Goal: Task Accomplishment & Management: Complete application form

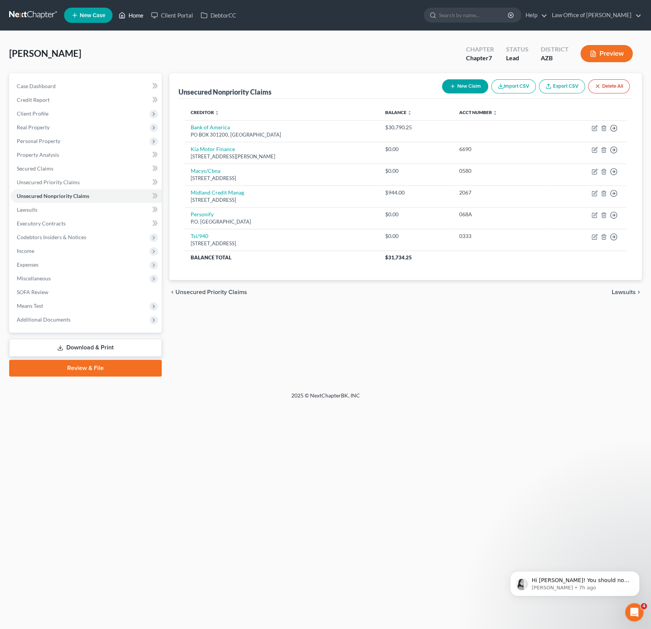
scroll to position [361, 0]
click at [135, 16] on link "Home" at bounding box center [131, 15] width 32 height 14
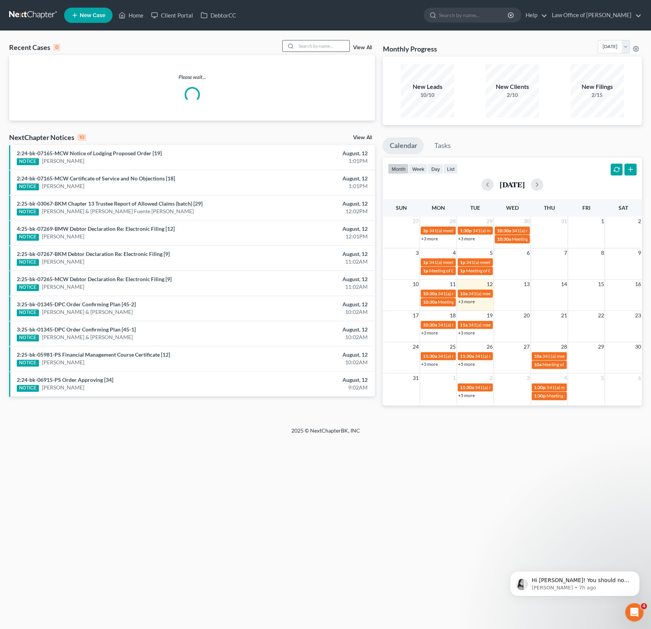
click at [334, 47] on input "search" at bounding box center [322, 45] width 53 height 11
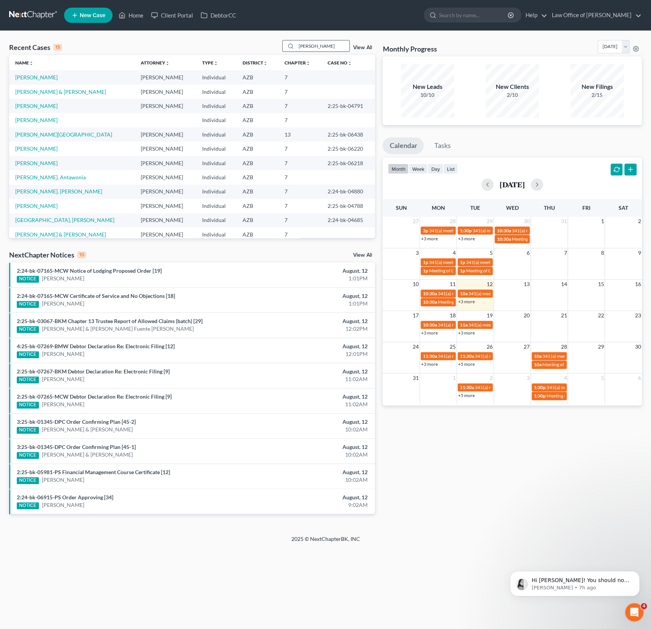
type input "[PERSON_NAME]"
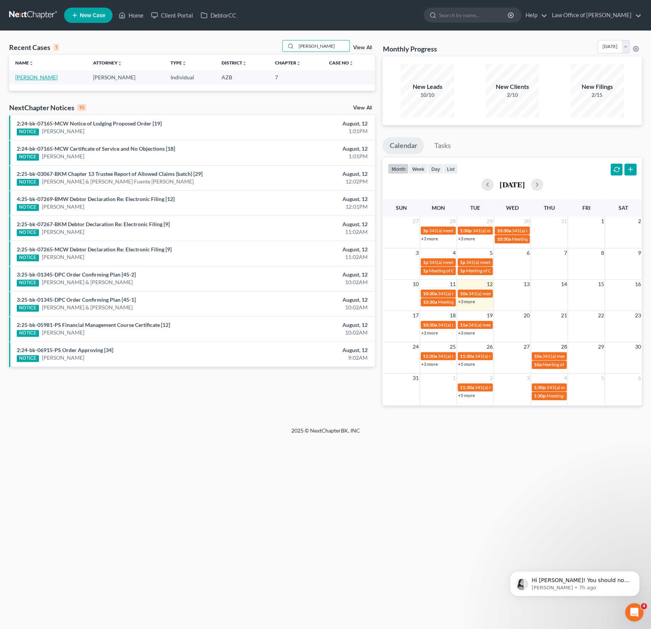
click at [32, 79] on link "[PERSON_NAME]" at bounding box center [36, 77] width 42 height 6
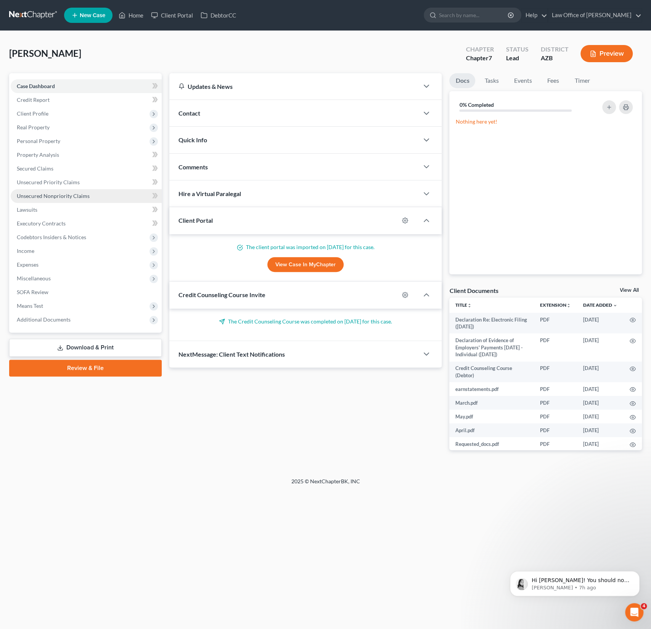
click at [62, 193] on span "Unsecured Nonpriority Claims" at bounding box center [53, 196] width 73 height 6
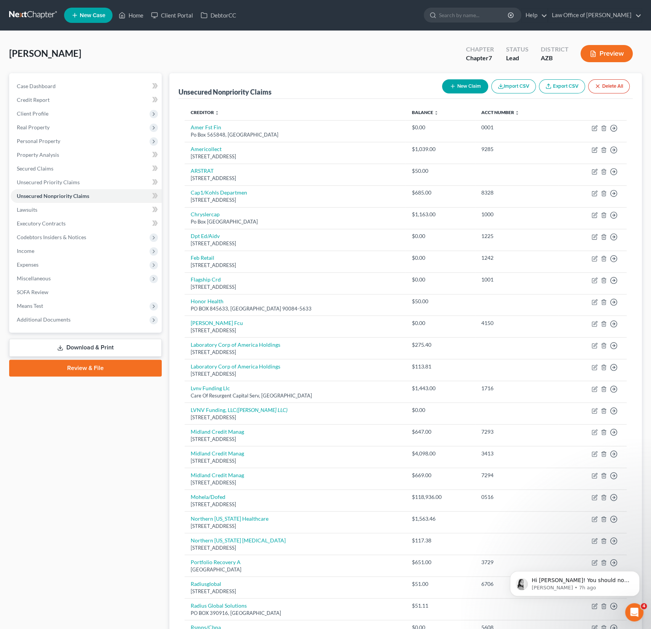
click at [465, 85] on button "New Claim" at bounding box center [465, 86] width 46 height 14
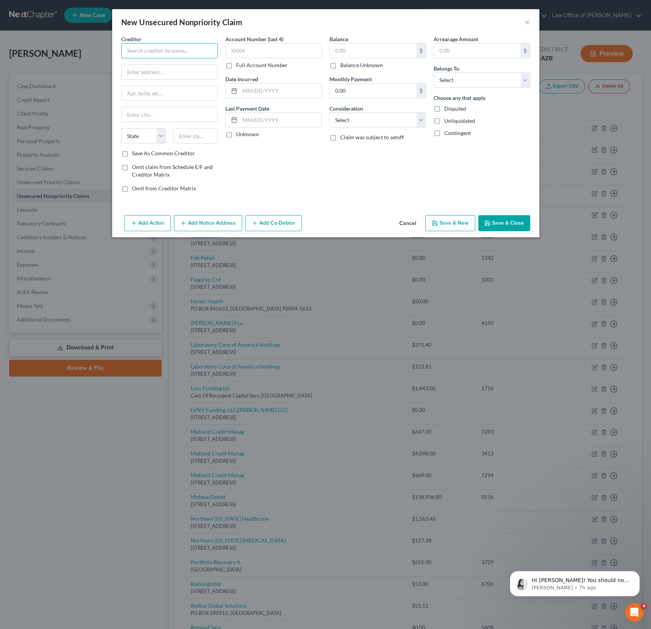
click at [150, 50] on input "text" at bounding box center [169, 50] width 97 height 15
type input "[GEOGRAPHIC_DATA]"
type input "PO BOX 743923"
type input "90074"
type input "[GEOGRAPHIC_DATA]"
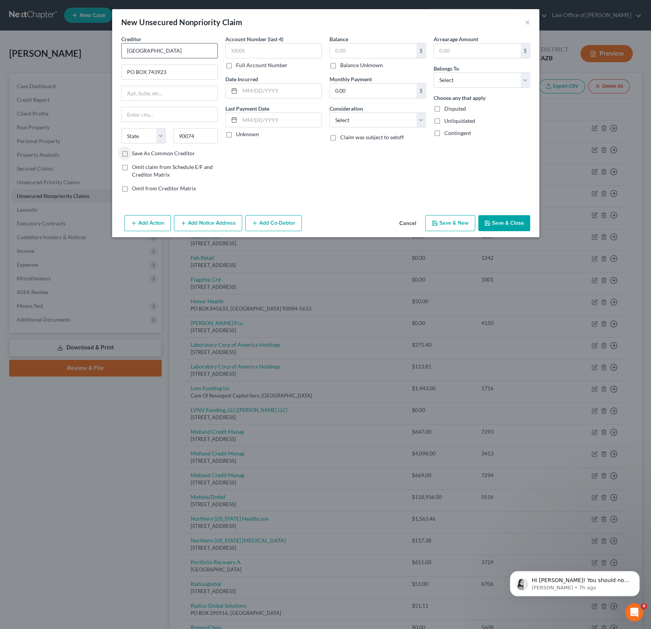
select select "4"
click at [353, 51] on input "text" at bounding box center [373, 50] width 87 height 14
type input "852.30"
click at [477, 86] on select "Select Debtor 1 Only Debtor 2 Only Debtor 1 And Debtor 2 Only At Least One Of T…" at bounding box center [482, 79] width 97 height 15
select select "0"
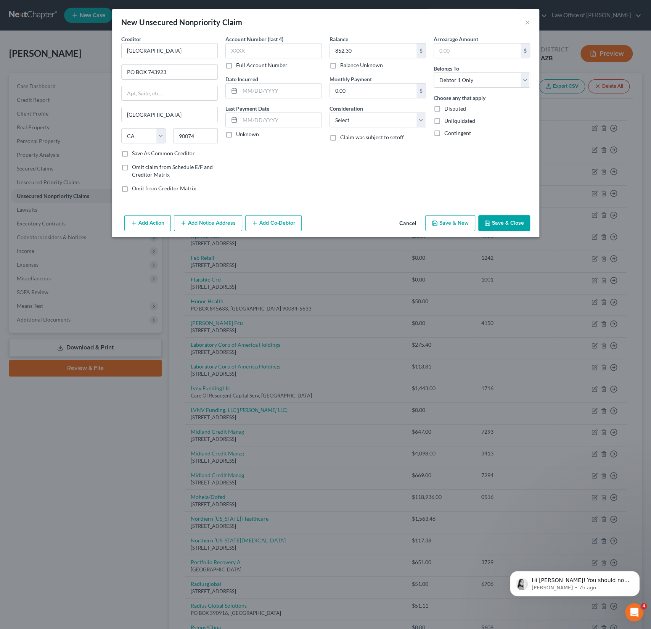
click at [502, 224] on button "Save & Close" at bounding box center [504, 223] width 52 height 16
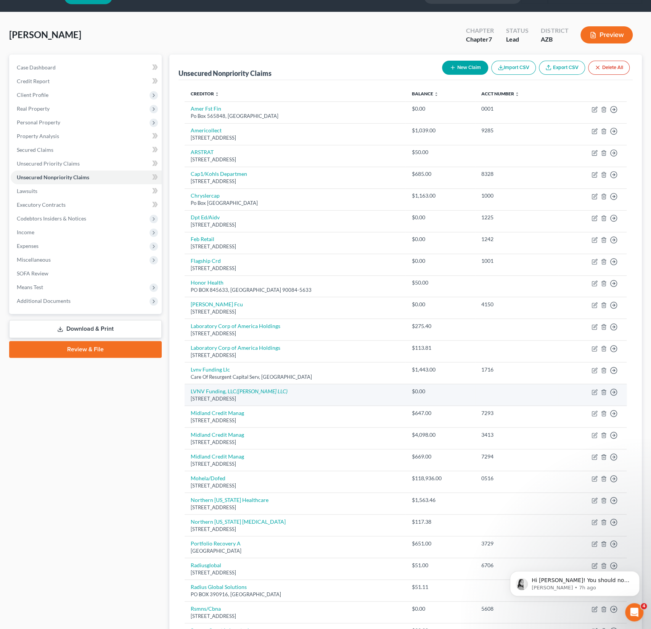
scroll to position [20, 0]
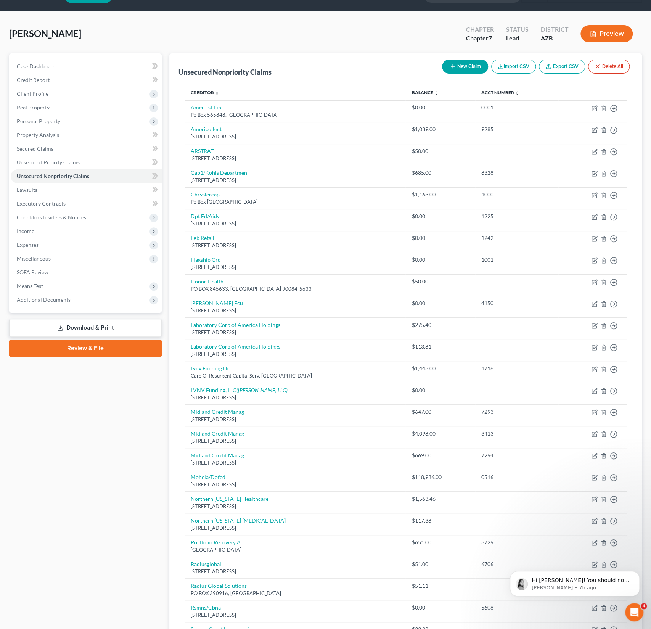
click at [472, 66] on button "New Claim" at bounding box center [465, 67] width 46 height 14
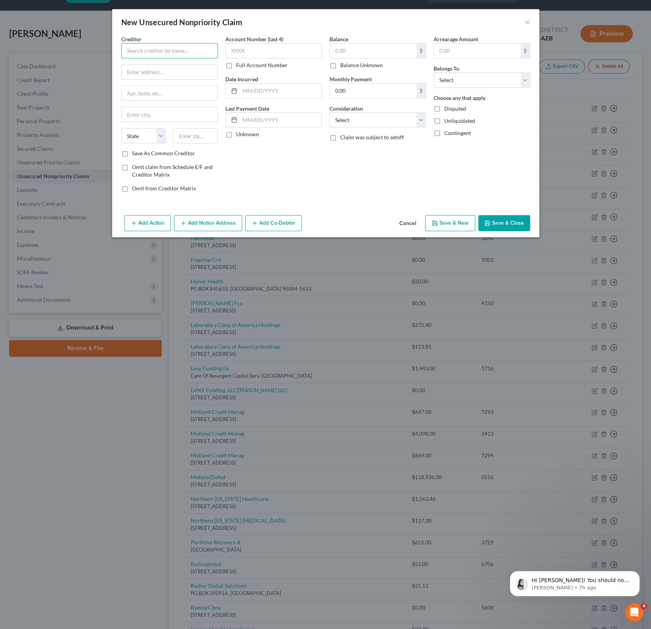
click at [154, 55] on input "text" at bounding box center [169, 50] width 97 height 15
type input "[PERSON_NAME] Family Practic"
type input "PO BOX 988"
type input "86326"
type input "Cottonwood"
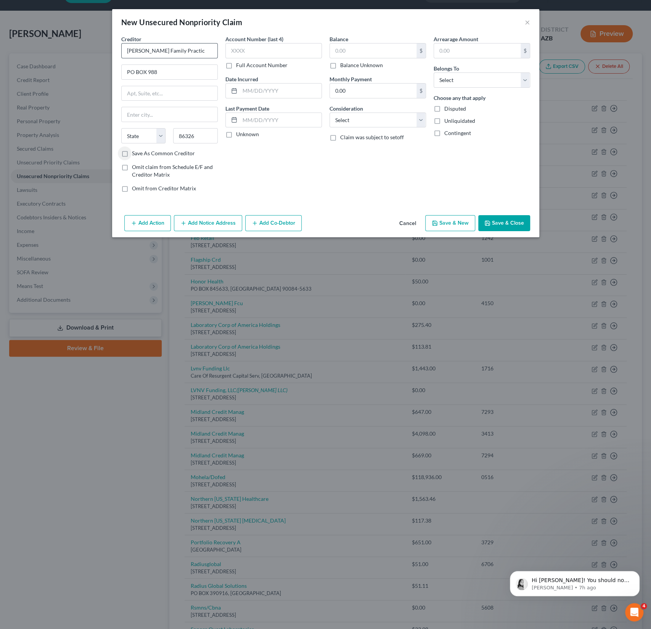
select select "3"
type input "360"
click at [471, 75] on select "Select Debtor 1 Only Debtor 2 Only Debtor 1 And Debtor 2 Only At Least One Of T…" at bounding box center [482, 79] width 97 height 15
select select "0"
click at [383, 116] on select "Select Cable / Satellite Services Collection Agency Credit Card Debt Debt Couns…" at bounding box center [378, 120] width 97 height 15
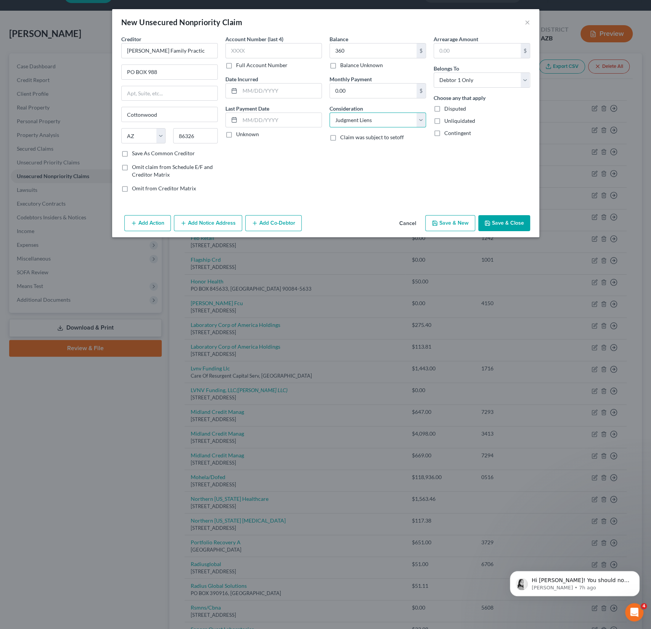
click at [369, 118] on select "Select Cable / Satellite Services Collection Agency Credit Card Debt Debt Couns…" at bounding box center [378, 120] width 97 height 15
select select "9"
click at [515, 218] on button "Save & Close" at bounding box center [504, 223] width 52 height 16
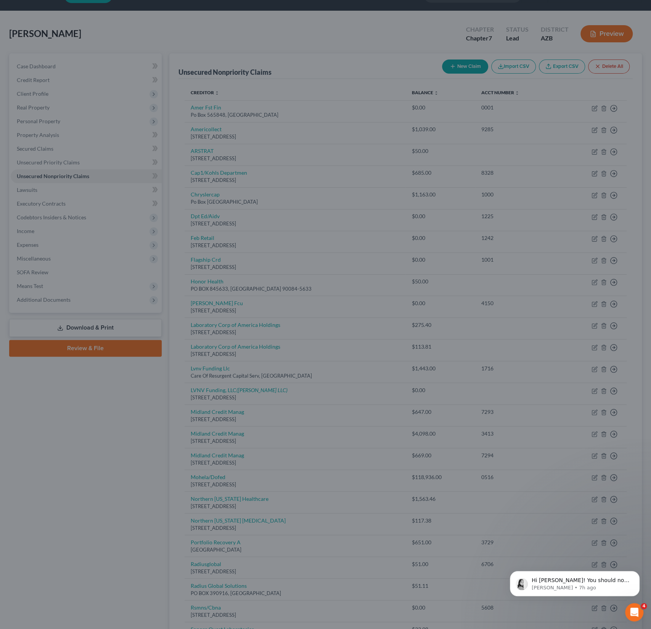
type input "360.00"
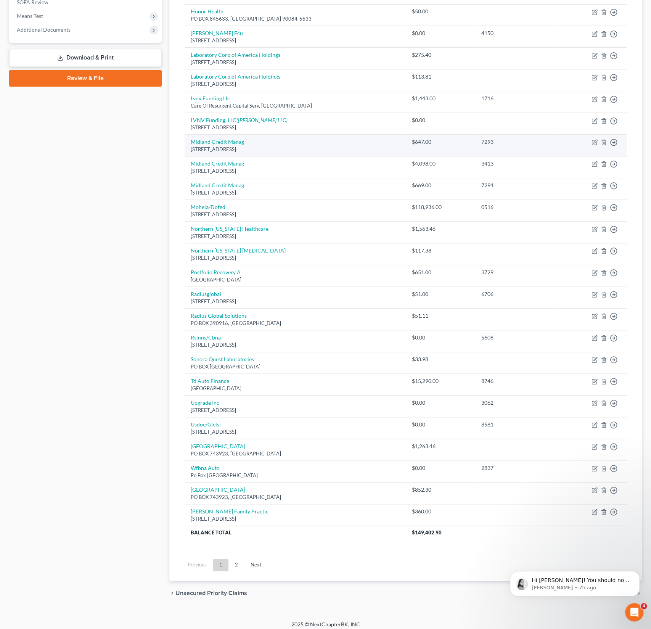
scroll to position [291, 0]
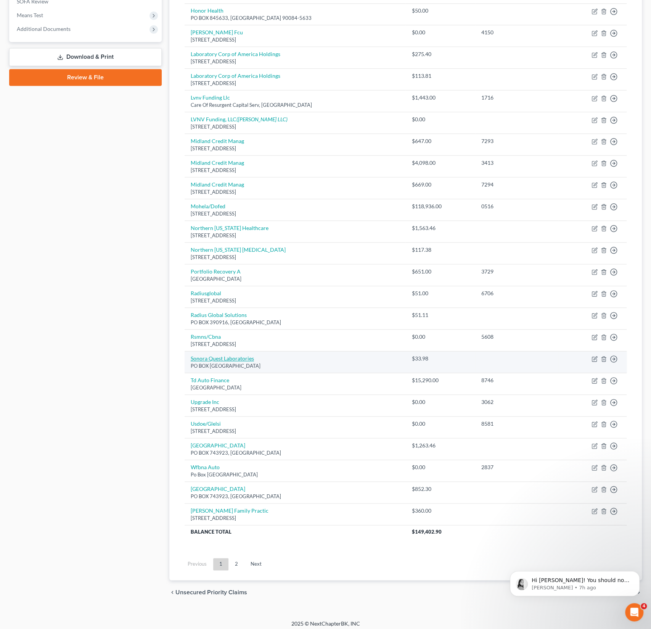
click at [224, 357] on link "Sonora Quest Laboratories" at bounding box center [222, 358] width 63 height 6
select select "3"
select select "9"
select select "0"
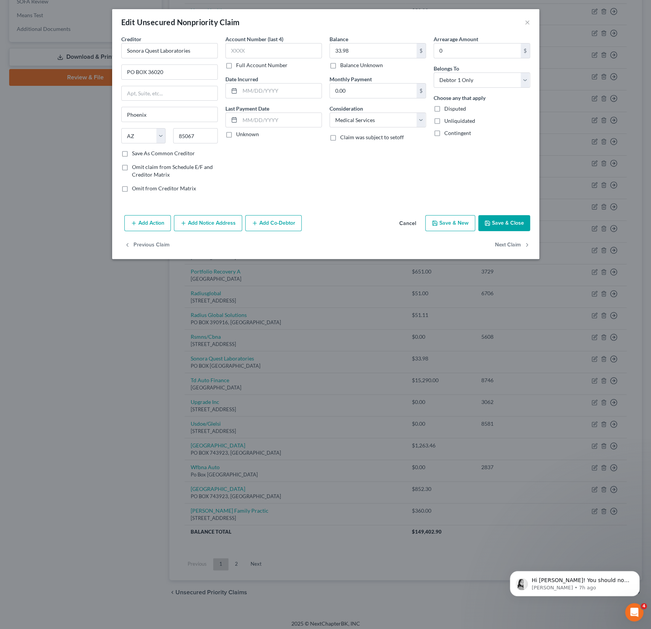
click at [201, 222] on button "Add Notice Address" at bounding box center [208, 223] width 68 height 16
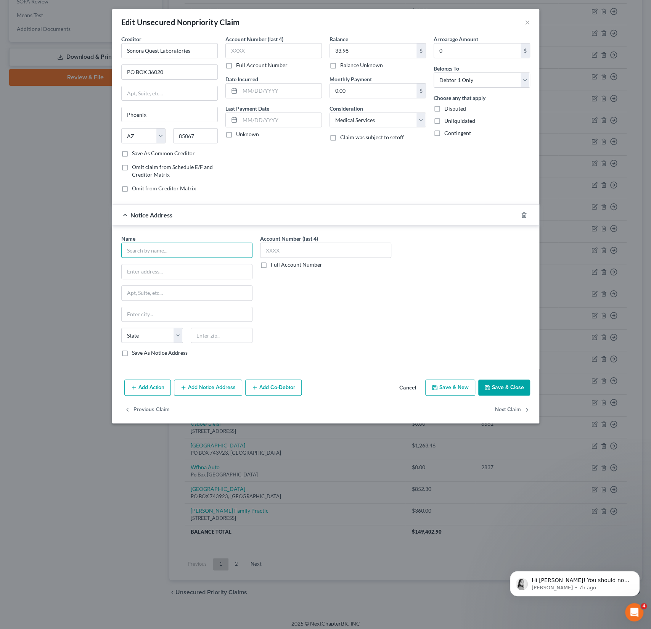
click at [151, 248] on input "text" at bounding box center [186, 250] width 131 height 15
click at [151, 265] on div "RSI Enterprise" at bounding box center [166, 264] width 79 height 8
type input "RSI Enterprise"
type input "PO BOX 16190"
type input "Phoenix"
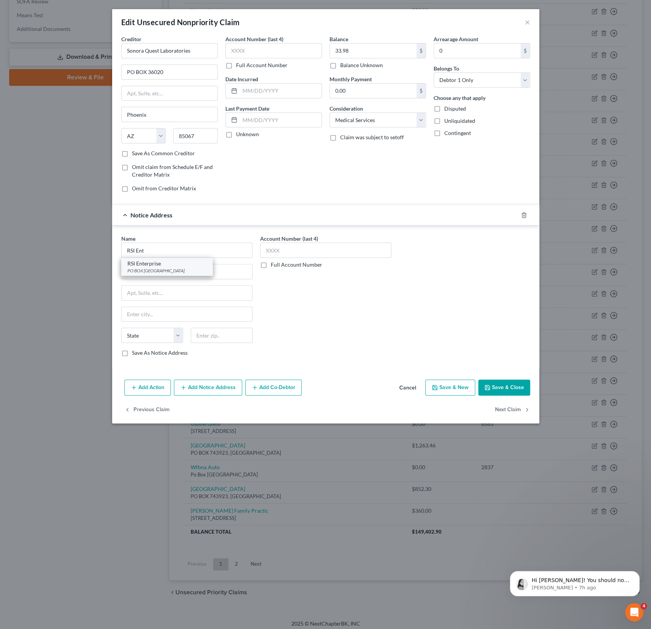
select select "3"
type input "85011"
click at [501, 388] on button "Save & Close" at bounding box center [504, 388] width 52 height 16
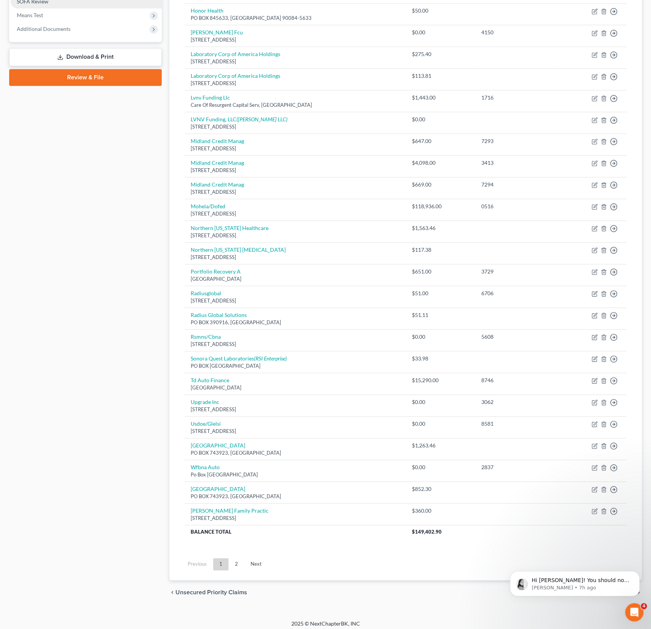
scroll to position [0, 0]
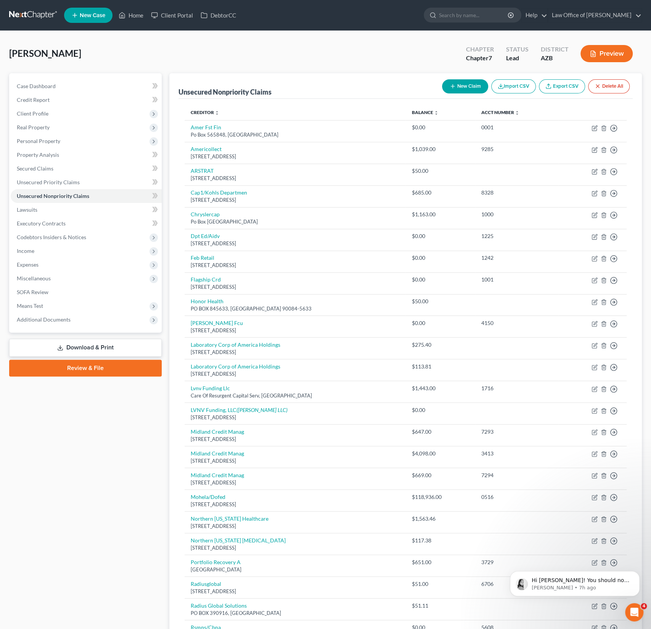
click at [139, 24] on ul "New Case Home Client Portal DebtorCC - No Result - See all results Or Press Ent…" at bounding box center [353, 15] width 578 height 20
click at [138, 18] on link "Home" at bounding box center [131, 15] width 32 height 14
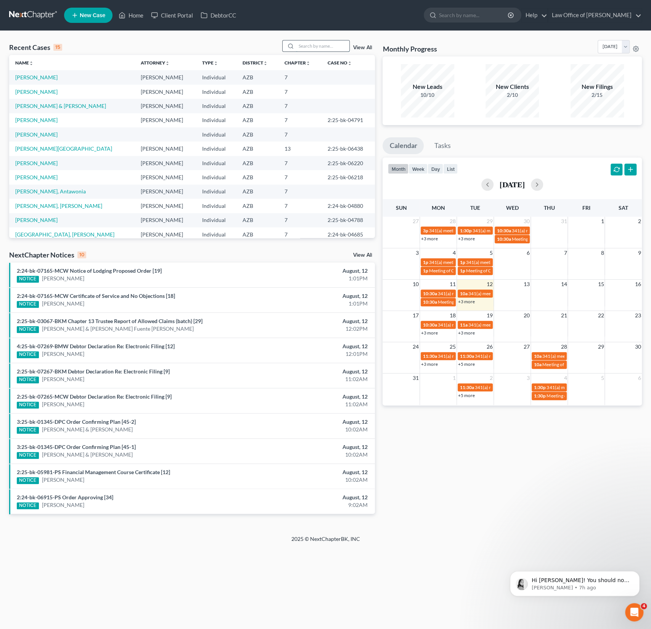
click at [325, 48] on input "search" at bounding box center [322, 45] width 53 height 11
type input "megan"
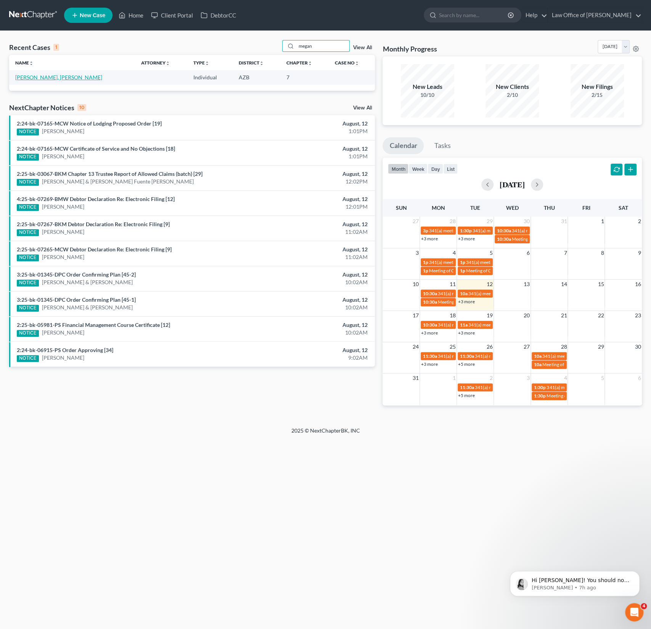
click at [48, 77] on link "[PERSON_NAME], [PERSON_NAME]" at bounding box center [58, 77] width 87 height 6
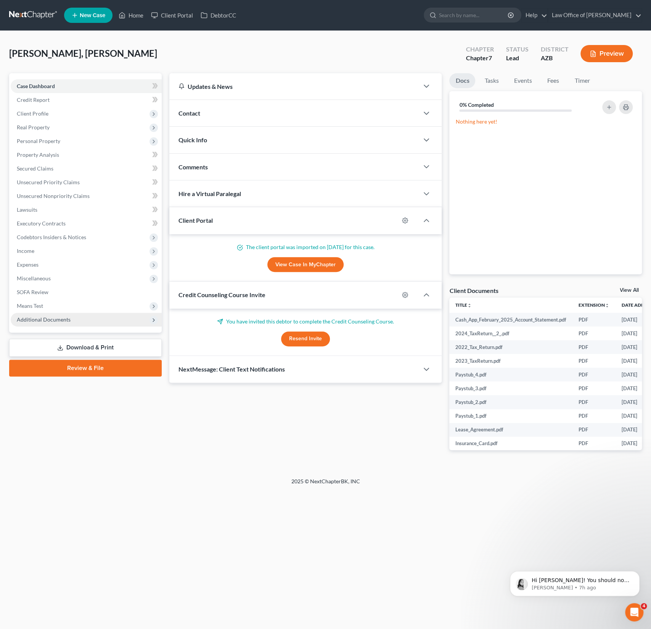
click at [48, 316] on span "Additional Documents" at bounding box center [86, 320] width 151 height 14
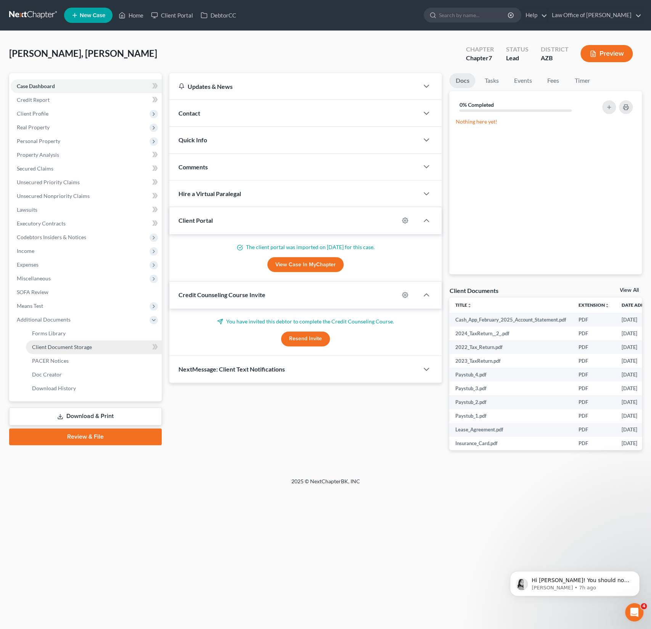
click at [62, 344] on span "Client Document Storage" at bounding box center [62, 347] width 60 height 6
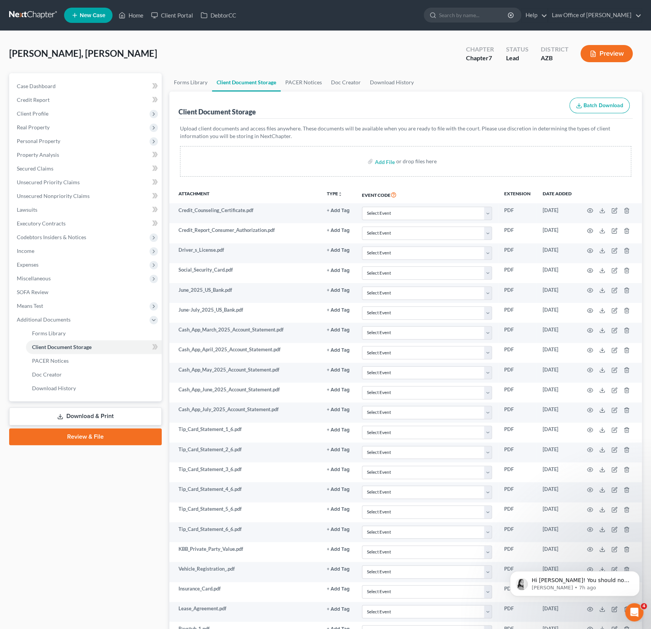
click at [615, 99] on button "Batch Download" at bounding box center [600, 106] width 60 height 16
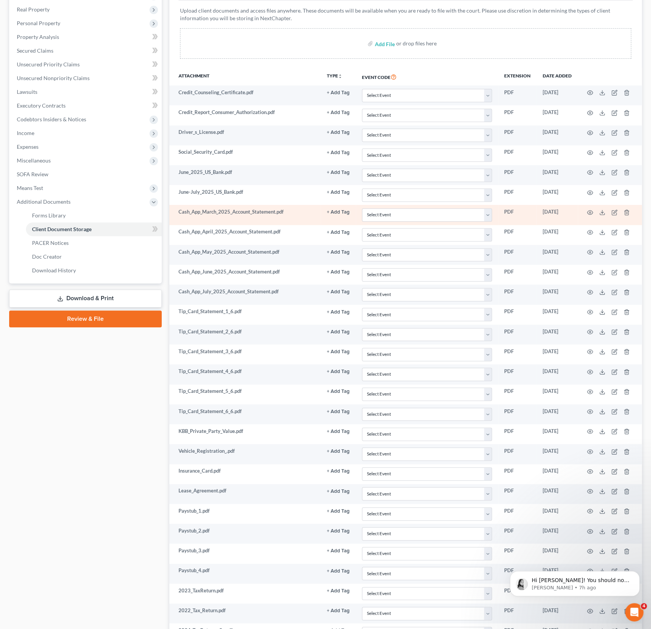
scroll to position [224, 0]
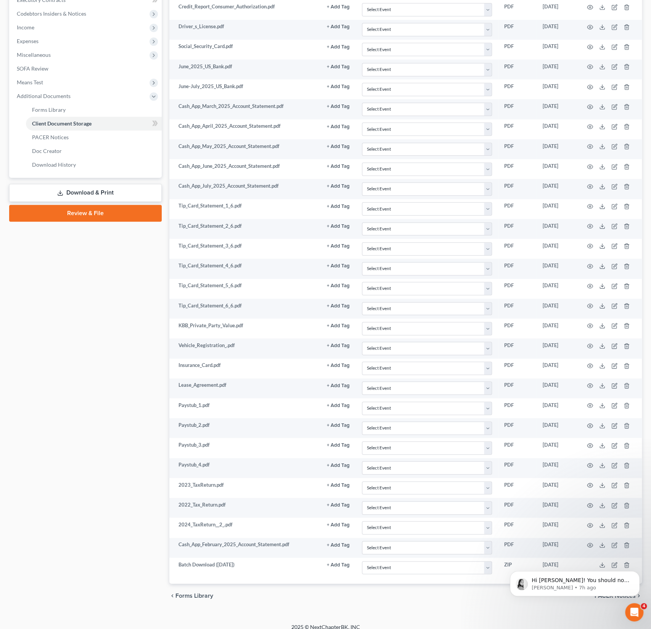
click at [600, 558] on body "Hi [PERSON_NAME]! You should now see that report available in your case. Let me…" at bounding box center [575, 581] width 146 height 47
click html "Hi [PERSON_NAME]! You should now see that report available in your case. Let me…"
click at [637, 576] on button "Dismiss notification" at bounding box center [638, 573] width 10 height 10
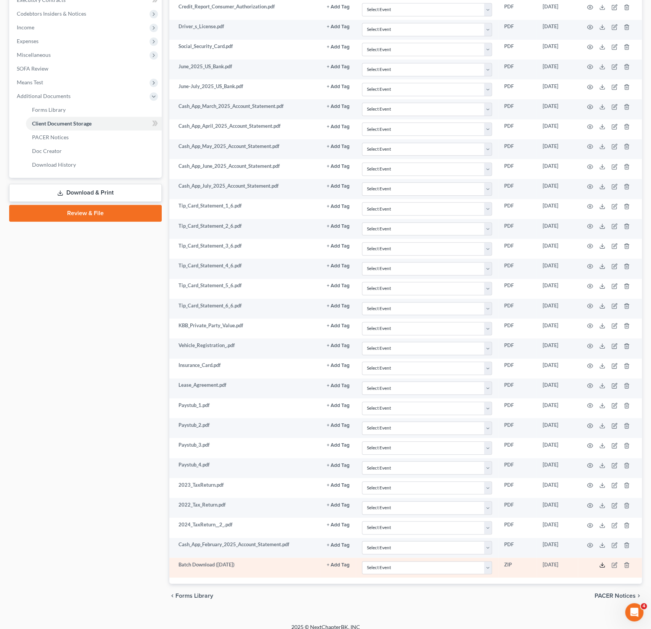
click at [603, 562] on icon at bounding box center [602, 565] width 6 height 6
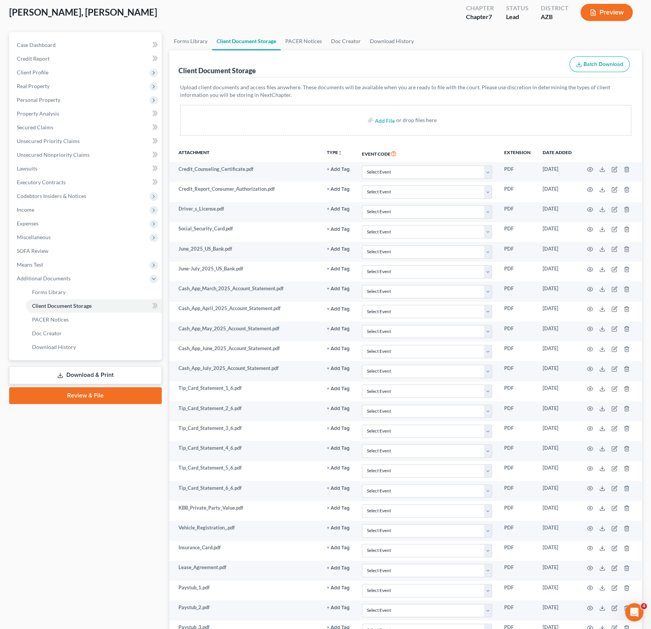
scroll to position [0, 0]
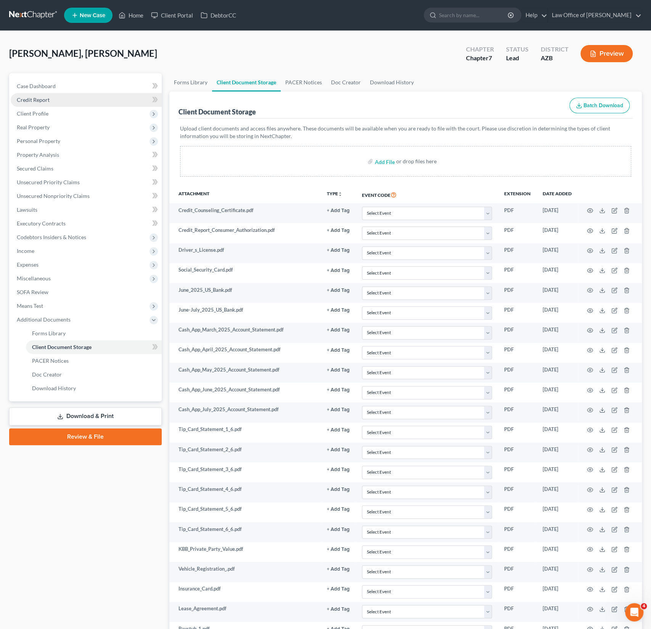
click at [43, 94] on link "Credit Report" at bounding box center [86, 100] width 151 height 14
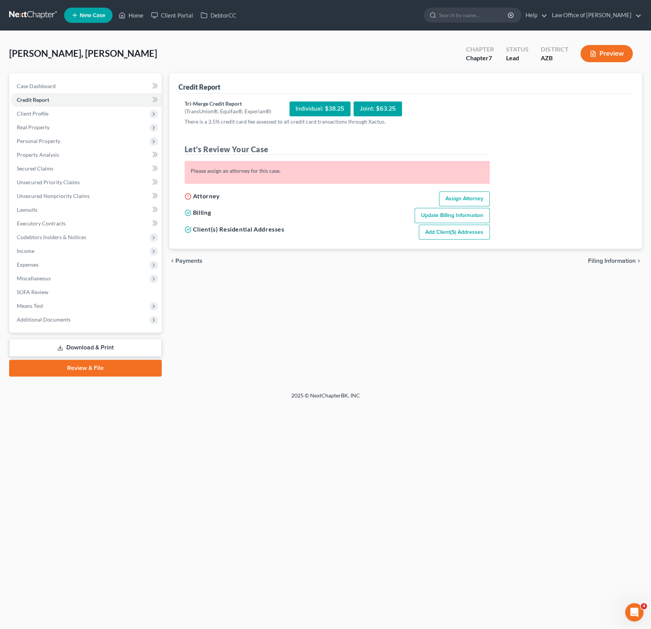
click at [469, 203] on link "Assign Attorney" at bounding box center [464, 199] width 51 height 15
select select "1"
select select "0"
select select "4"
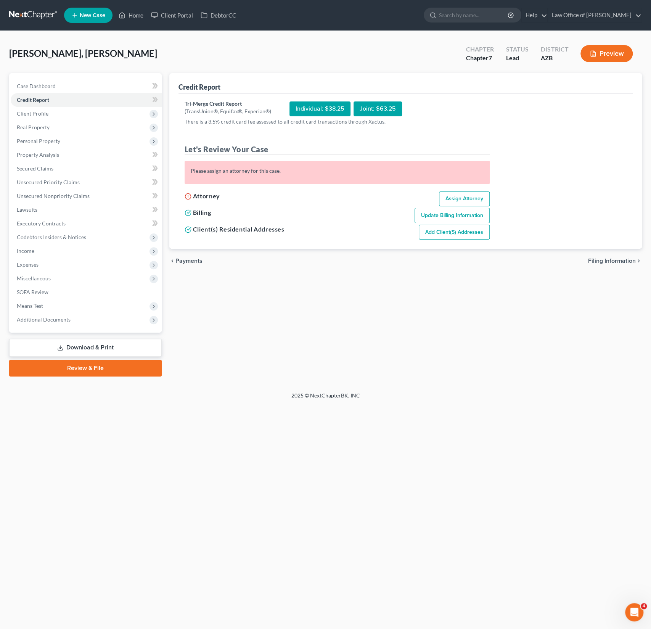
select select "3"
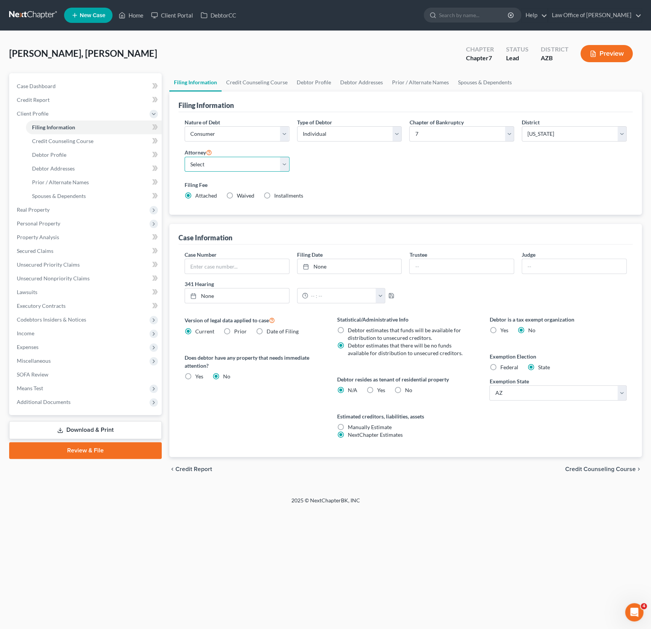
click at [237, 168] on select "Select [PERSON_NAME] - AZB" at bounding box center [237, 164] width 105 height 15
select select "0"
click at [63, 140] on span "Credit Counseling Course" at bounding box center [62, 141] width 61 height 6
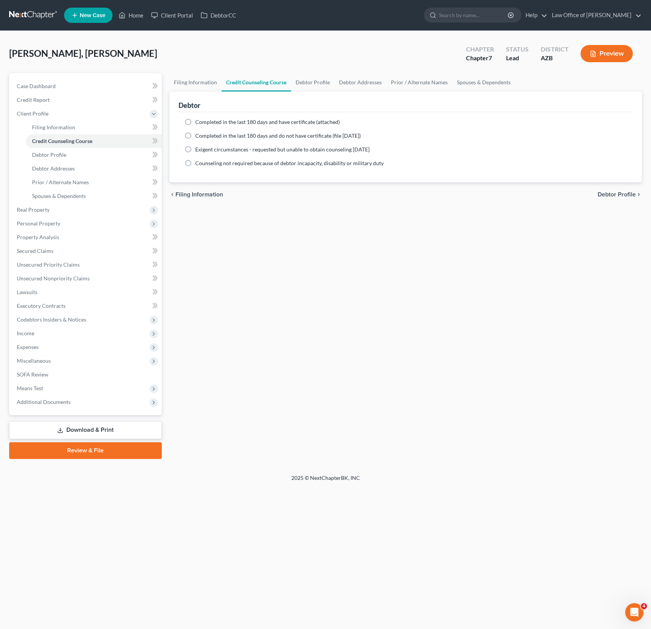
click at [258, 124] on span "Completed in the last 180 days and have certificate (attached)" at bounding box center [267, 122] width 145 height 6
click at [203, 123] on input "Completed in the last 180 days and have certificate (attached)" at bounding box center [200, 120] width 5 height 5
radio input "true"
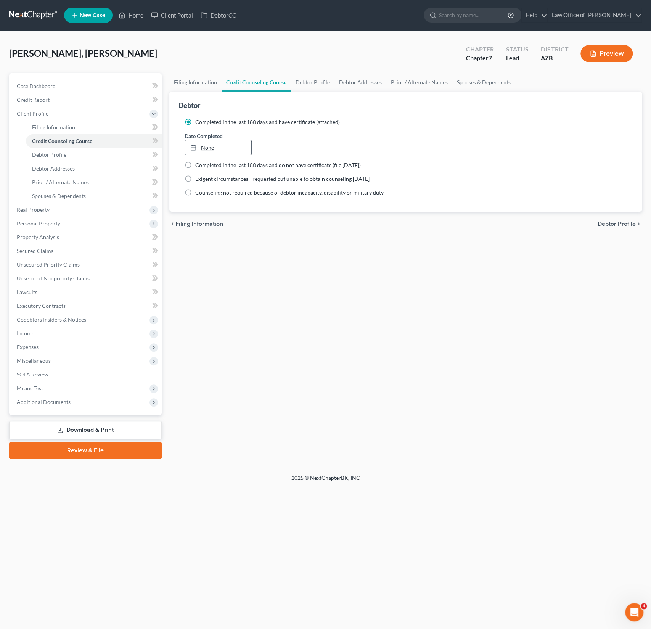
click at [205, 144] on link "None" at bounding box center [218, 147] width 67 height 14
click at [57, 159] on link "Debtor Profile" at bounding box center [94, 155] width 136 height 14
select select "0"
select select "2"
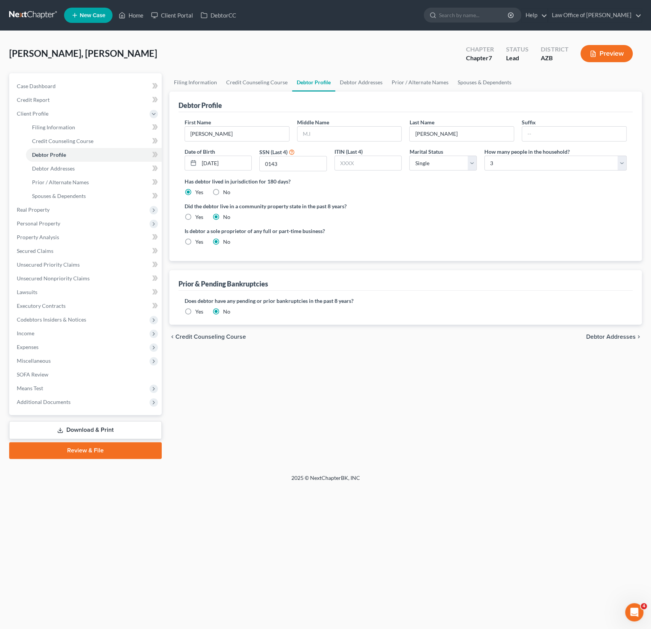
click at [195, 219] on label "Yes" at bounding box center [199, 217] width 8 height 8
click at [198, 218] on input "Yes" at bounding box center [200, 215] width 5 height 5
radio input "true"
radio input "false"
click at [321, 132] on input "text" at bounding box center [350, 134] width 104 height 14
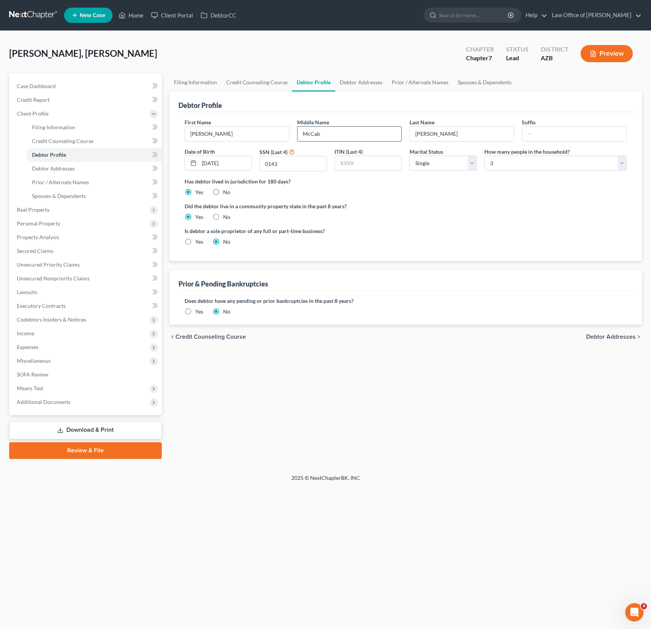
type input "[PERSON_NAME]"
click at [62, 166] on span "Debtor Addresses" at bounding box center [53, 168] width 43 height 6
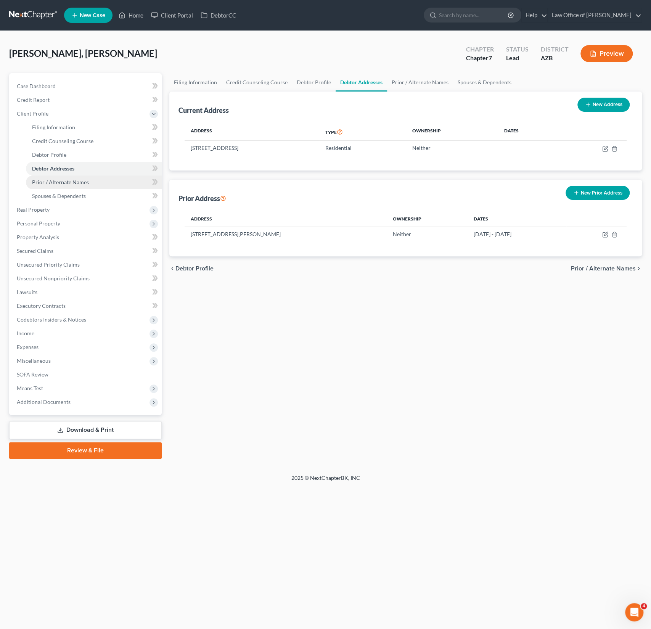
click at [58, 177] on link "Prior / Alternate Names" at bounding box center [94, 182] width 136 height 14
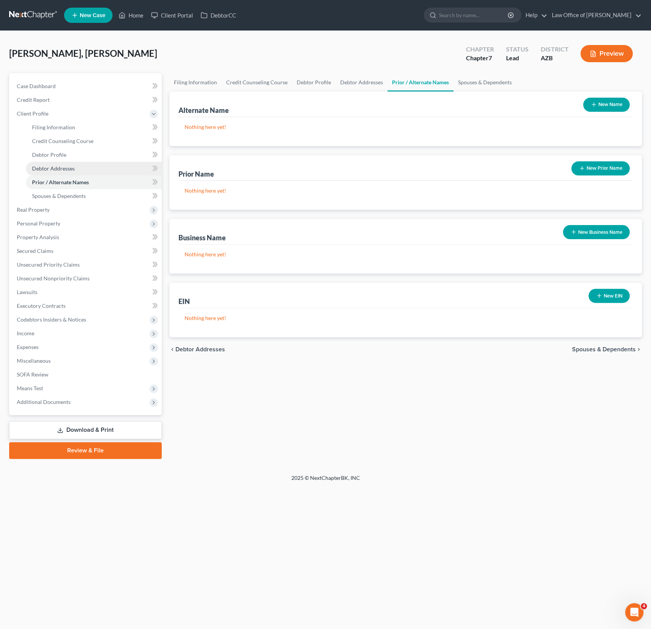
click at [58, 171] on span "Debtor Addresses" at bounding box center [53, 168] width 43 height 6
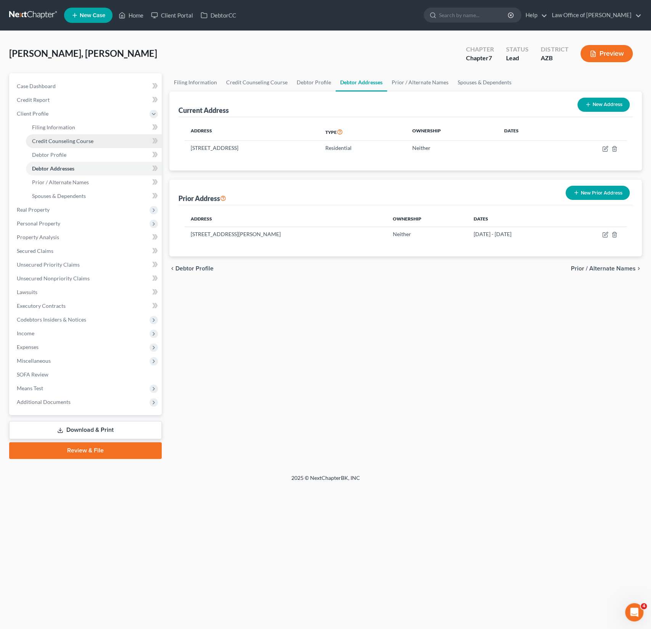
click at [63, 147] on link "Credit Counseling Course" at bounding box center [94, 141] width 136 height 14
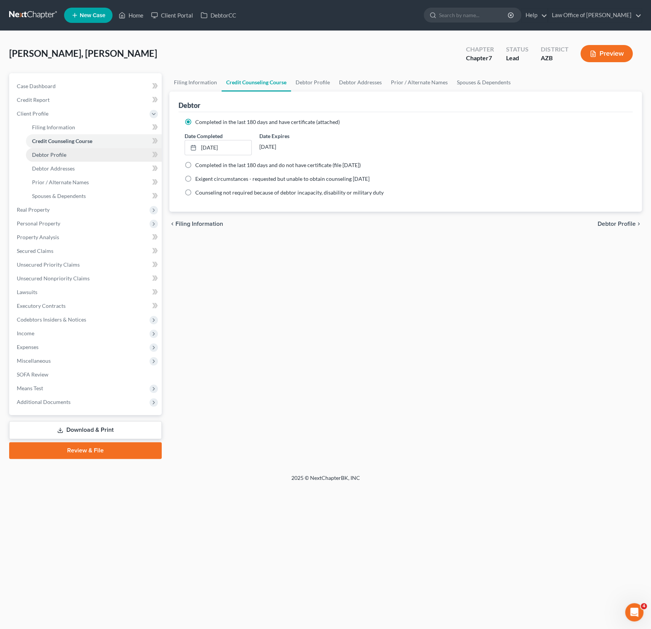
click at [58, 153] on span "Debtor Profile" at bounding box center [49, 154] width 34 height 6
select select "0"
select select "2"
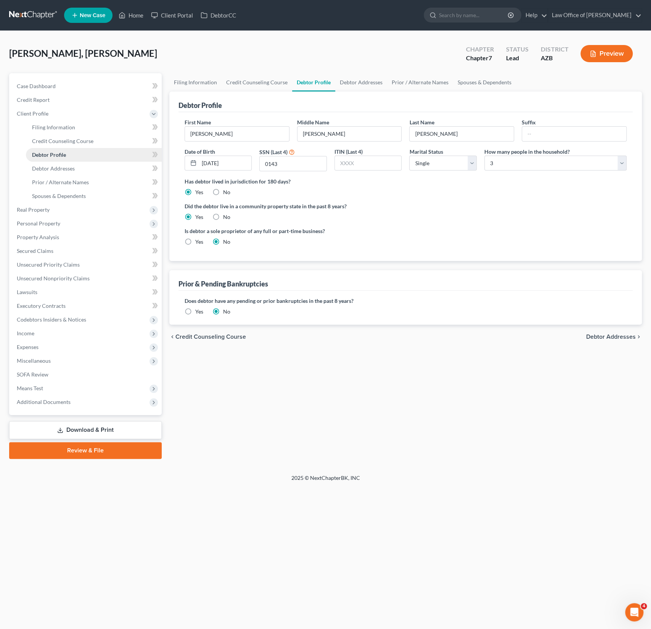
click at [37, 161] on link "Debtor Profile" at bounding box center [94, 155] width 136 height 14
click at [41, 169] on span "Debtor Addresses" at bounding box center [53, 168] width 43 height 6
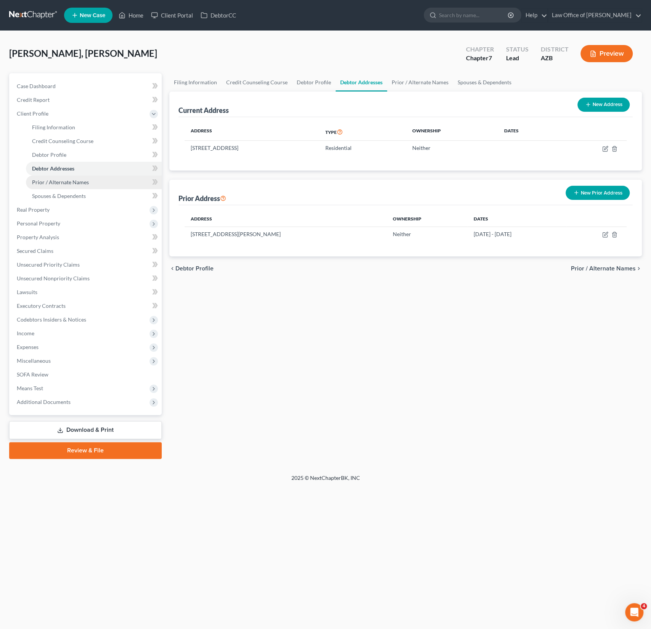
click at [50, 182] on span "Prior / Alternate Names" at bounding box center [60, 182] width 57 height 6
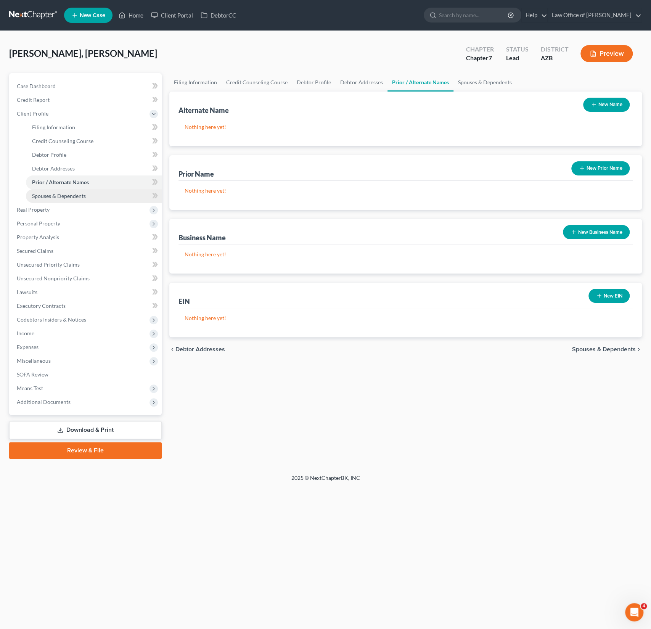
click at [56, 191] on link "Spouses & Dependents" at bounding box center [94, 196] width 136 height 14
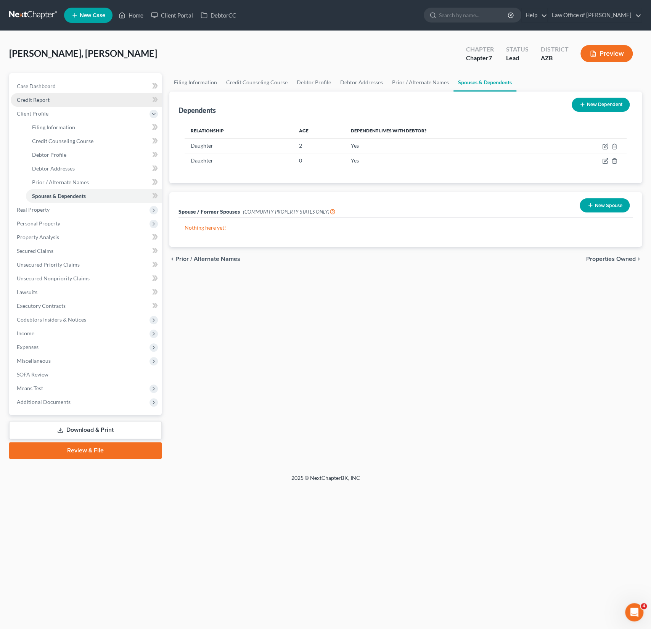
click at [47, 93] on link "Credit Report" at bounding box center [86, 100] width 151 height 14
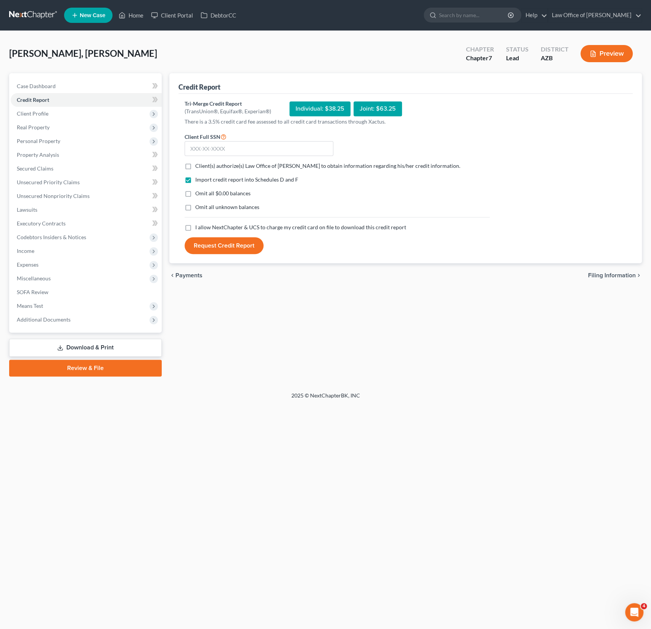
click at [195, 169] on label "Client(s) authorize(s) Law Office of [PERSON_NAME] to obtain information regard…" at bounding box center [327, 166] width 265 height 8
click at [198, 167] on input "Client(s) authorize(s) Law Office of [PERSON_NAME] to obtain information regard…" at bounding box center [200, 164] width 5 height 5
checkbox input "true"
click at [195, 227] on label "I allow NextChapter & UCS to charge my credit card on file to download this cre…" at bounding box center [300, 228] width 211 height 8
click at [198, 227] on input "I allow NextChapter & UCS to charge my credit card on file to download this cre…" at bounding box center [200, 226] width 5 height 5
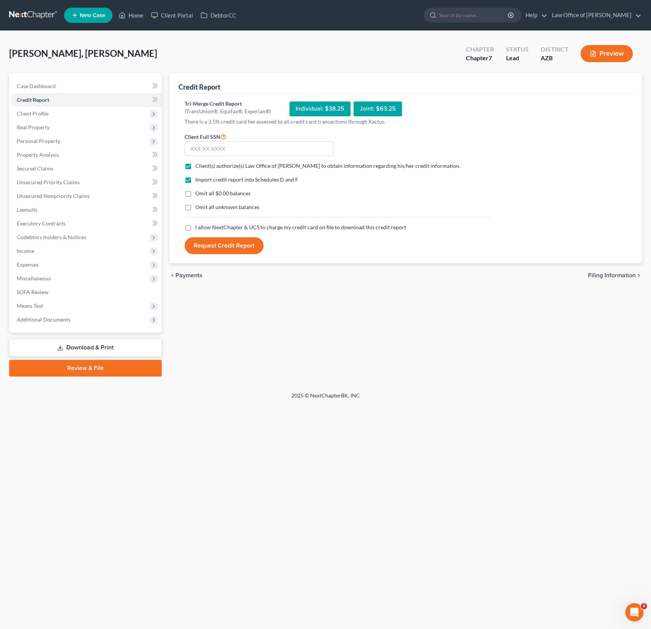
checkbox input "true"
click at [211, 150] on input "text" at bounding box center [259, 148] width 149 height 15
type input "600-77-0143"
click at [228, 241] on button "Request Credit Report" at bounding box center [224, 245] width 79 height 17
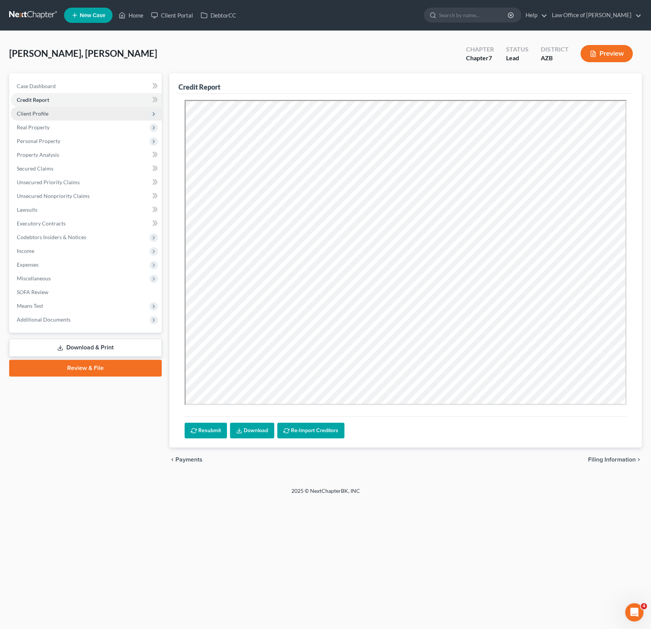
click at [59, 113] on span "Client Profile" at bounding box center [86, 114] width 151 height 14
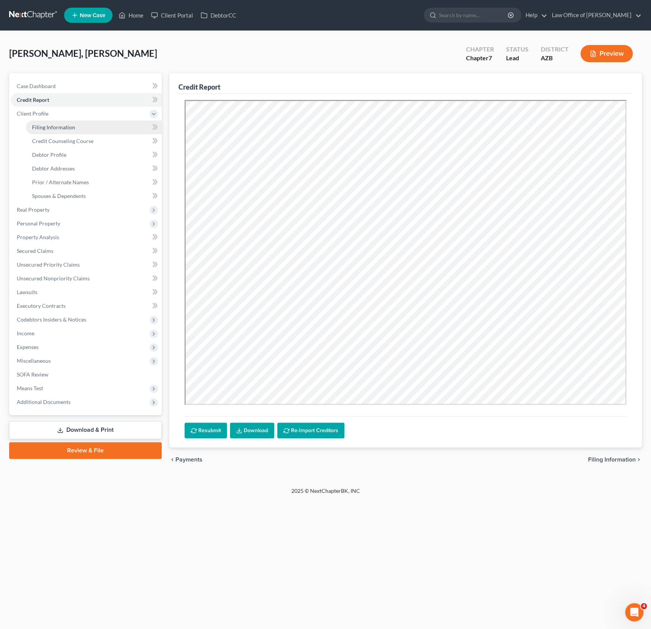
click at [63, 129] on span "Filing Information" at bounding box center [53, 127] width 43 height 6
select select "1"
select select "0"
select select "4"
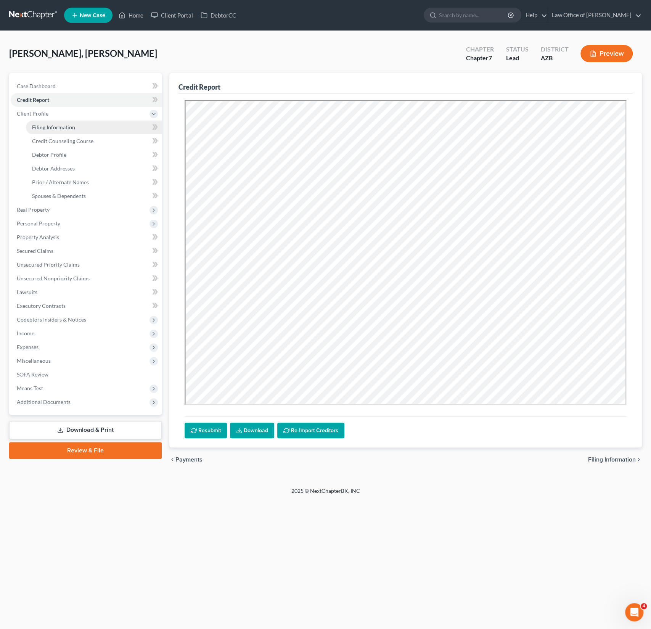
select select "0"
select select "3"
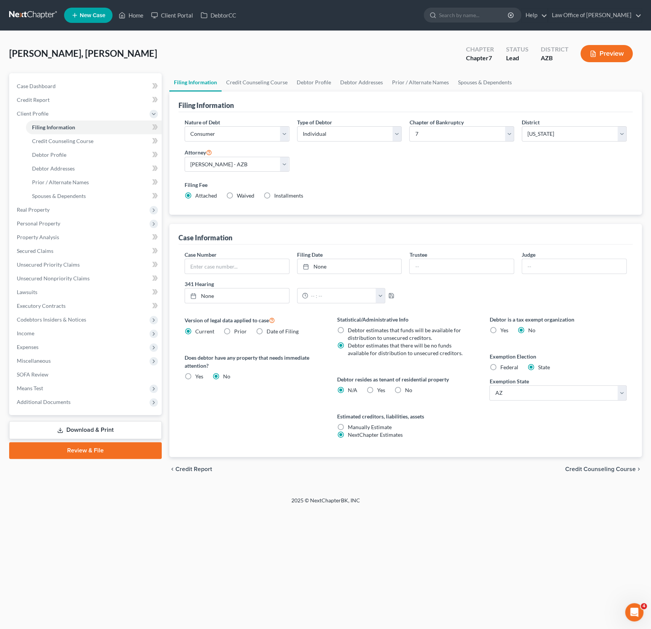
click at [377, 388] on label "Yes Yes" at bounding box center [381, 390] width 8 height 8
click at [380, 388] on input "Yes Yes" at bounding box center [382, 388] width 5 height 5
radio input "true"
radio input "false"
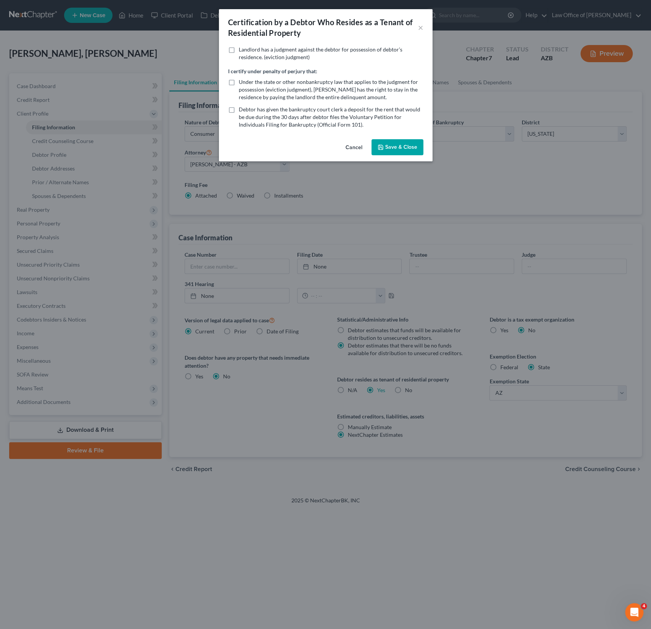
click at [404, 156] on div "Cancel Save & Close" at bounding box center [326, 148] width 214 height 25
click at [394, 146] on button "Save & Close" at bounding box center [398, 147] width 52 height 16
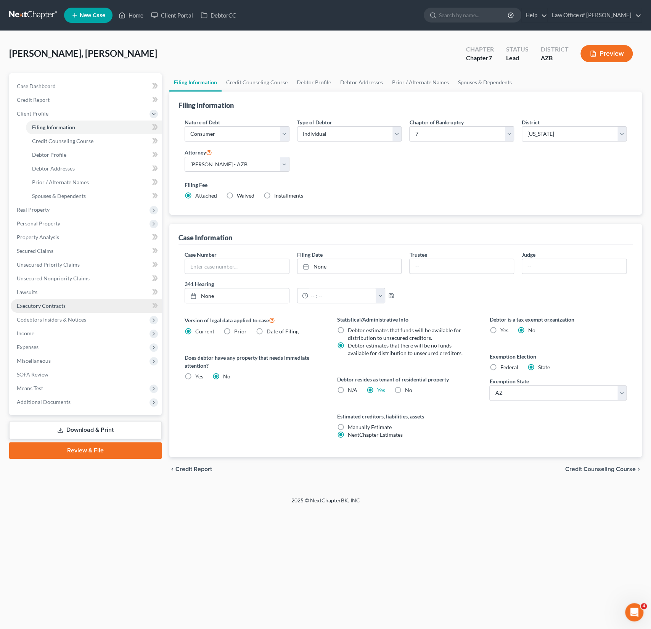
click at [50, 303] on span "Executory Contracts" at bounding box center [41, 306] width 49 height 6
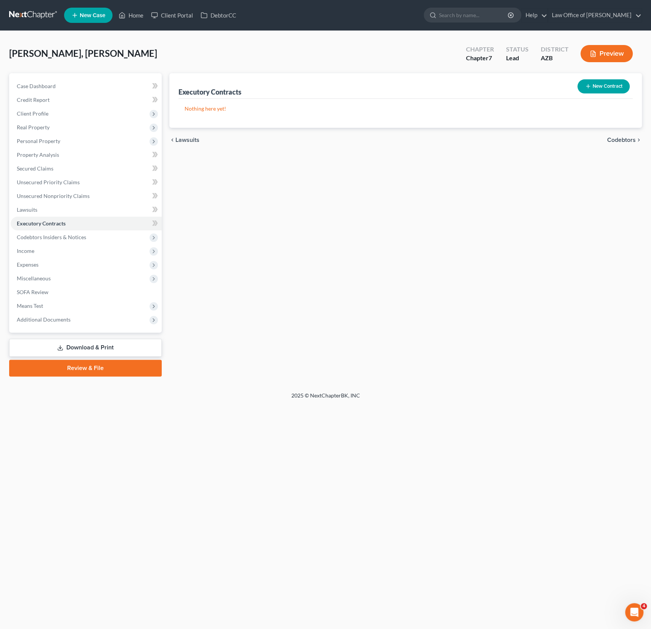
click at [598, 85] on button "New Contract" at bounding box center [604, 86] width 52 height 14
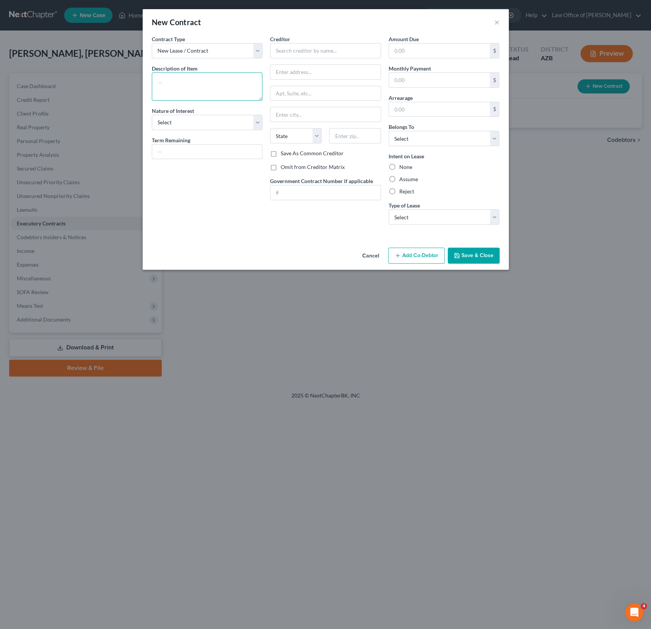
click at [199, 74] on textarea at bounding box center [207, 86] width 111 height 28
type textarea "Residential Lease"
click at [297, 45] on input "text" at bounding box center [325, 50] width 111 height 15
type input "I"
type input "On Q"
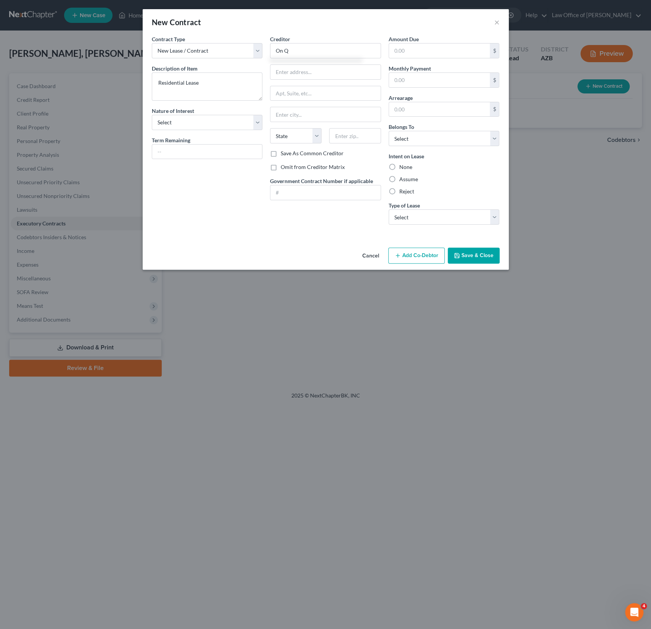
click at [419, 254] on button "Add Co-Debtor" at bounding box center [416, 256] width 56 height 16
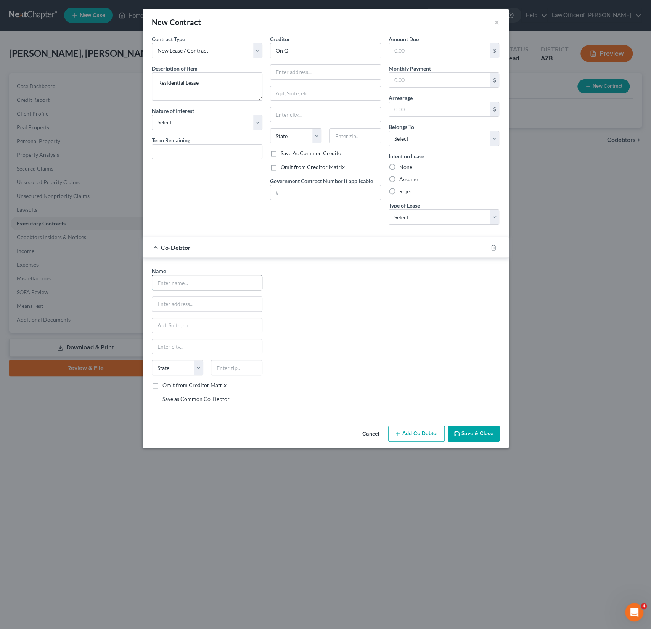
click at [171, 282] on input "text" at bounding box center [207, 282] width 110 height 14
type input "[PERSON_NAME]"
click at [172, 386] on label "Omit from Creditor Matrix" at bounding box center [195, 386] width 64 height 8
click at [171, 386] on input "Omit from Creditor Matrix" at bounding box center [168, 384] width 5 height 5
checkbox input "true"
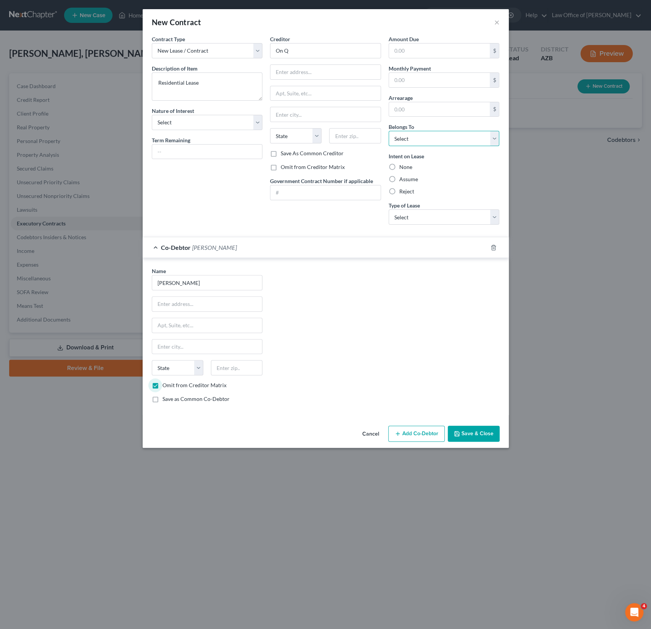
click at [432, 141] on select "Select Debtor 1 Only Debtor 2 Only Debtor 1 And Debtor 2 Only At Least One Of T…" at bounding box center [444, 138] width 111 height 15
select select "0"
click at [401, 171] on div "Intent on Lease None Assume Reject" at bounding box center [444, 173] width 111 height 43
click at [399, 166] on label "None" at bounding box center [405, 167] width 13 height 8
click at [402, 166] on input "None" at bounding box center [404, 165] width 5 height 5
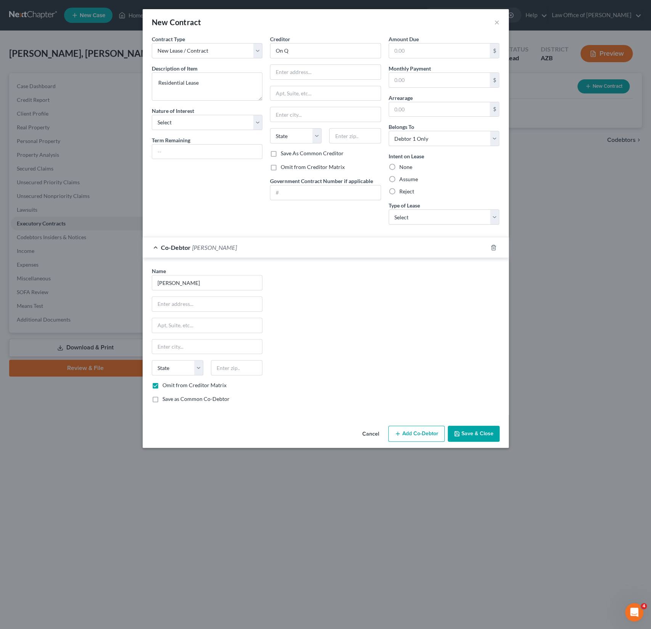
radio input "true"
click at [410, 215] on select "Select Real Estate Car Other" at bounding box center [444, 216] width 111 height 15
select select "0"
click at [194, 117] on select "Select Purchaser Agent Lessor Lessee" at bounding box center [207, 122] width 111 height 15
select select "3"
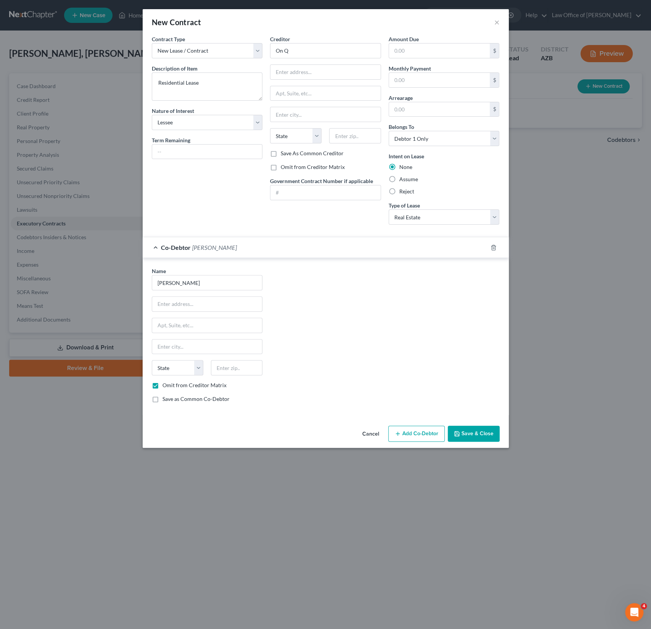
click at [472, 427] on button "Save & Close" at bounding box center [474, 434] width 52 height 16
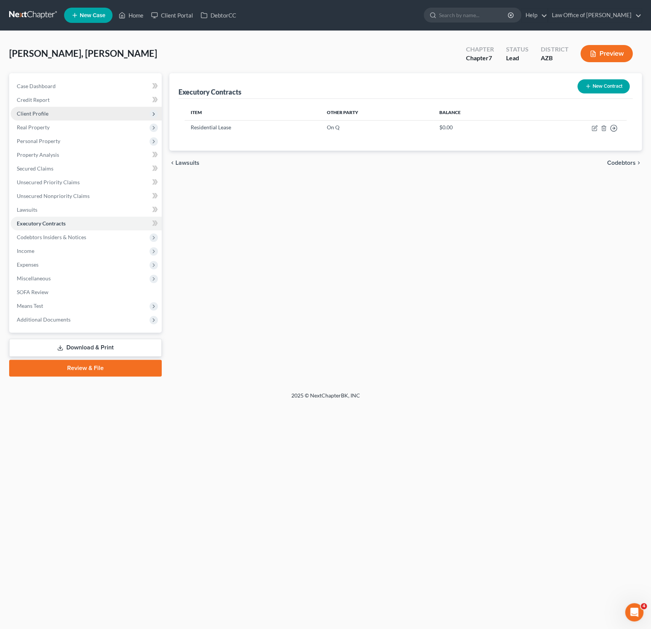
click at [39, 118] on span "Client Profile" at bounding box center [86, 114] width 151 height 14
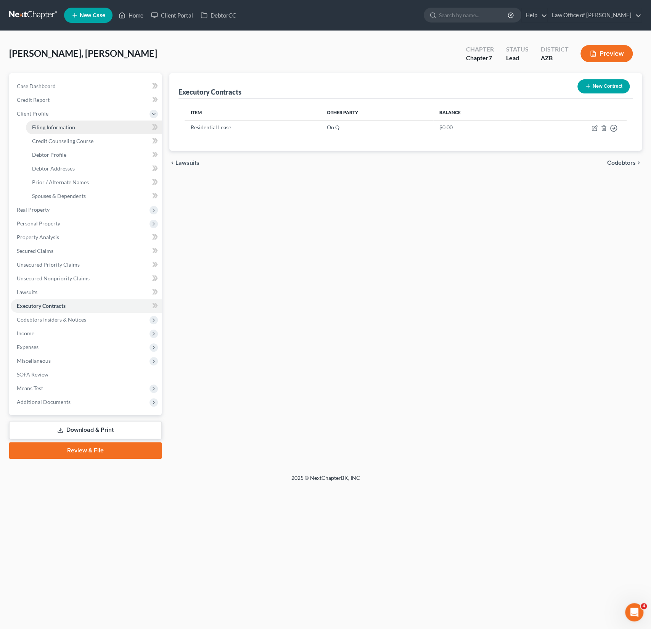
click at [46, 129] on span "Filing Information" at bounding box center [53, 127] width 43 height 6
select select "1"
select select "0"
select select "4"
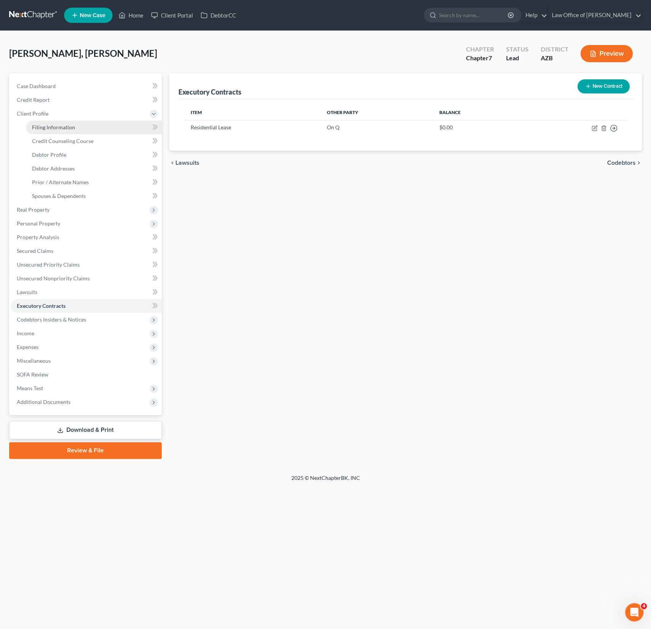
select select "0"
select select "3"
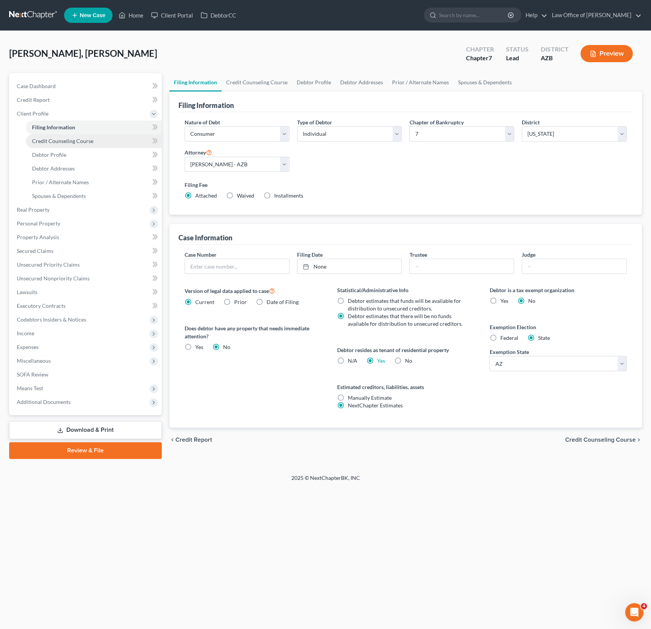
click at [51, 143] on span "Credit Counseling Course" at bounding box center [62, 141] width 61 height 6
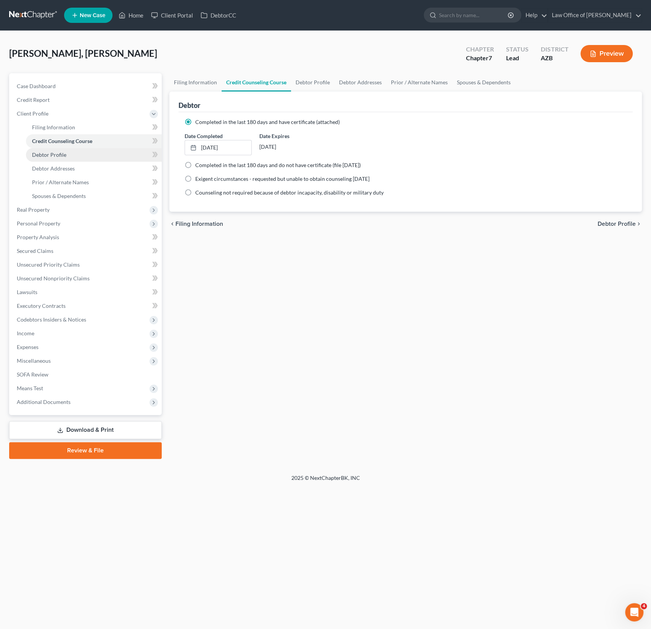
click at [53, 155] on span "Debtor Profile" at bounding box center [49, 154] width 34 height 6
select select "0"
select select "2"
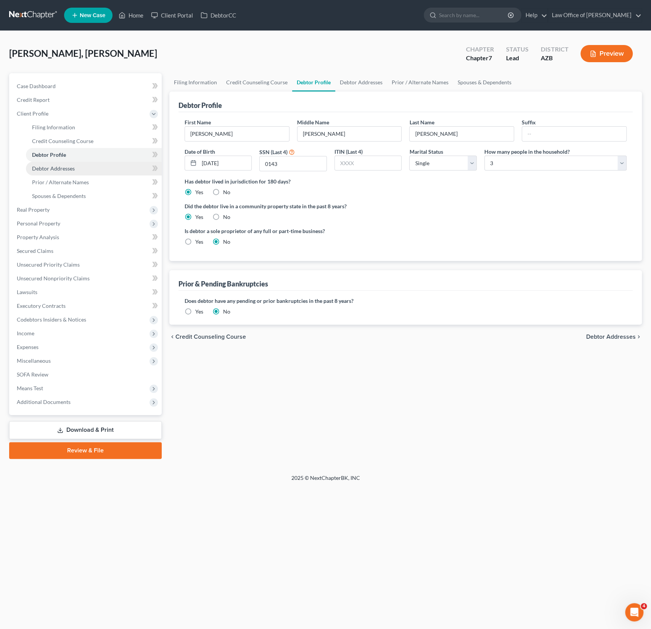
click at [52, 170] on span "Debtor Addresses" at bounding box center [53, 168] width 43 height 6
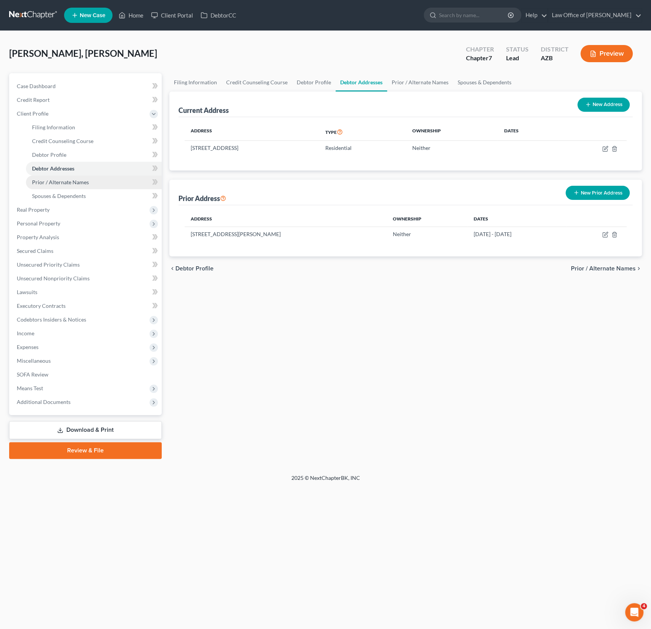
click at [54, 182] on span "Prior / Alternate Names" at bounding box center [60, 182] width 57 height 6
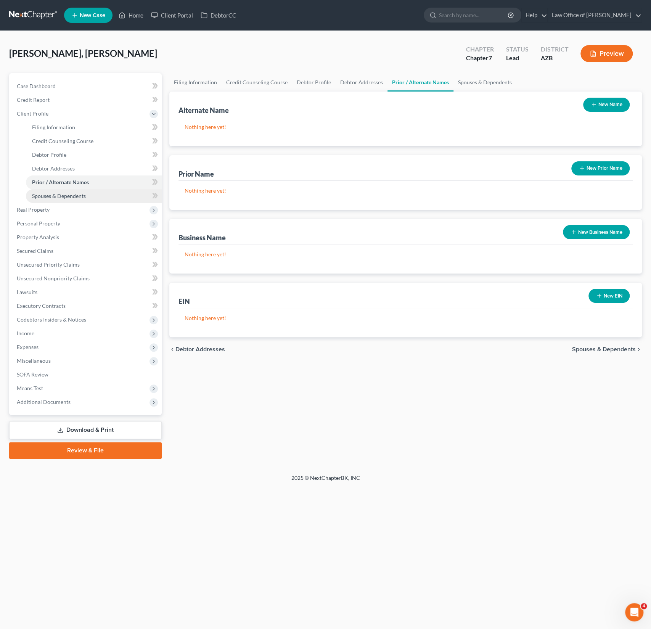
click at [55, 193] on span "Spouses & Dependents" at bounding box center [59, 196] width 54 height 6
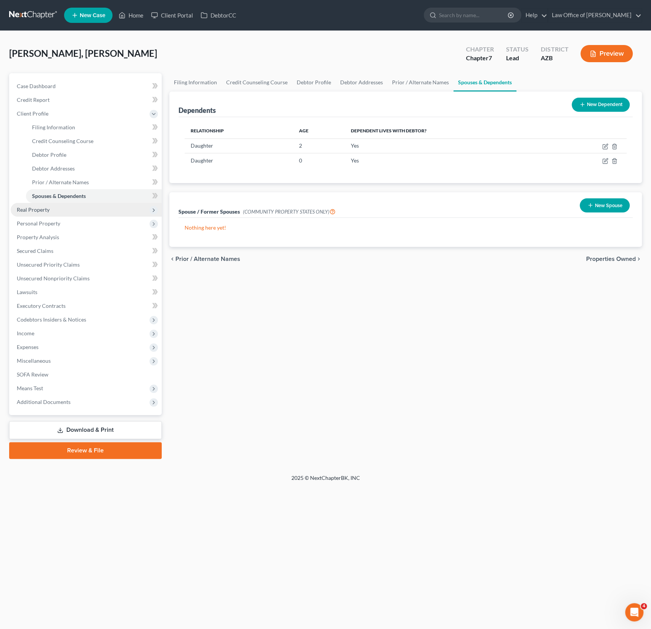
click at [48, 209] on span "Real Property" at bounding box center [33, 209] width 33 height 6
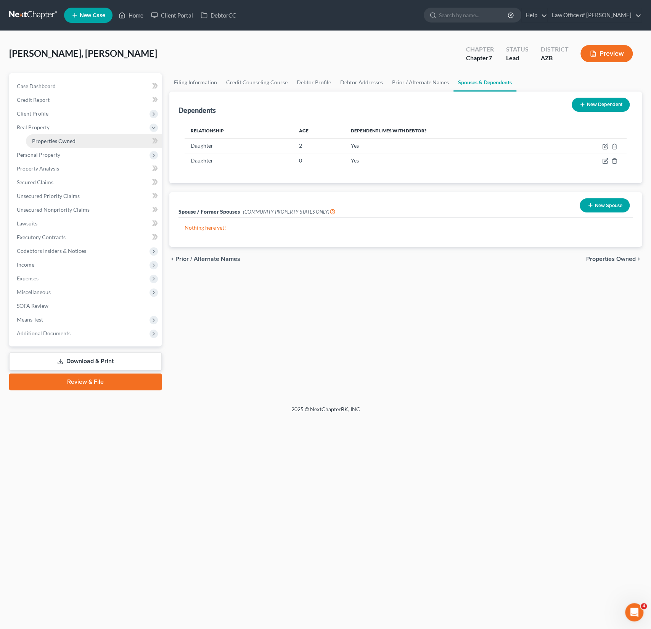
click at [53, 141] on span "Properties Owned" at bounding box center [53, 141] width 43 height 6
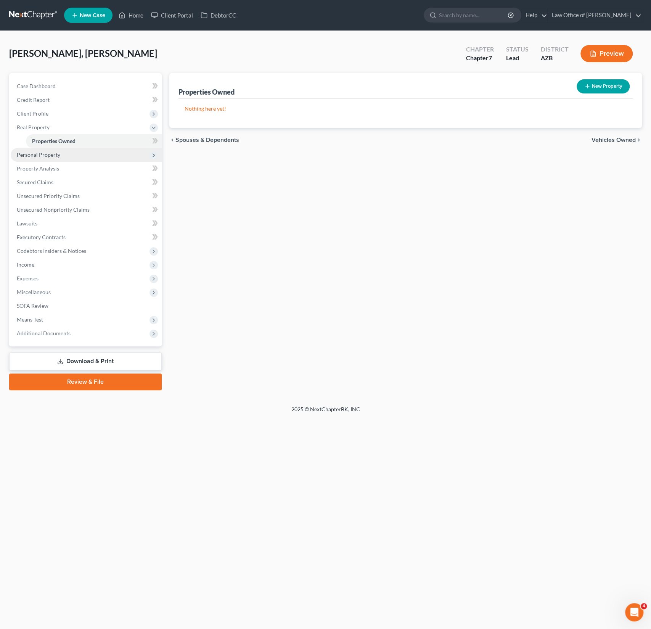
click at [49, 151] on span "Personal Property" at bounding box center [38, 154] width 43 height 6
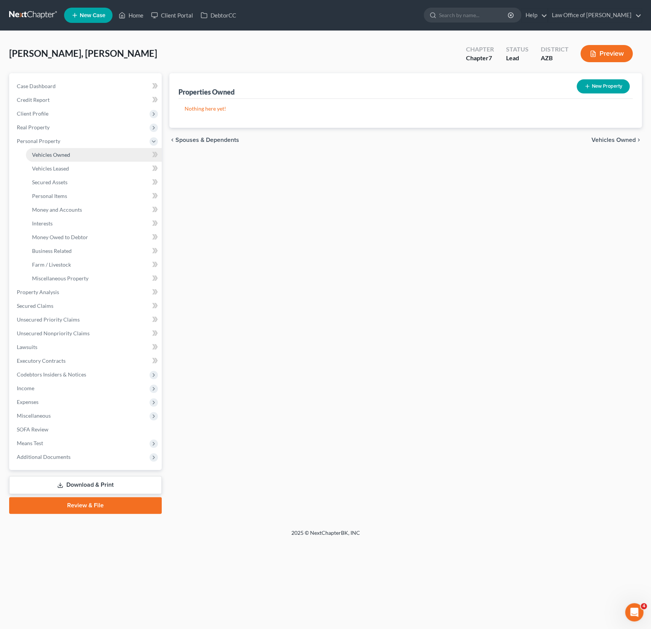
click at [51, 155] on span "Vehicles Owned" at bounding box center [51, 154] width 38 height 6
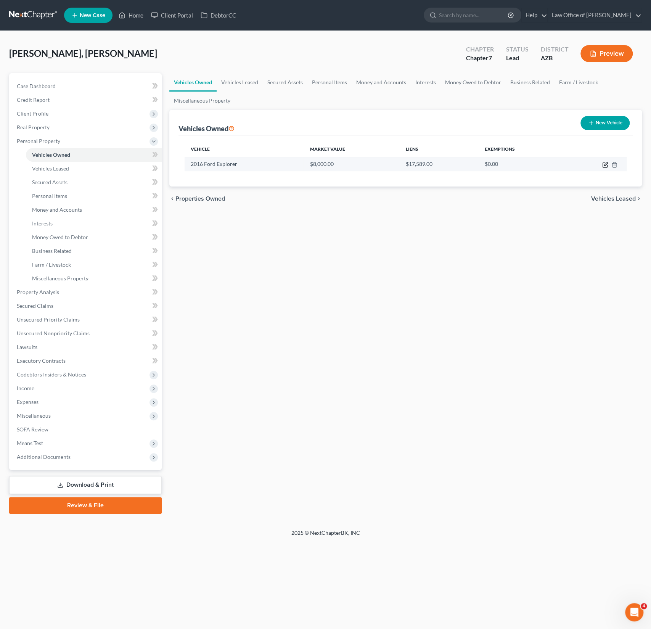
click at [606, 164] on icon "button" at bounding box center [605, 163] width 3 height 3
select select "0"
select select "10"
select select "3"
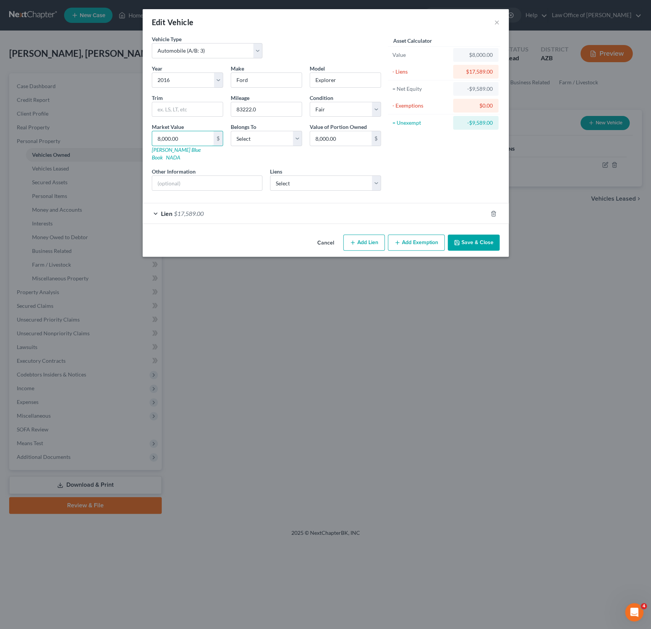
drag, startPoint x: 184, startPoint y: 140, endPoint x: 139, endPoint y: 135, distance: 45.2
click at [139, 135] on div "Edit Vehicle × Vehicle Type Select Automobile (A/B: 3) Truck (A/B: 3) Trailer (…" at bounding box center [325, 314] width 651 height 629
drag, startPoint x: 187, startPoint y: 138, endPoint x: 82, endPoint y: 133, distance: 104.3
click at [82, 133] on div "Edit Vehicle × Vehicle Type Select Automobile (A/B: 3) Truck (A/B: 3) Trailer (…" at bounding box center [325, 314] width 651 height 629
type input "9"
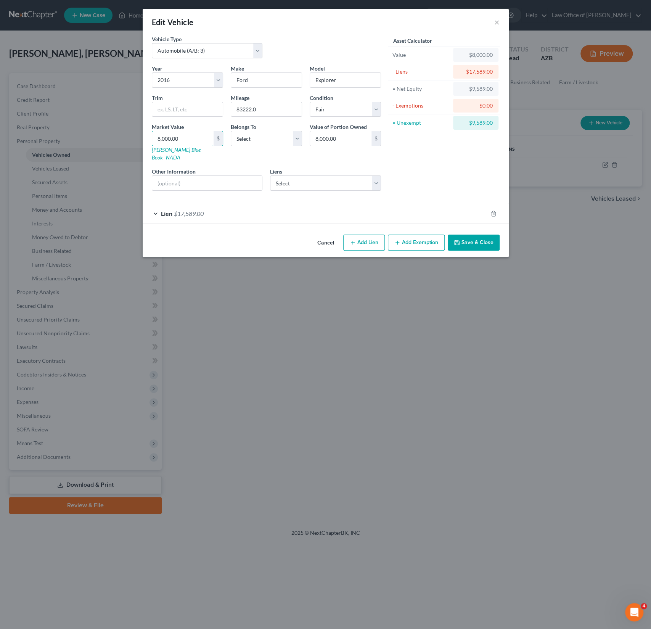
type input "9.00"
type input "97"
type input "97.00"
type input "979"
type input "979.00"
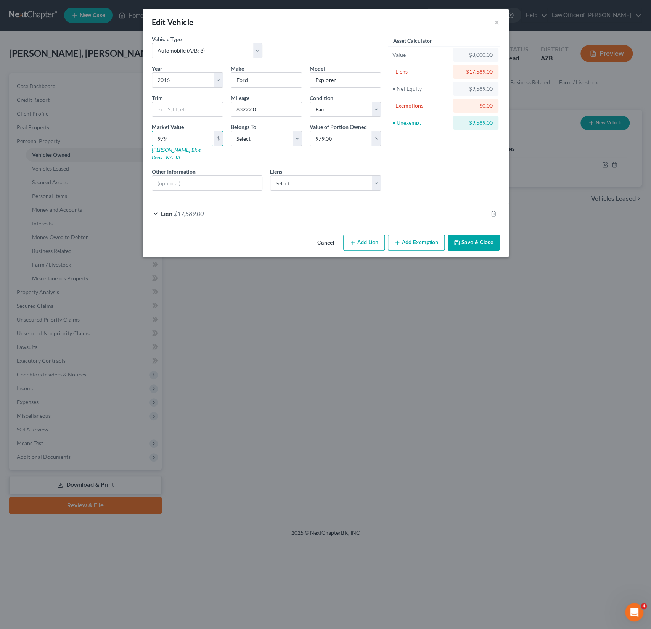
type input "9794"
type input "9,794.00"
type input "9,794"
click at [266, 203] on div "Lien $17,589.00" at bounding box center [315, 213] width 345 height 20
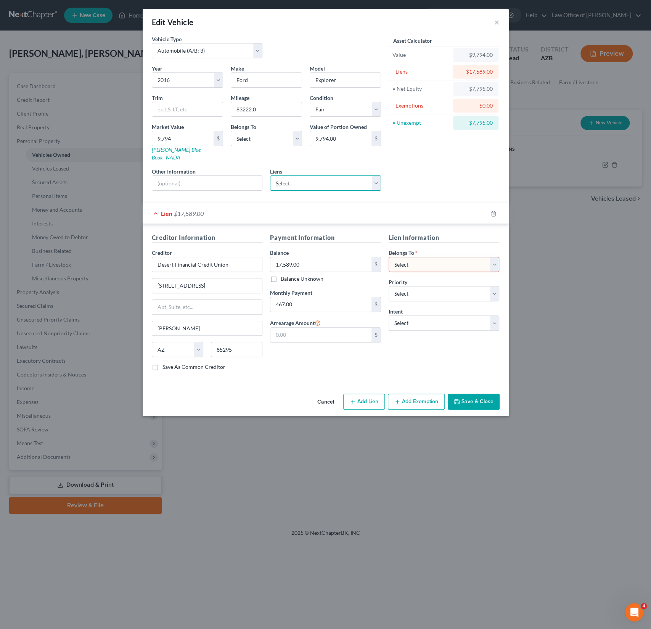
click at [304, 175] on select "Select Desertfinanc - $17,589.00 Rogue Credit Union - $0.00" at bounding box center [325, 182] width 111 height 15
select select "0"
select select
select select "3"
select select "0"
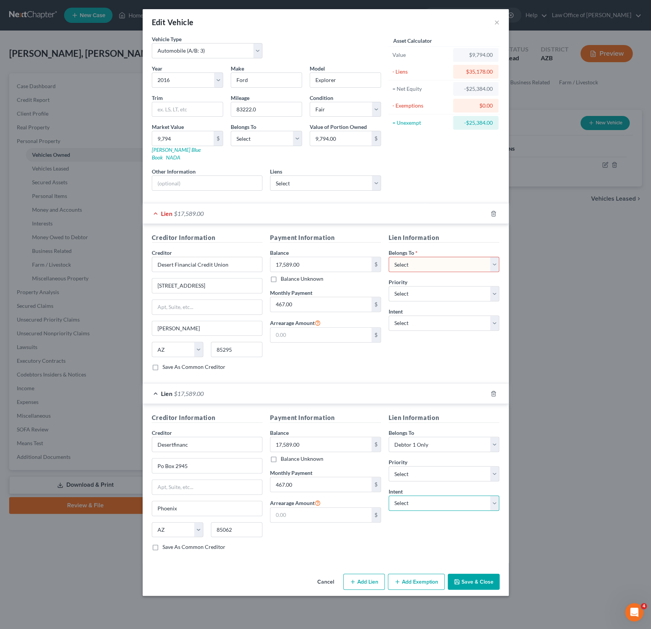
click at [430, 496] on select "Select Surrender Redeem Reaffirm Avoid Other" at bounding box center [444, 503] width 111 height 15
select select "4"
click at [411, 525] on input "text" at bounding box center [444, 532] width 111 height 15
type input "Continue payments"
click at [397, 544] on div "Lien Information Belongs To * Select Debtor 1 Only Debtor 2 Only Debtor 1 And D…" at bounding box center [444, 485] width 119 height 144
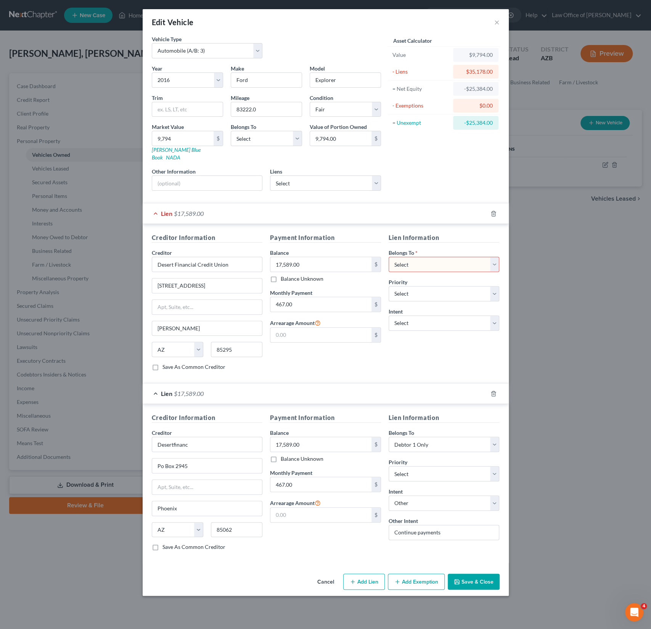
click at [497, 208] on div at bounding box center [498, 214] width 21 height 12
click at [494, 213] on line "button" at bounding box center [494, 214] width 0 height 2
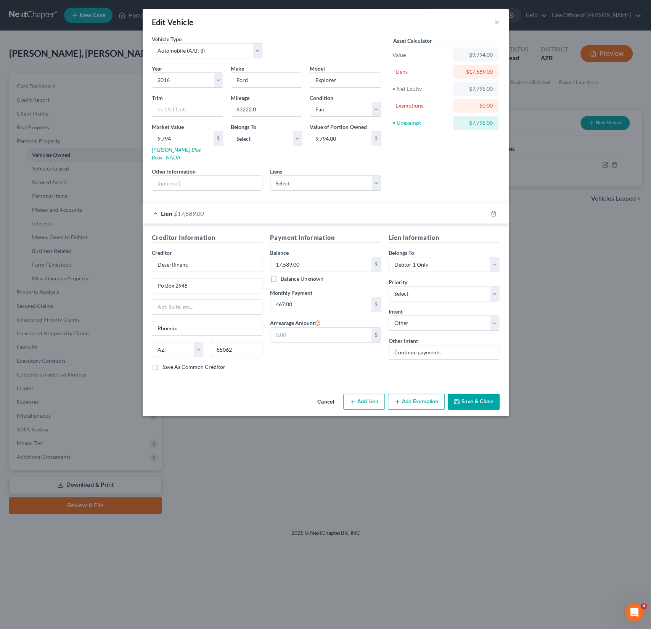
click at [476, 394] on button "Save & Close" at bounding box center [474, 402] width 52 height 16
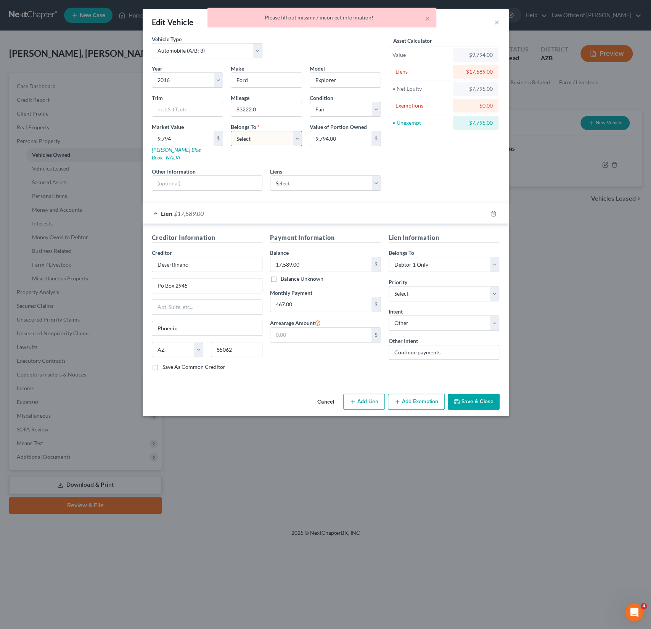
click at [264, 139] on select "Select Debtor 1 Only Debtor 2 Only Debtor 1 And Debtor 2 Only At Least One Of T…" at bounding box center [266, 138] width 71 height 15
select select "0"
click at [470, 394] on button "Save & Close" at bounding box center [474, 402] width 52 height 16
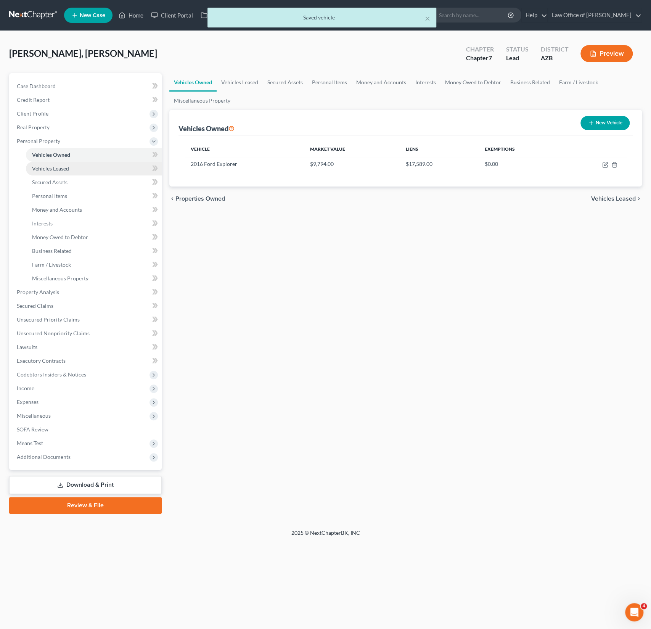
click at [40, 162] on link "Vehicles Leased" at bounding box center [94, 169] width 136 height 14
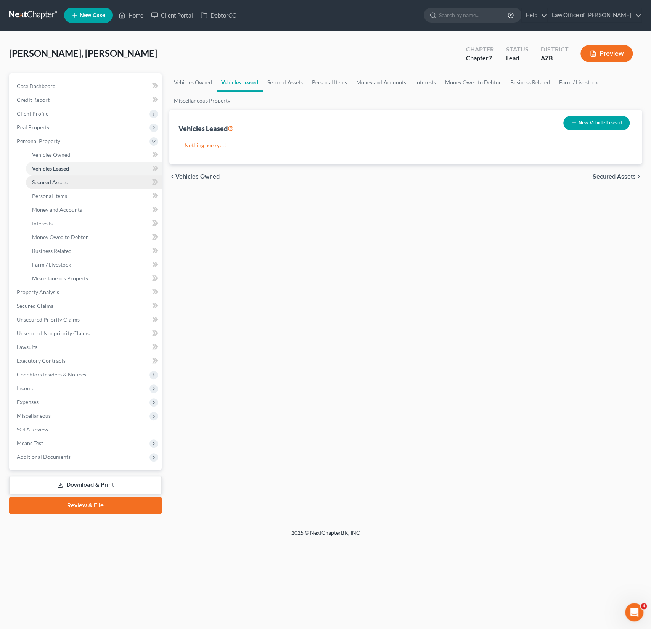
click at [50, 180] on span "Secured Assets" at bounding box center [49, 182] width 35 height 6
click at [56, 189] on link "Personal Items" at bounding box center [94, 196] width 136 height 14
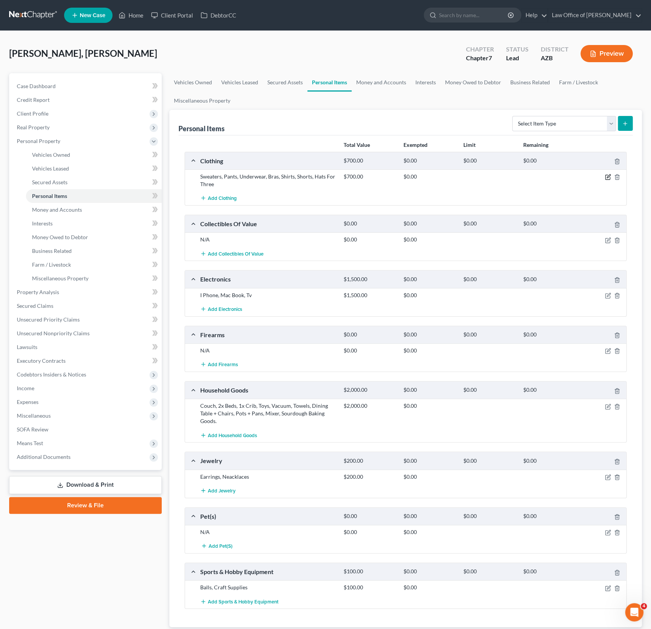
click at [605, 175] on icon "button" at bounding box center [607, 177] width 5 height 5
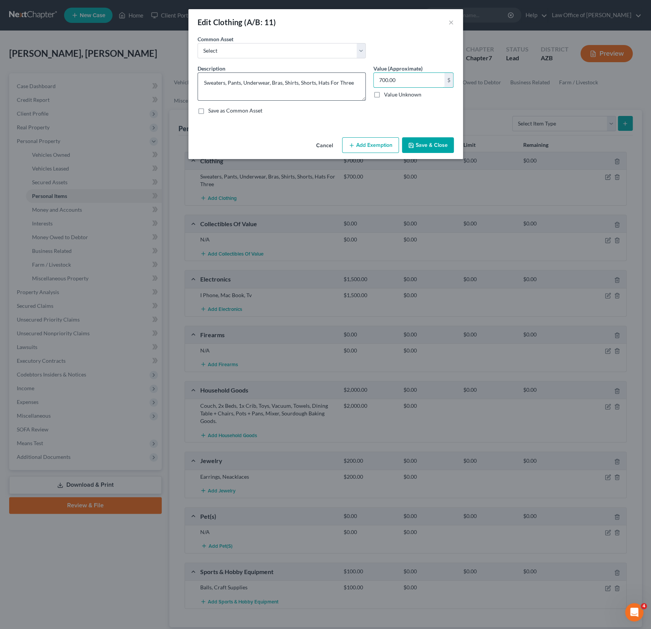
drag, startPoint x: 412, startPoint y: 83, endPoint x: 360, endPoint y: 74, distance: 53.3
click at [360, 74] on div "Description * Sweaters, Pants, Underwear, Bras, Shirts, Shorts, Hats For Three …" at bounding box center [326, 92] width 264 height 56
drag, startPoint x: 405, startPoint y: 81, endPoint x: 358, endPoint y: 77, distance: 47.4
click at [358, 77] on div "Description * Sweaters, Pants, Underwear, Bras, Shirts, Shorts, Hats For Three …" at bounding box center [326, 92] width 264 height 56
type input "500"
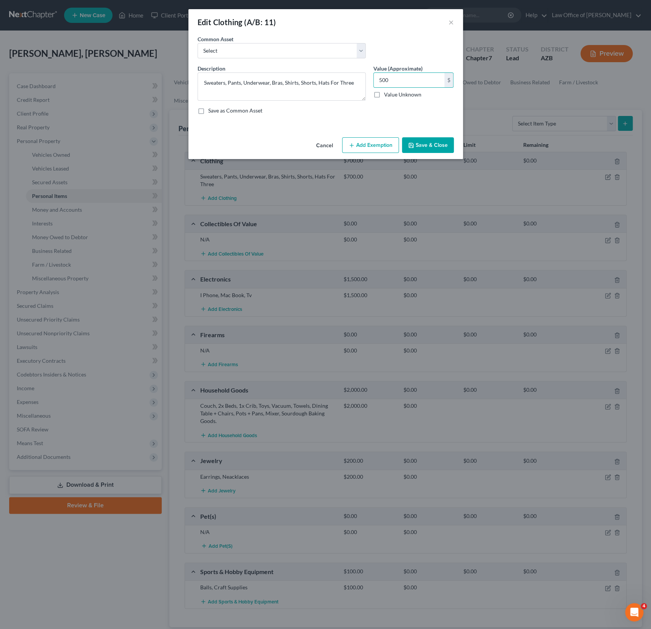
click at [365, 146] on button "Add Exemption" at bounding box center [370, 145] width 57 height 16
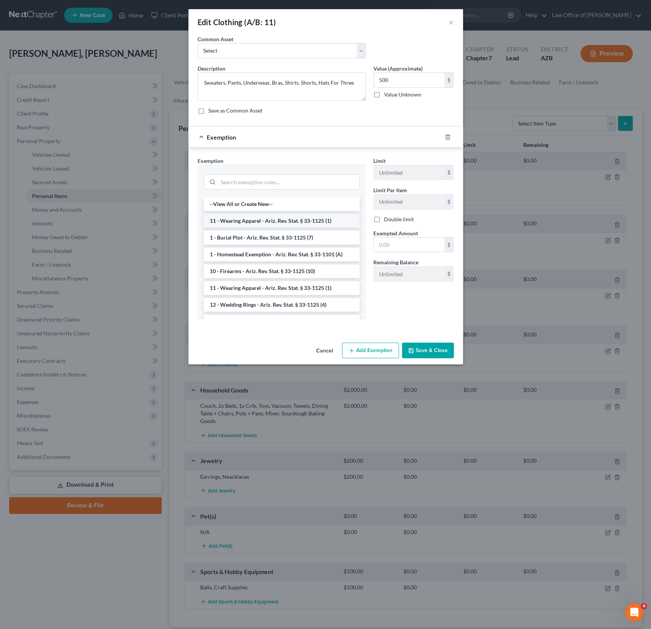
click at [278, 219] on li "11 - Wearing Apparel - Ariz. Rev. Stat. § 33-1125 (1)" at bounding box center [282, 221] width 156 height 14
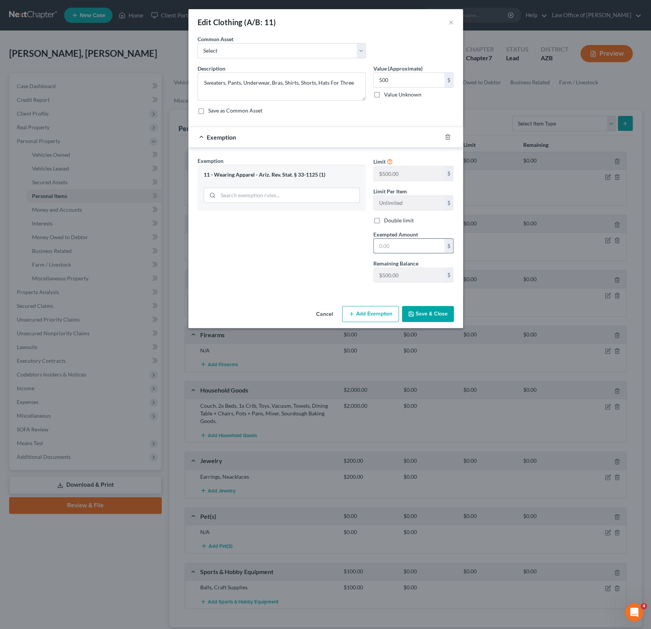
click at [403, 245] on input "text" at bounding box center [409, 246] width 71 height 14
type input "500"
click at [270, 270] on div "Exemption Set must be selected for CA. Exemption * 11 - Wearing Apparel - Ariz.…" at bounding box center [282, 223] width 176 height 132
click at [434, 313] on button "Save & Close" at bounding box center [428, 314] width 52 height 16
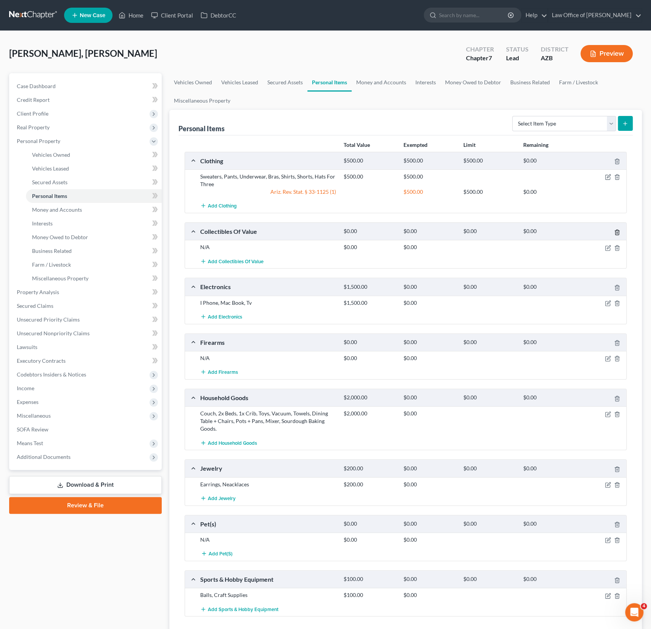
click at [616, 229] on icon "button" at bounding box center [617, 232] width 6 height 6
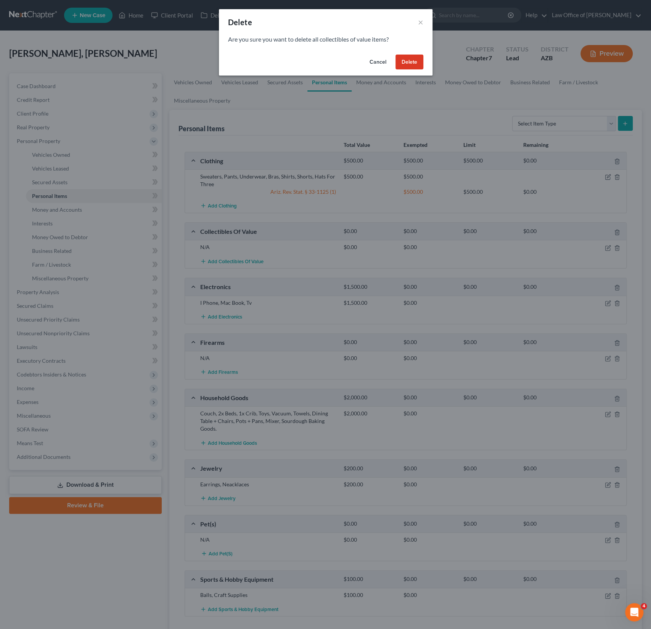
click at [414, 57] on button "Delete" at bounding box center [410, 62] width 28 height 15
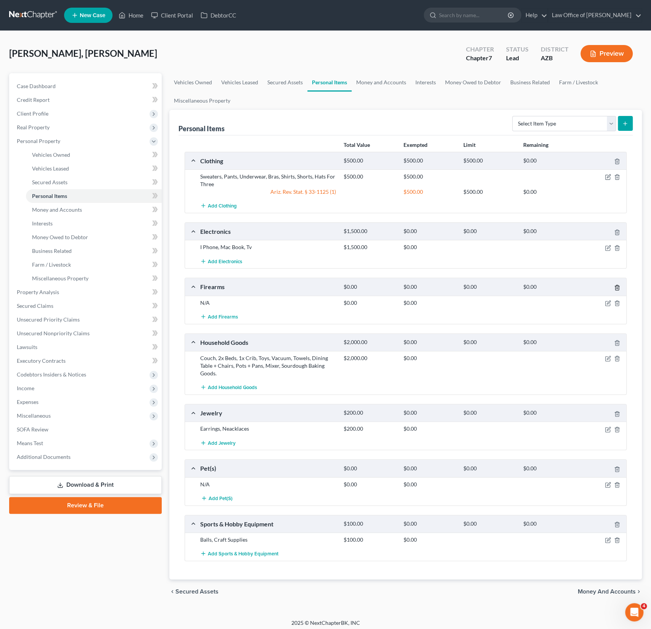
click at [617, 285] on icon "button" at bounding box center [617, 288] width 6 height 6
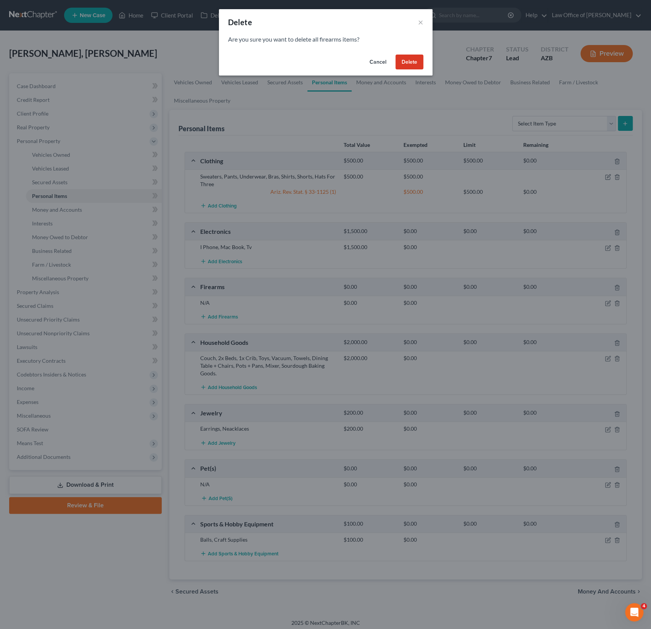
click at [407, 68] on button "Delete" at bounding box center [410, 62] width 28 height 15
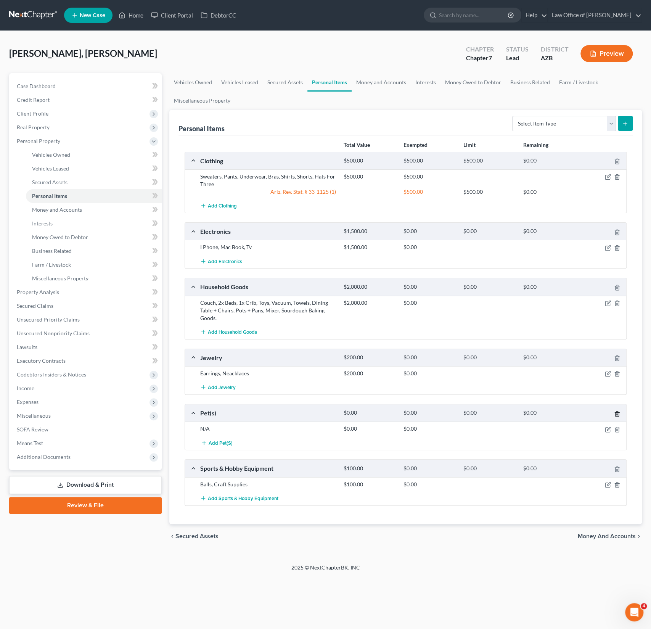
click at [618, 411] on icon "button" at bounding box center [616, 413] width 3 height 5
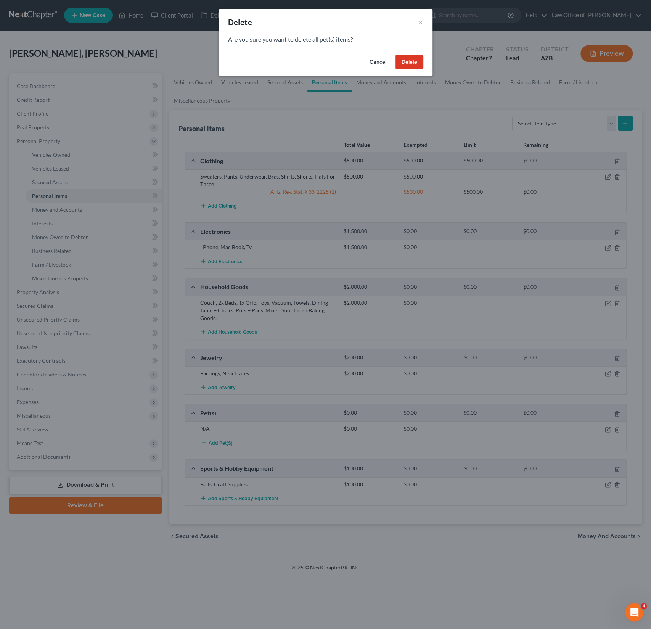
click at [409, 58] on button "Delete" at bounding box center [410, 62] width 28 height 15
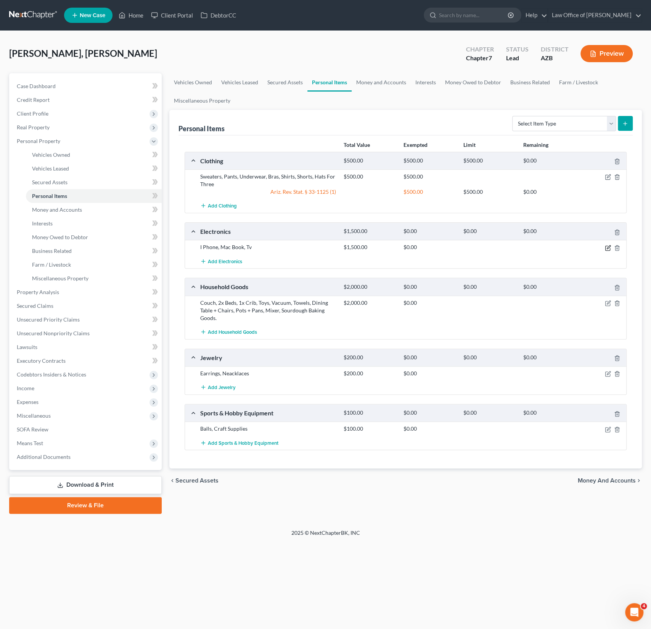
click at [609, 246] on icon "button" at bounding box center [608, 248] width 6 height 6
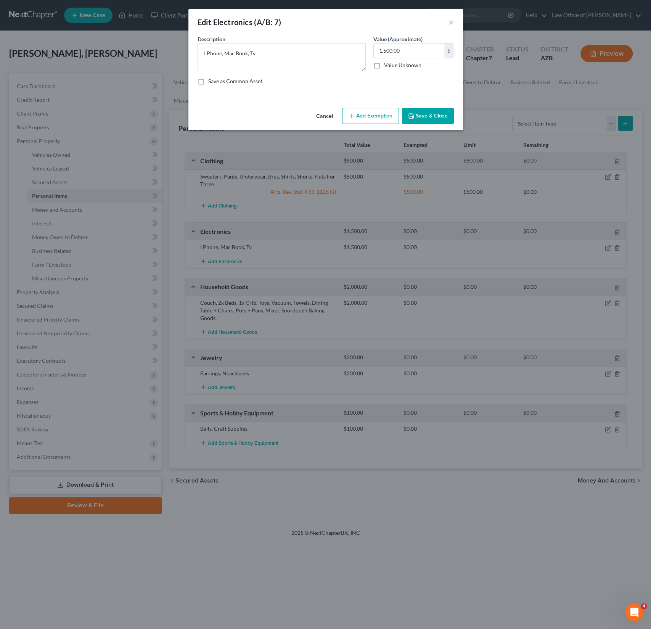
click at [380, 124] on div "Cancel Add Exemption Save & Close" at bounding box center [325, 117] width 275 height 25
click at [367, 119] on button "Add Exemption" at bounding box center [370, 116] width 57 height 16
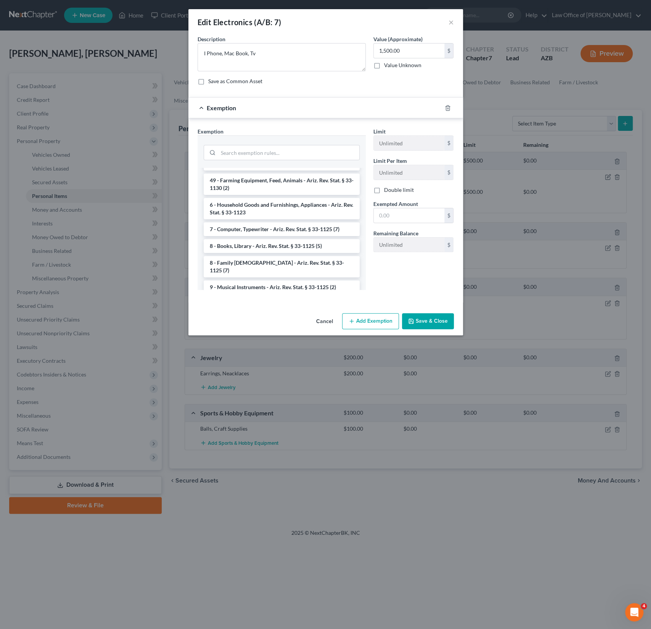
scroll to position [864, 0]
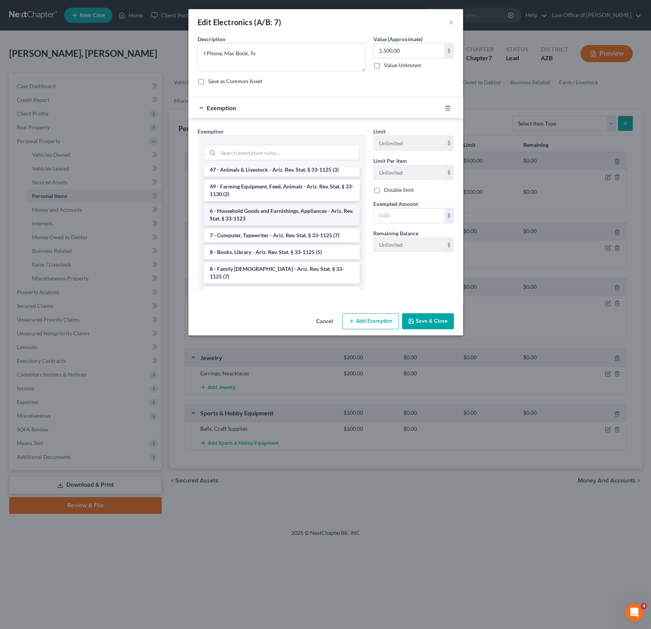
click at [251, 211] on li "6 - Household Goods and Furnishings, Appliances - Ariz. Rev. Stat. § 33-1123" at bounding box center [282, 214] width 156 height 21
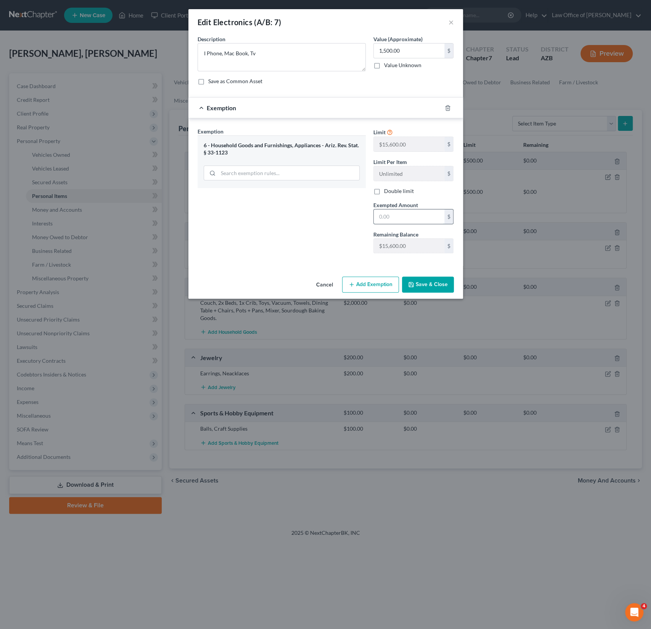
click at [399, 214] on input "text" at bounding box center [409, 216] width 71 height 14
type input "7,800"
click at [419, 277] on button "Save & Close" at bounding box center [428, 285] width 52 height 16
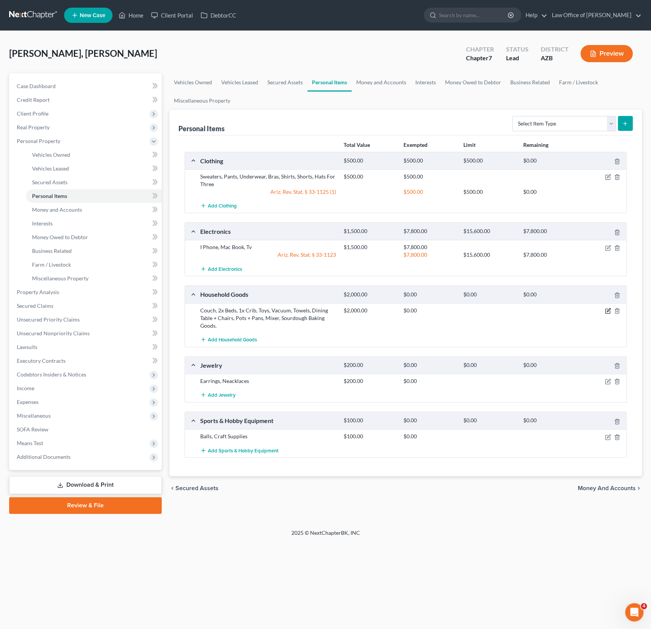
click at [607, 312] on icon "button" at bounding box center [607, 311] width 5 height 5
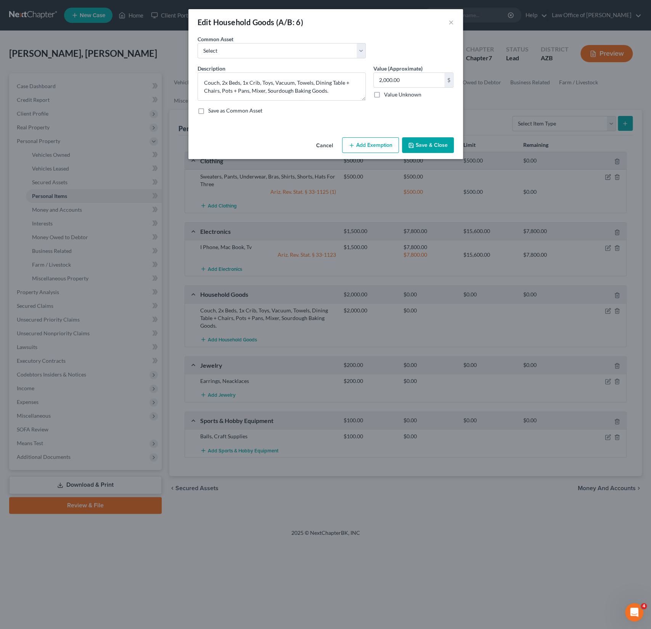
click at [377, 149] on button "Add Exemption" at bounding box center [370, 145] width 57 height 16
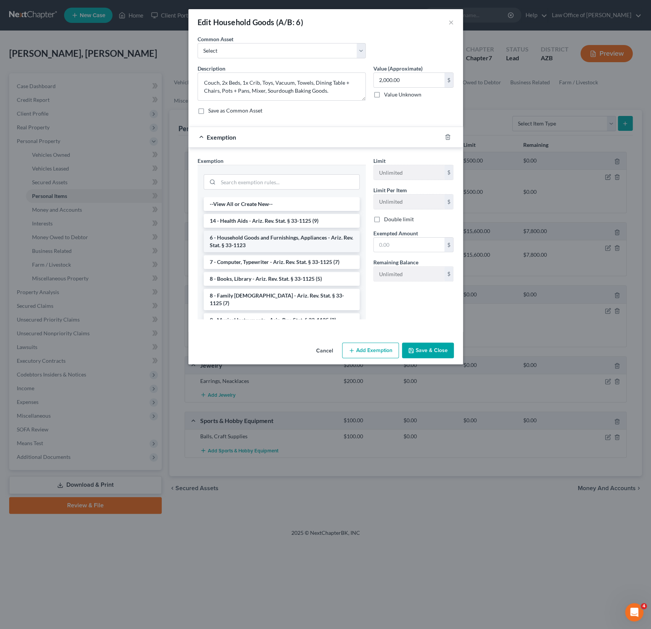
click at [264, 240] on li "6 - Household Goods and Furnishings, Appliances - Ariz. Rev. Stat. § 33-1123" at bounding box center [282, 241] width 156 height 21
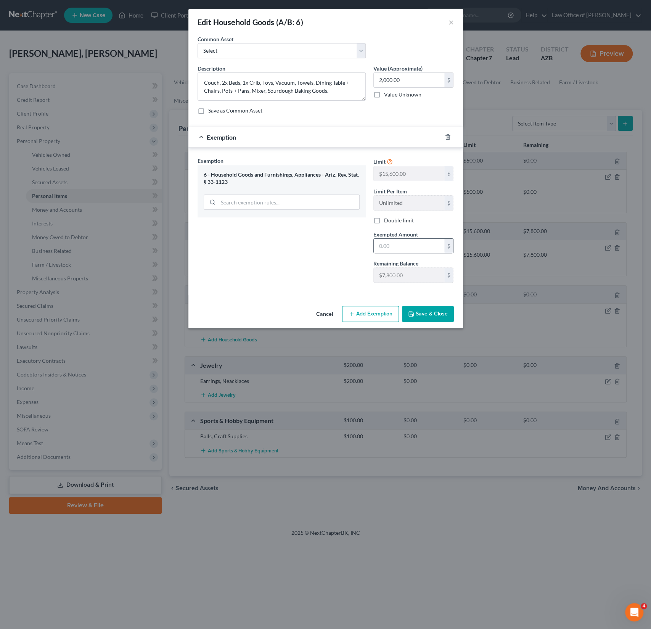
click at [402, 252] on div "$" at bounding box center [413, 245] width 80 height 15
click at [394, 245] on input "text" at bounding box center [409, 246] width 71 height 14
type input "7,800"
click at [425, 318] on button "Save & Close" at bounding box center [428, 314] width 52 height 16
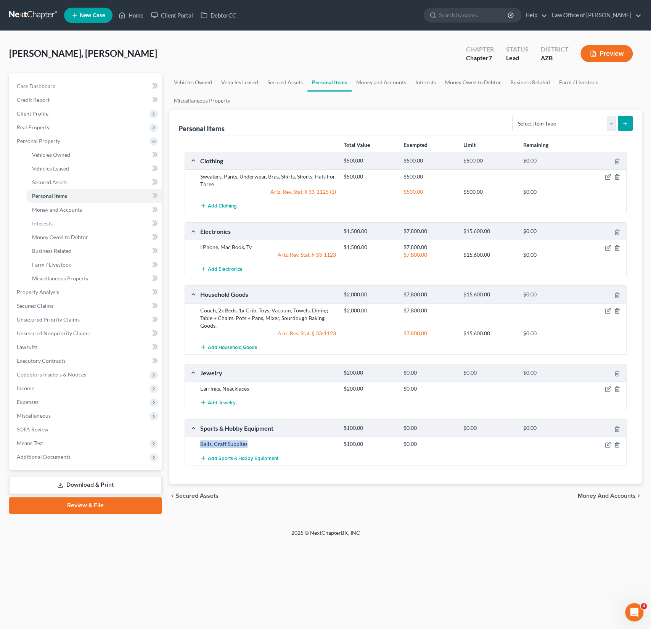
drag, startPoint x: 250, startPoint y: 442, endPoint x: 199, endPoint y: 445, distance: 51.6
click at [199, 445] on div "Balls, Craft Supplies" at bounding box center [267, 444] width 143 height 8
copy div "Balls, Craft Supplies"
click at [612, 309] on div at bounding box center [604, 311] width 48 height 8
click at [610, 310] on icon "button" at bounding box center [608, 311] width 6 height 6
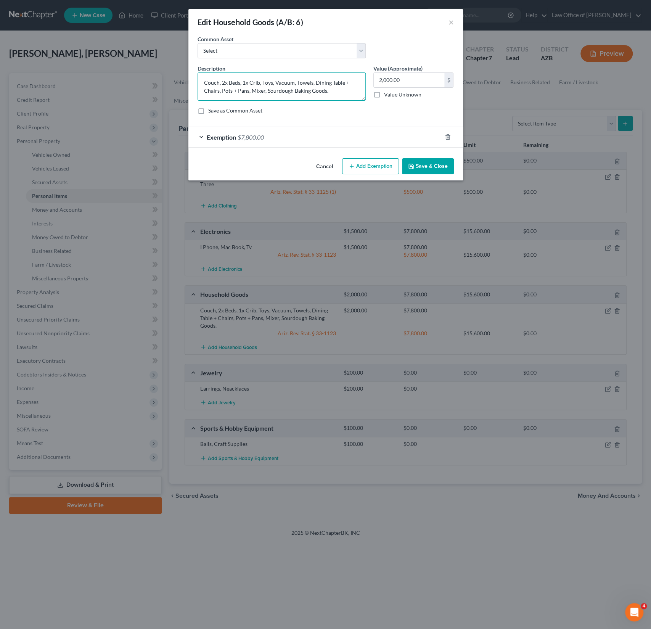
click at [329, 93] on textarea "Couch, 2x Beds, 1x Crib, Toys, Vacuum, Towels, Dining Table + Chairs, Pots + Pa…" at bounding box center [282, 86] width 168 height 28
paste textarea "Balls, Craft Supplies"
type textarea "Couch, 2x Beds, 1x Crib, Toys, Vacuum, Towels, Dining Table + Chairs, Pots + Pa…"
click at [386, 79] on input "2,000.00" at bounding box center [409, 80] width 71 height 14
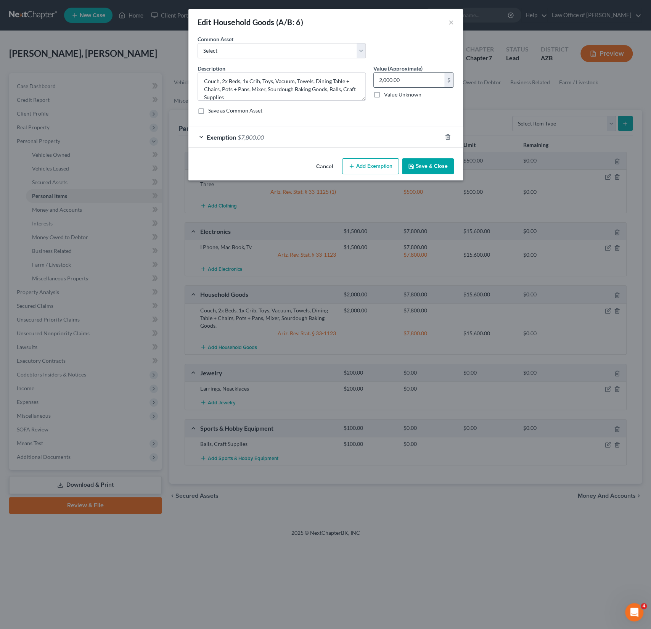
click at [386, 78] on input "2,000.00" at bounding box center [409, 80] width 71 height 14
click at [383, 79] on input "2,000.00" at bounding box center [409, 80] width 71 height 14
type input "2,100.00"
click at [441, 158] on button "Save & Close" at bounding box center [428, 166] width 52 height 16
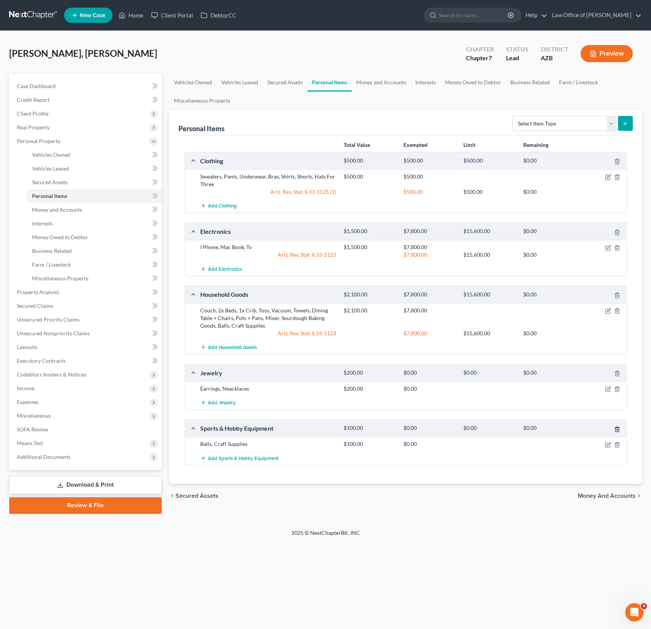
click at [618, 427] on icon "button" at bounding box center [617, 429] width 6 height 6
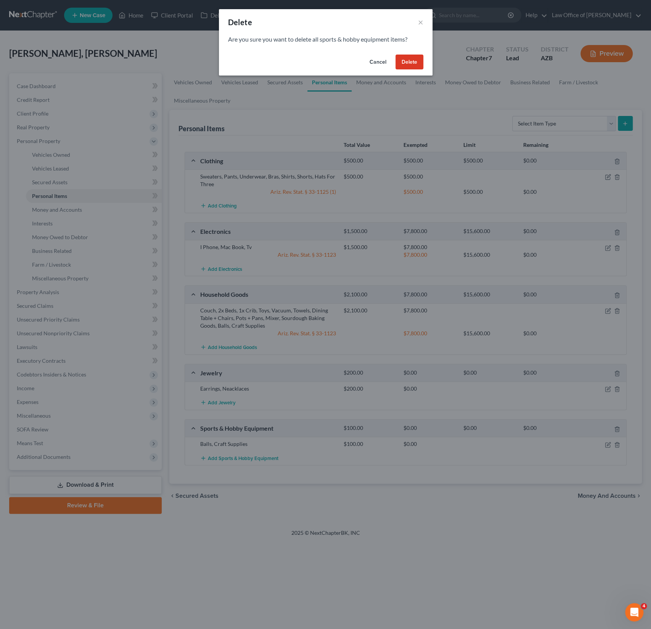
click at [409, 60] on button "Delete" at bounding box center [410, 62] width 28 height 15
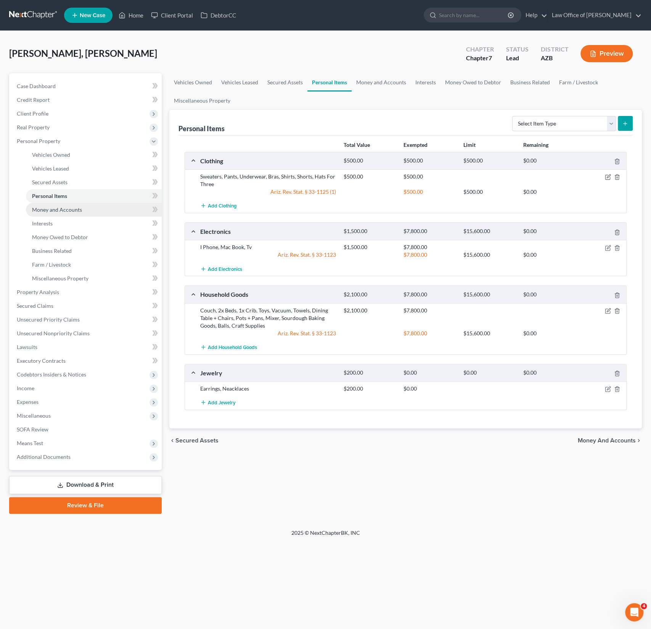
click at [51, 209] on span "Money and Accounts" at bounding box center [57, 209] width 50 height 6
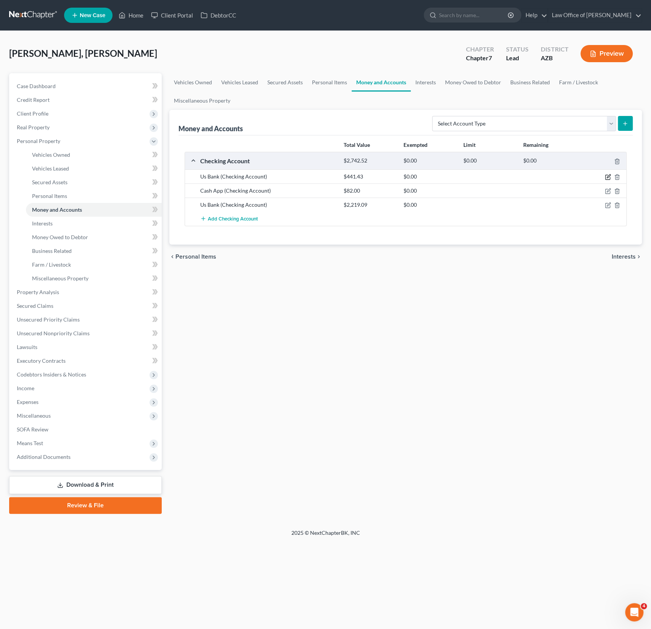
click at [609, 176] on icon "button" at bounding box center [608, 176] width 3 height 3
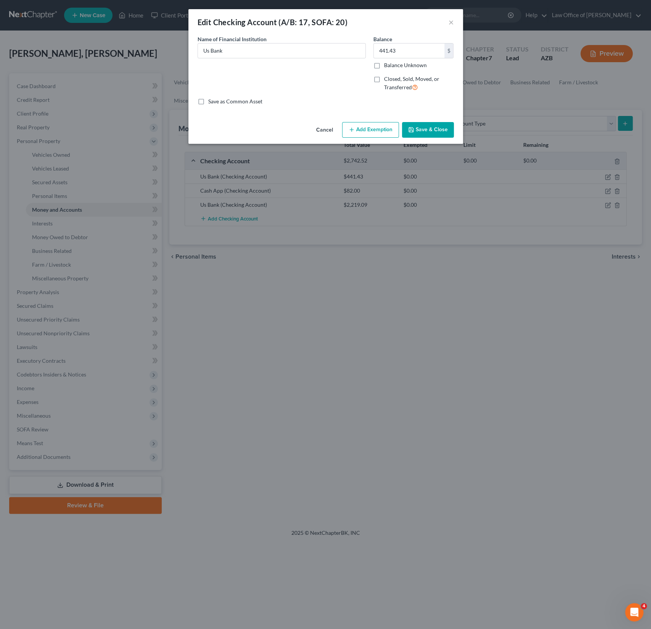
click at [384, 79] on label "Closed, Sold, Moved, or Transferred" at bounding box center [419, 83] width 70 height 16
click at [387, 79] on input "Closed, Sold, Moved, or Transferred" at bounding box center [389, 77] width 5 height 5
checkbox input "true"
select select "1"
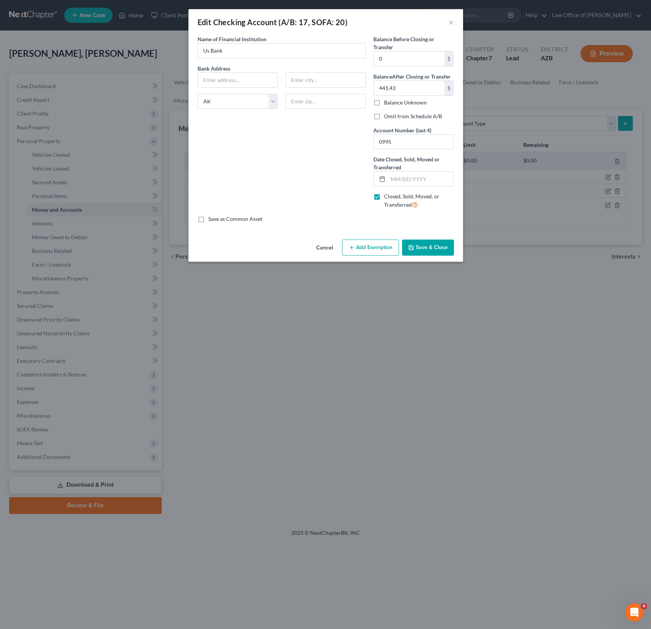
click at [384, 196] on label "Closed, Sold, Moved, or Transferred" at bounding box center [419, 201] width 70 height 16
click at [387, 196] on input "Closed, Sold, Moved, or Transferred" at bounding box center [389, 195] width 5 height 5
checkbox input "false"
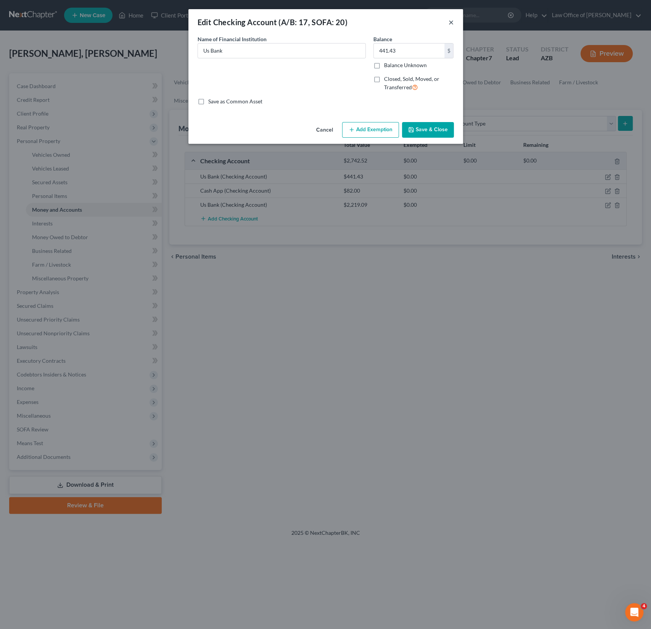
click at [450, 20] on button "×" at bounding box center [451, 22] width 5 height 9
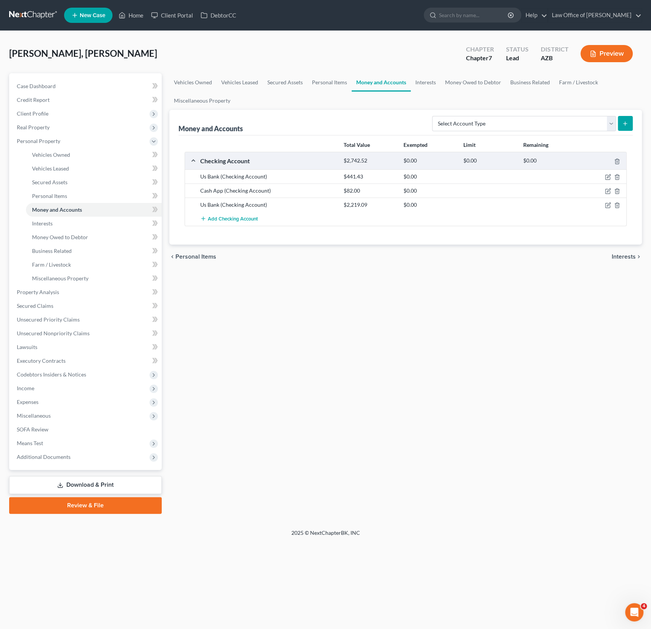
click at [510, 204] on div at bounding box center [490, 205] width 60 height 8
click at [606, 206] on icon "button" at bounding box center [608, 205] width 6 height 6
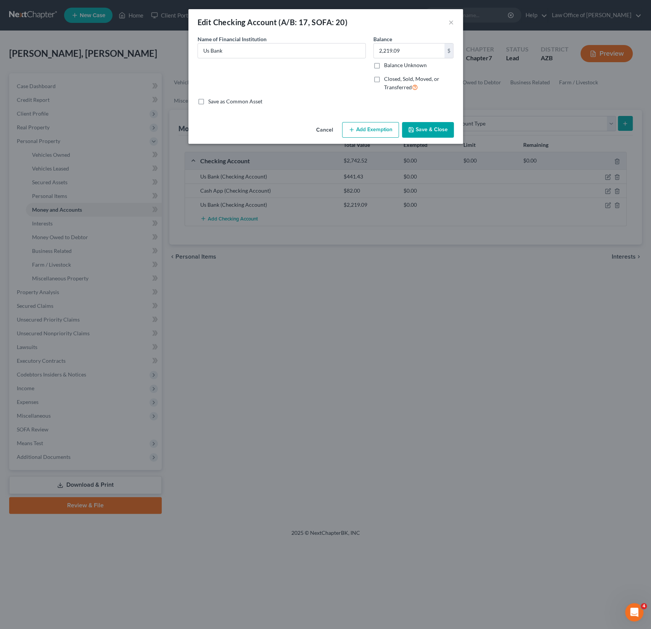
click at [385, 82] on label "Closed, Sold, Moved, or Transferred" at bounding box center [419, 83] width 70 height 16
click at [387, 80] on input "Closed, Sold, Moved, or Transferred" at bounding box center [389, 77] width 5 height 5
checkbox input "true"
select select "1"
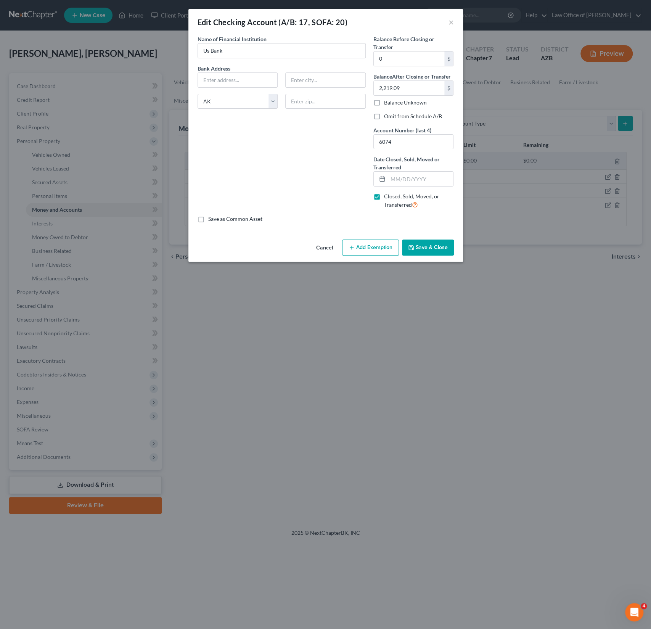
click at [378, 79] on label "Balance After Closing or Transfer" at bounding box center [411, 76] width 77 height 8
click at [384, 194] on label "Closed, Sold, Moved, or Transferred" at bounding box center [419, 201] width 70 height 16
click at [387, 194] on input "Closed, Sold, Moved, or Transferred" at bounding box center [389, 195] width 5 height 5
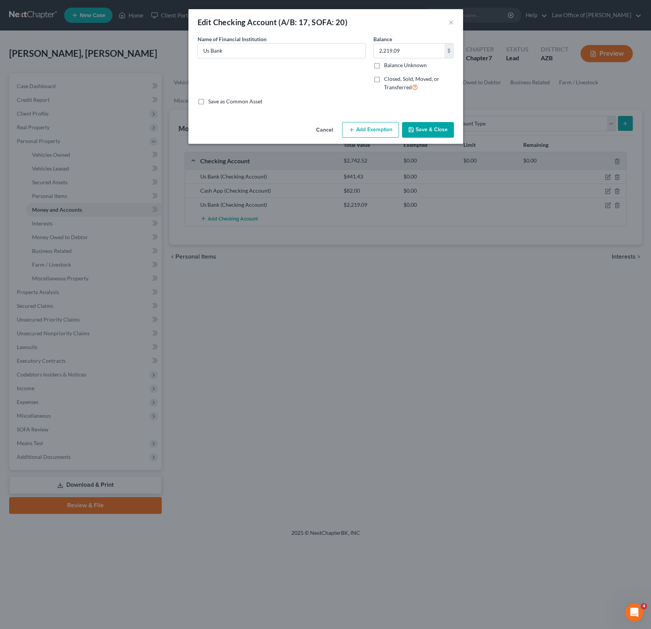
click at [384, 79] on label "Closed, Sold, Moved, or Transferred" at bounding box center [419, 83] width 70 height 16
click at [387, 79] on input "Closed, Sold, Moved, or Transferred" at bounding box center [389, 77] width 5 height 5
checkbox input "true"
select select "1"
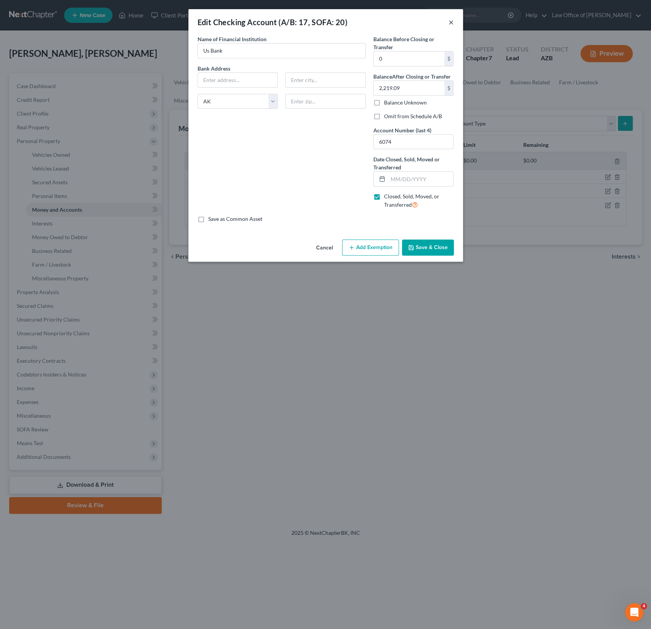
click at [452, 21] on button "×" at bounding box center [451, 22] width 5 height 9
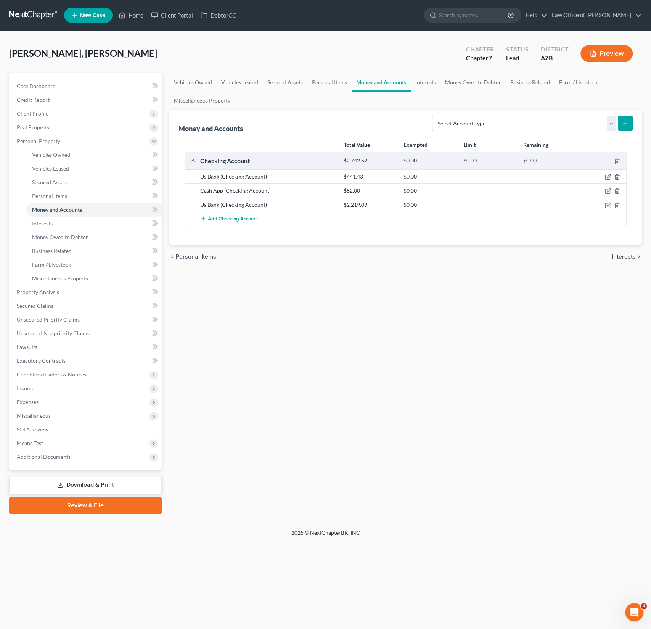
click at [261, 181] on div "Us Bank (Checking Account) $441.43 $0.00" at bounding box center [405, 176] width 441 height 14
click at [610, 179] on icon "button" at bounding box center [608, 177] width 6 height 6
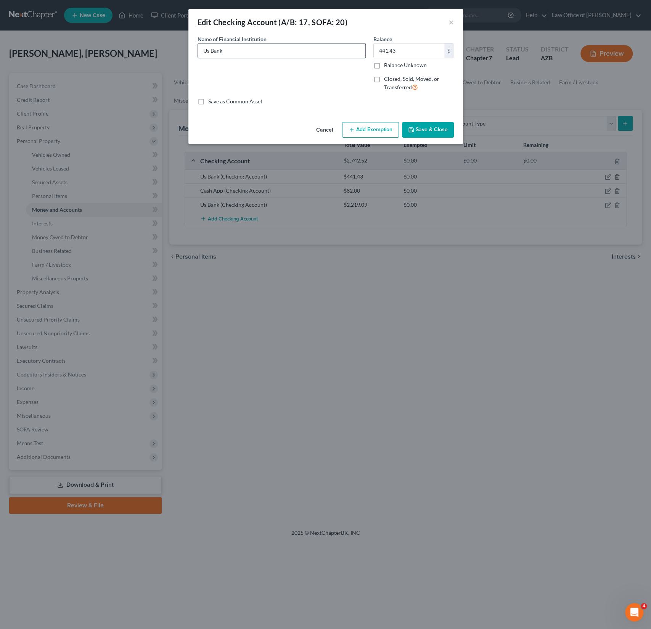
click at [247, 54] on input "Us Bank" at bounding box center [281, 50] width 167 height 14
type input "Us Bank (Opened [DATE])"
click at [435, 130] on button "Save & Close" at bounding box center [428, 130] width 52 height 16
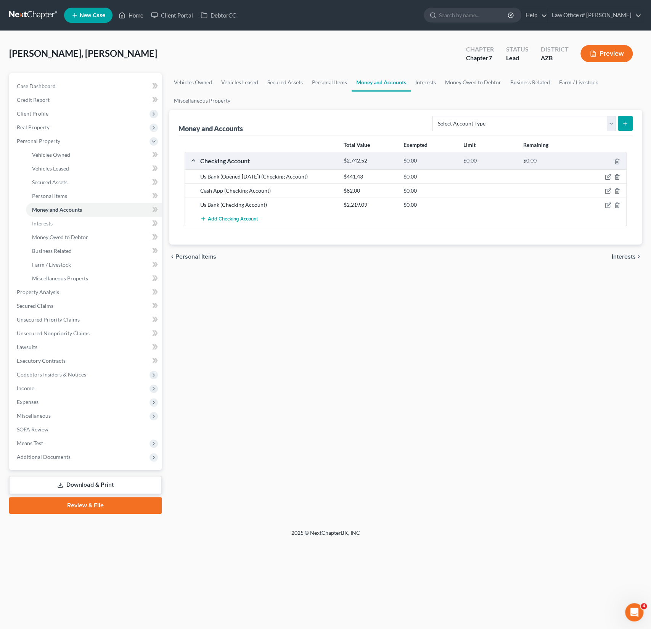
click at [580, 210] on div "Us Bank (Checking Account) $2,219.09 $0.00" at bounding box center [405, 205] width 441 height 14
click at [604, 206] on div at bounding box center [604, 205] width 48 height 8
click at [610, 204] on icon "button" at bounding box center [608, 205] width 6 height 6
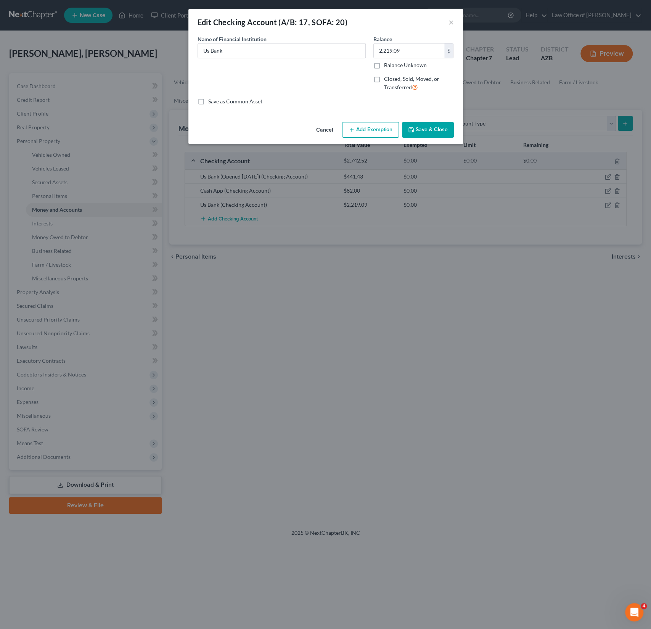
click at [363, 101] on div "Save as Common Asset" at bounding box center [326, 102] width 256 height 8
click at [384, 80] on label "Closed, Sold, Moved, or Transferred" at bounding box center [419, 83] width 70 height 16
click at [387, 80] on input "Closed, Sold, Moved, or Transferred" at bounding box center [389, 77] width 5 height 5
checkbox input "true"
select select "1"
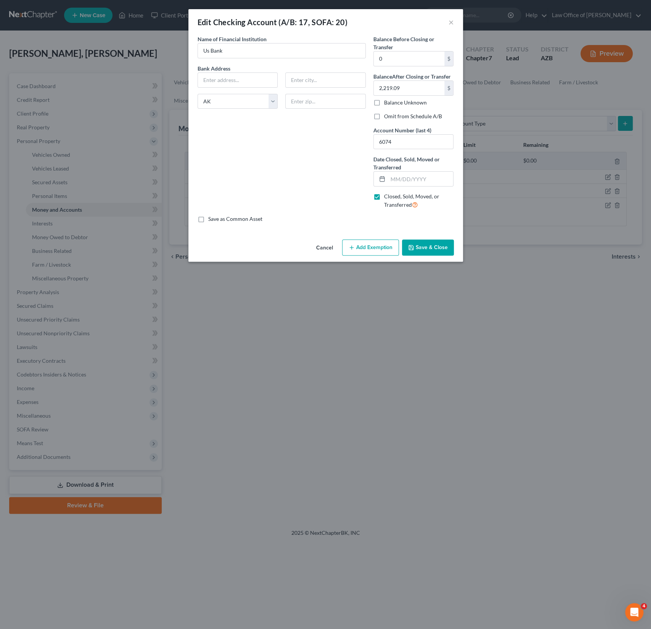
click at [384, 193] on label "Closed, Sold, Moved, or Transferred" at bounding box center [419, 201] width 70 height 16
click at [387, 193] on input "Closed, Sold, Moved, or Transferred" at bounding box center [389, 195] width 5 height 5
checkbox input "false"
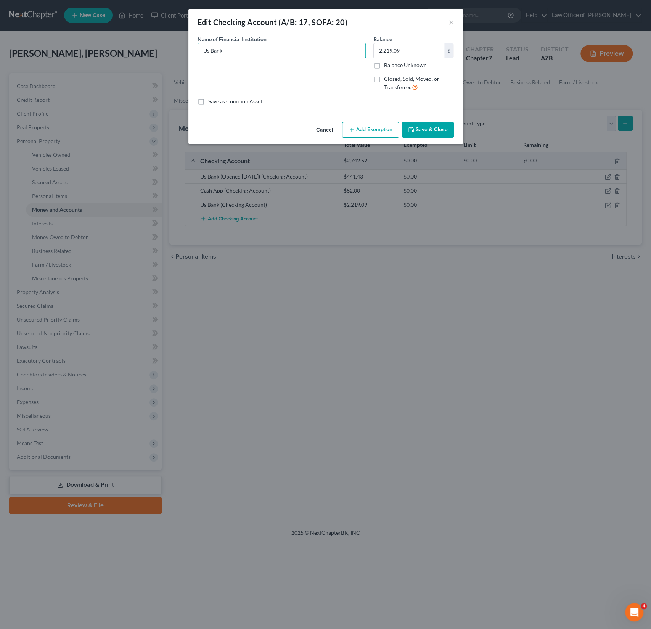
drag, startPoint x: 245, startPoint y: 52, endPoint x: 181, endPoint y: 47, distance: 63.9
click at [181, 47] on div "Edit Checking Account (A/B: 17, SOFA: 20) × An exemption set must first be sele…" at bounding box center [325, 314] width 651 height 629
type input "Cardholder Services Pre paid card"
click at [428, 127] on button "Save & Close" at bounding box center [428, 130] width 52 height 16
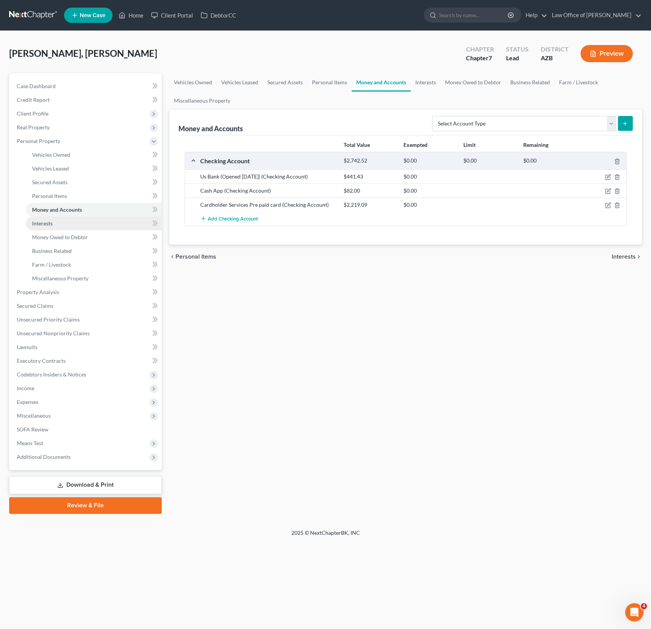
click at [40, 224] on span "Interests" at bounding box center [42, 223] width 21 height 6
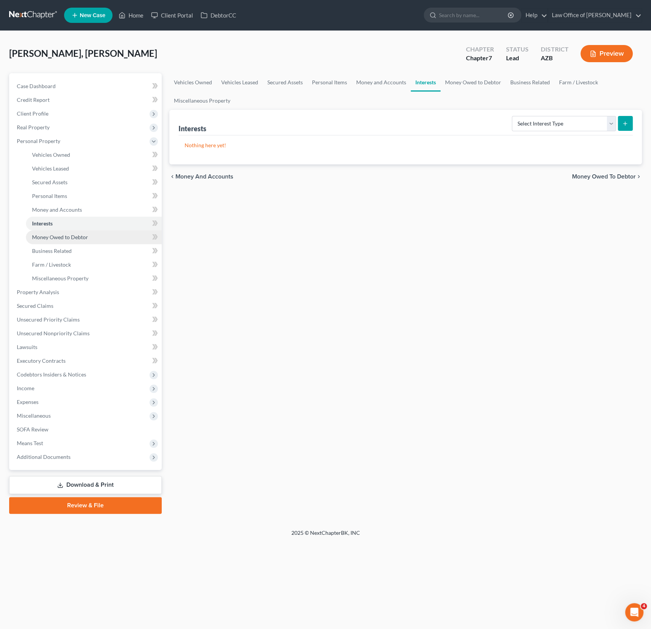
click at [61, 235] on span "Money Owed to Debtor" at bounding box center [60, 237] width 56 height 6
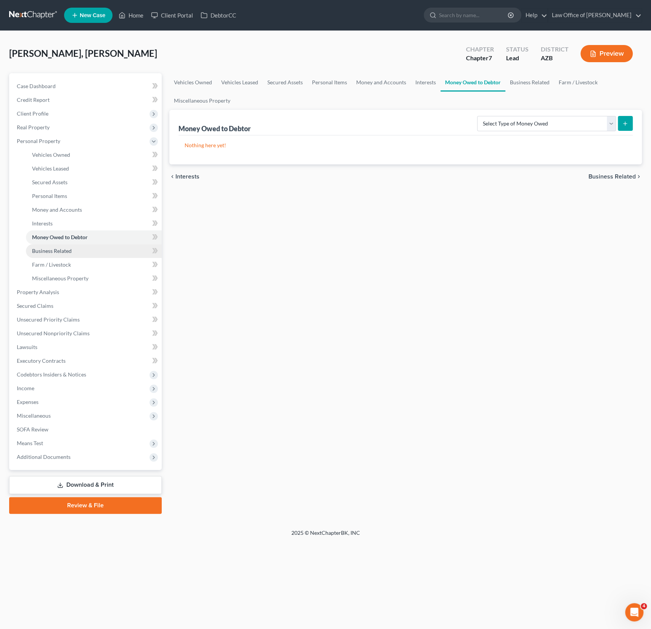
click at [58, 250] on span "Business Related" at bounding box center [52, 251] width 40 height 6
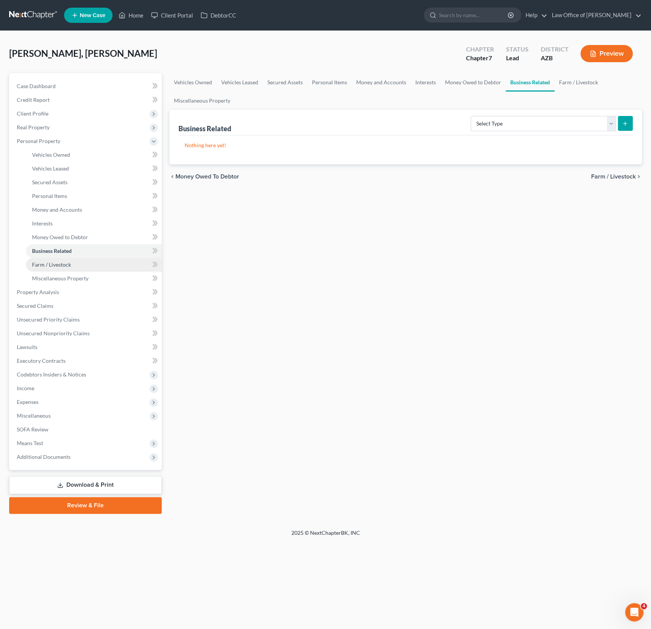
click at [56, 261] on span "Farm / Livestock" at bounding box center [51, 264] width 39 height 6
click at [58, 271] on link "Farm / Livestock" at bounding box center [94, 265] width 136 height 14
click at [58, 278] on span "Miscellaneous Property" at bounding box center [60, 278] width 56 height 6
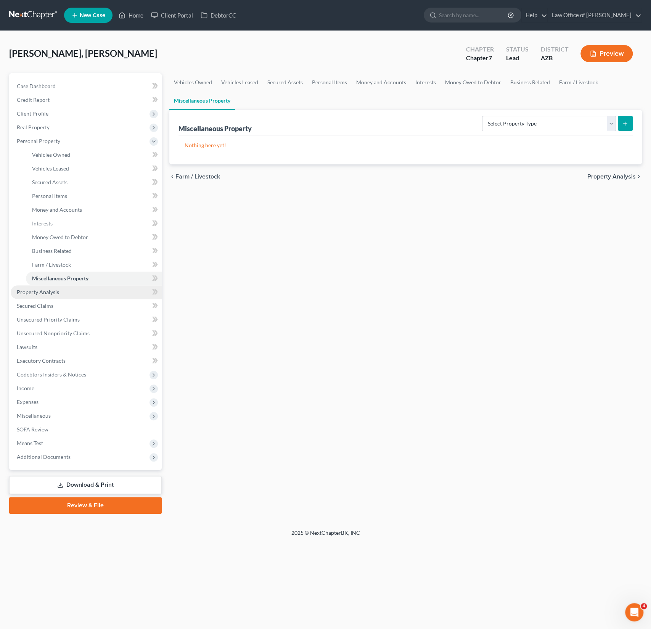
click at [53, 296] on link "Property Analysis" at bounding box center [86, 292] width 151 height 14
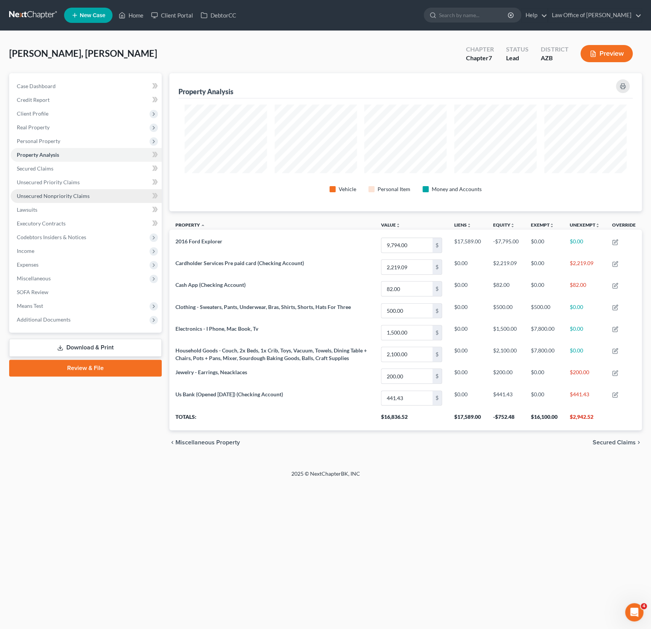
scroll to position [138, 472]
click at [43, 168] on span "Secured Claims" at bounding box center [35, 168] width 37 height 6
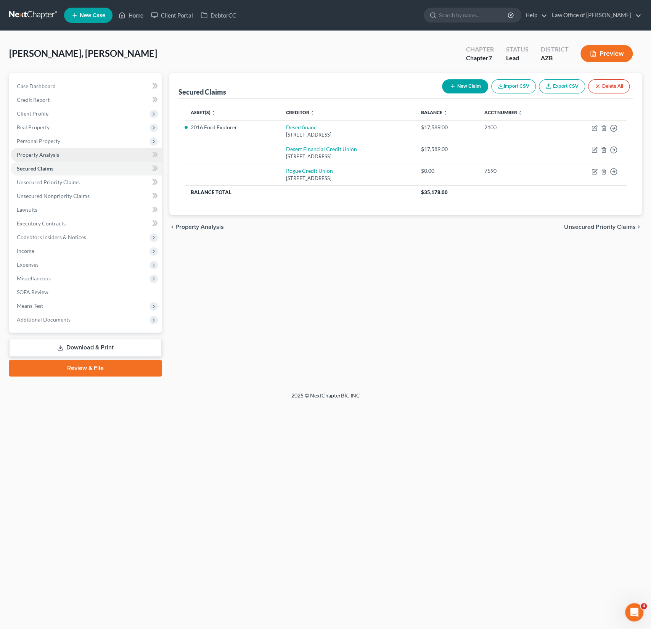
click at [45, 155] on span "Property Analysis" at bounding box center [38, 154] width 42 height 6
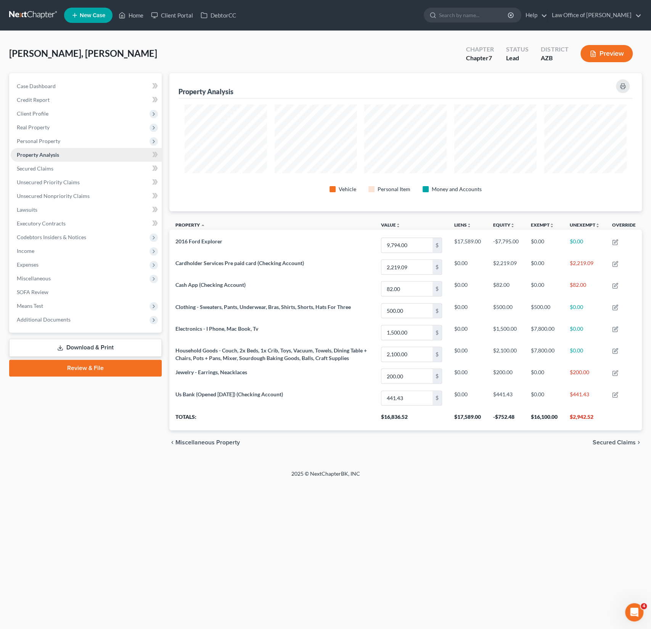
scroll to position [138, 472]
click at [44, 163] on link "Secured Claims" at bounding box center [86, 169] width 151 height 14
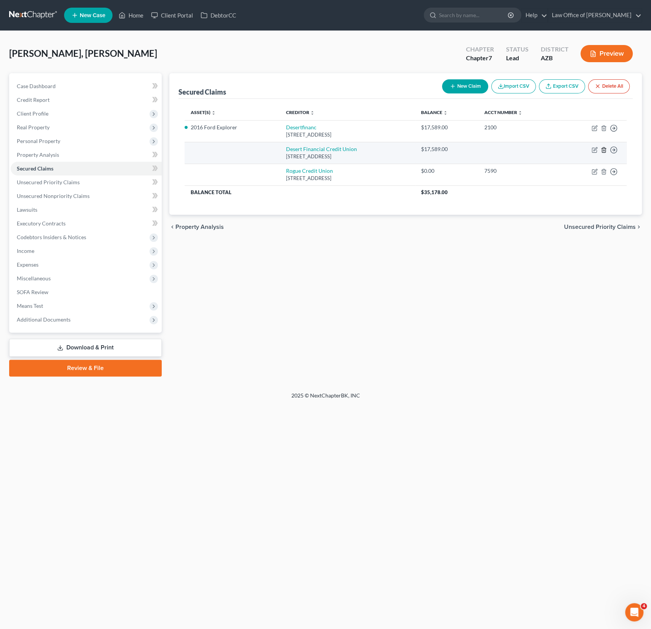
click at [604, 148] on polyline "button" at bounding box center [604, 148] width 5 height 0
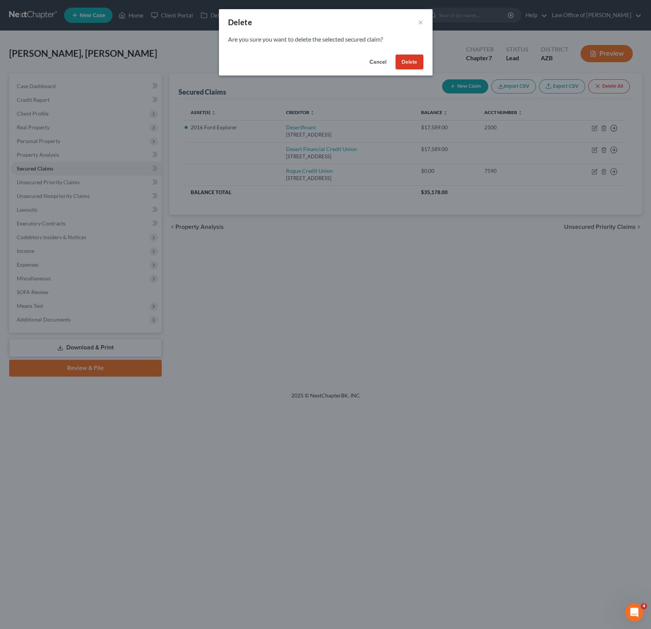
click at [410, 61] on button "Delete" at bounding box center [410, 62] width 28 height 15
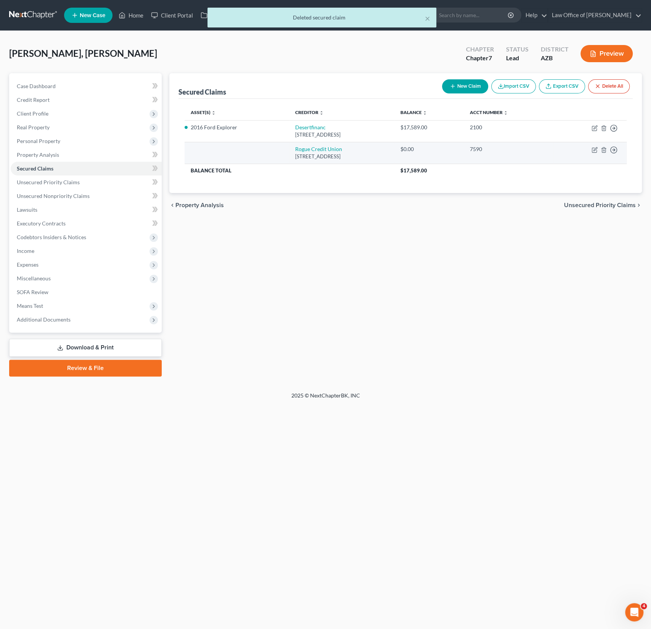
click at [618, 148] on td "Move to E Move to F Move to G Move to Notice Only" at bounding box center [590, 153] width 73 height 22
click at [613, 128] on line "button" at bounding box center [614, 128] width 3 height 0
click at [577, 169] on link "Move to F" at bounding box center [579, 168] width 64 height 13
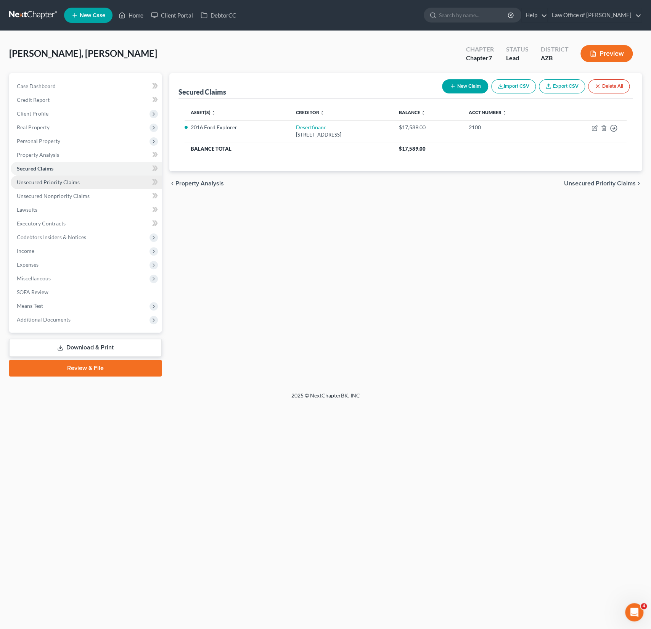
click at [60, 179] on span "Unsecured Priority Claims" at bounding box center [48, 182] width 63 height 6
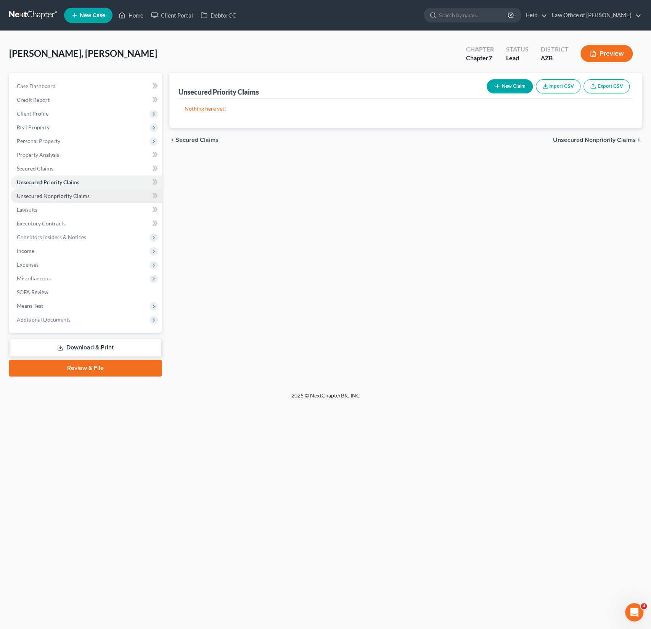
click at [45, 193] on span "Unsecured Nonpriority Claims" at bounding box center [53, 196] width 73 height 6
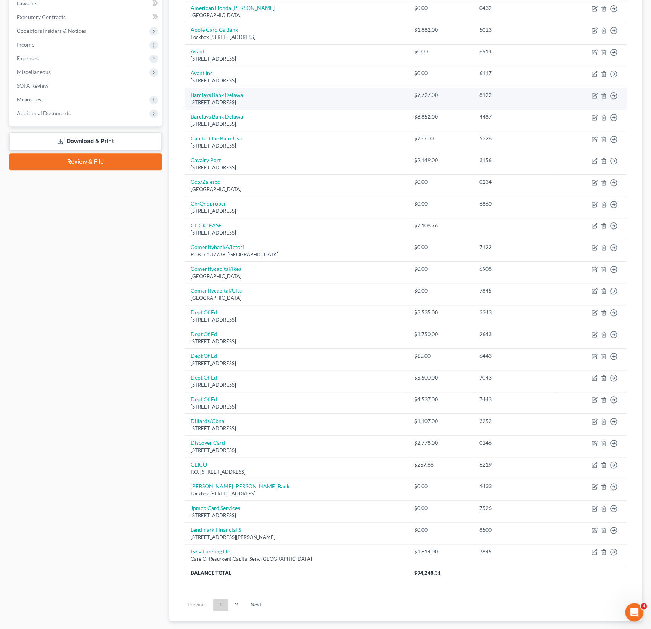
scroll to position [247, 0]
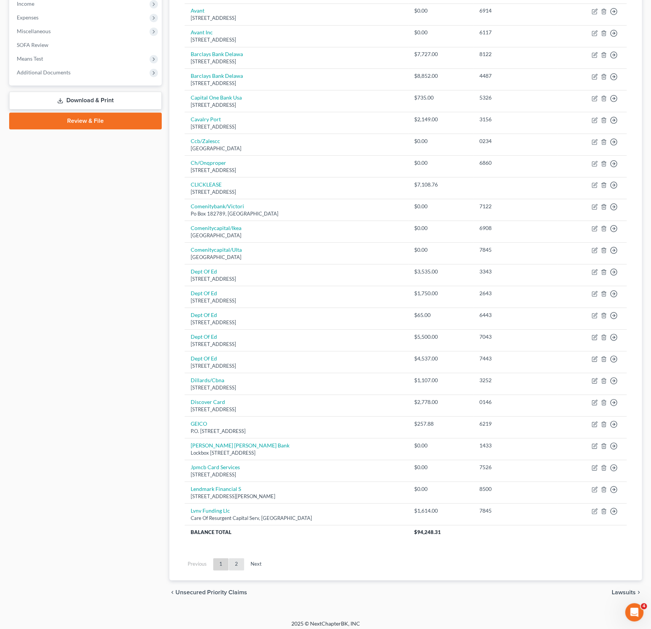
click at [238, 560] on link "2" at bounding box center [236, 564] width 15 height 12
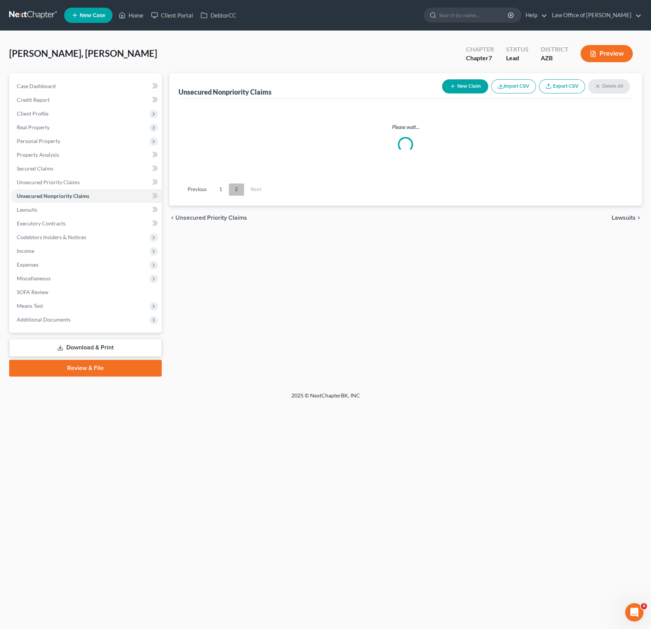
scroll to position [0, 0]
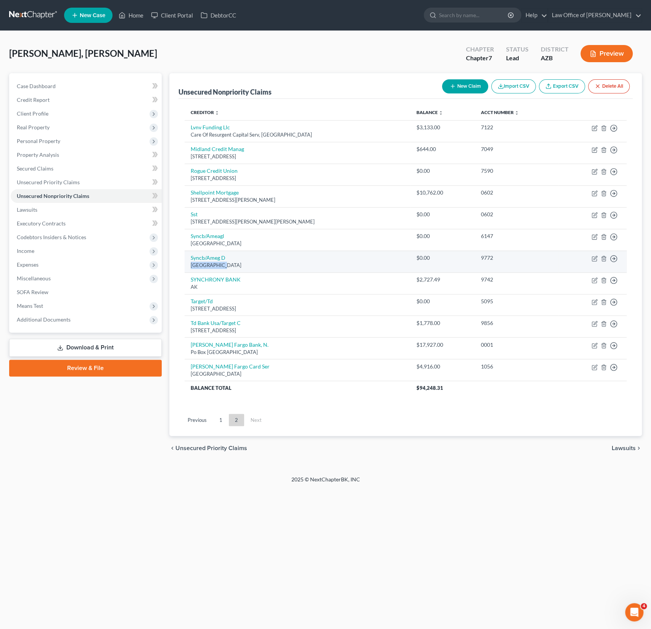
drag, startPoint x: 221, startPoint y: 264, endPoint x: 190, endPoint y: 266, distance: 30.9
click at [190, 266] on td "Syncb/[STREET_ADDRESS]" at bounding box center [298, 262] width 226 height 22
copy div "Po Box 71727"
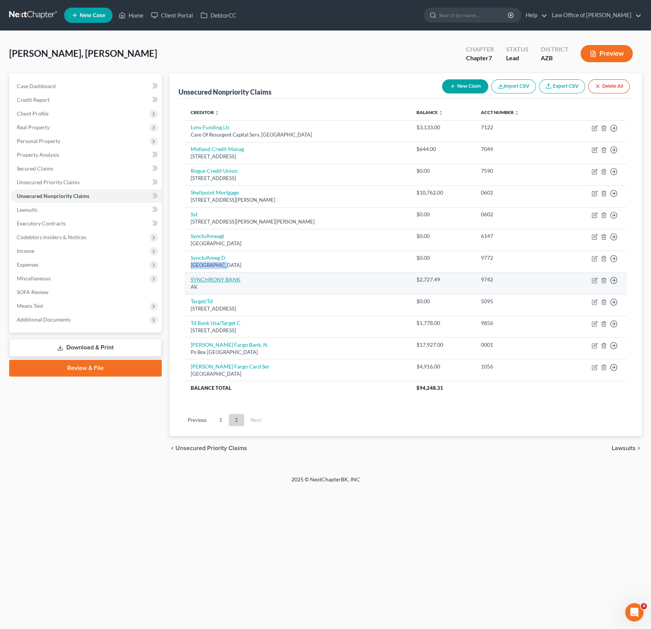
click at [202, 277] on link "SYNCHRONY BANK" at bounding box center [216, 279] width 50 height 6
select select "1"
select select "2"
select select "0"
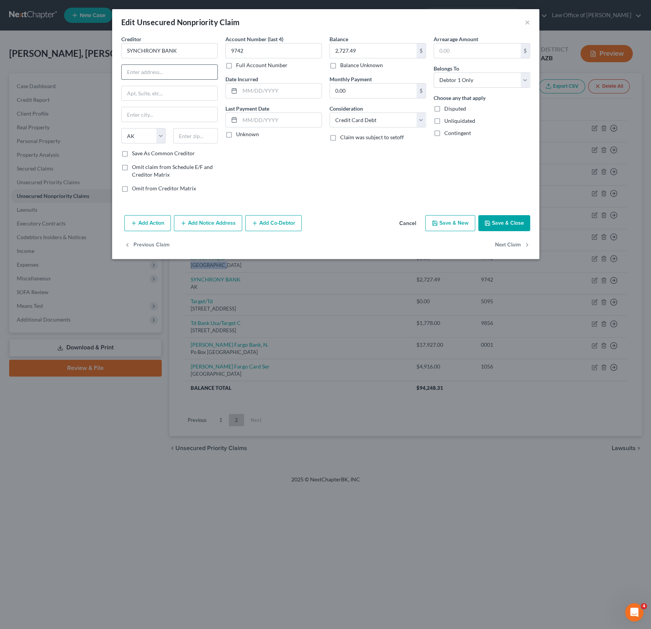
click at [160, 74] on input "text" at bounding box center [170, 72] width 96 height 14
paste input "Po Box 71727"
type input "Po Box 71727"
click at [191, 135] on input "text" at bounding box center [195, 135] width 45 height 15
type input "19176"
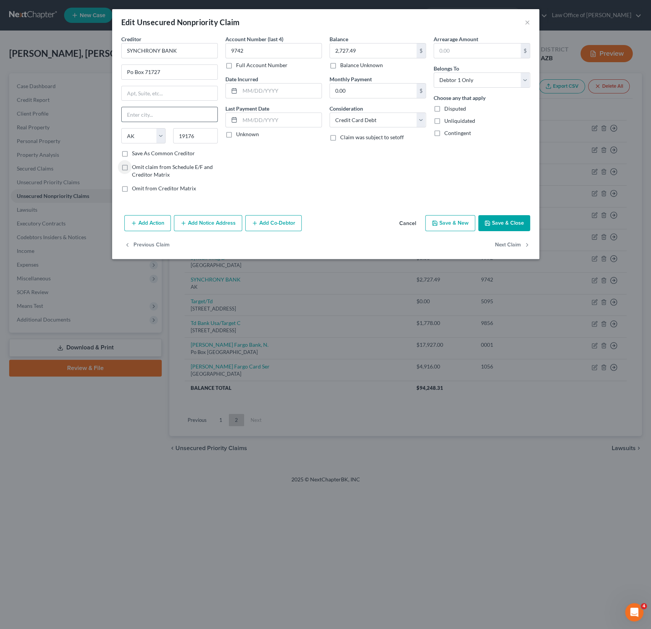
click at [153, 115] on input "text" at bounding box center [170, 114] width 96 height 14
type input "[GEOGRAPHIC_DATA]"
click at [143, 138] on select "State [US_STATE] AK AR AZ CA CO CT DE DC [GEOGRAPHIC_DATA] [GEOGRAPHIC_DATA] GU…" at bounding box center [143, 135] width 45 height 15
select select "39"
click at [505, 227] on button "Save & Close" at bounding box center [504, 223] width 52 height 16
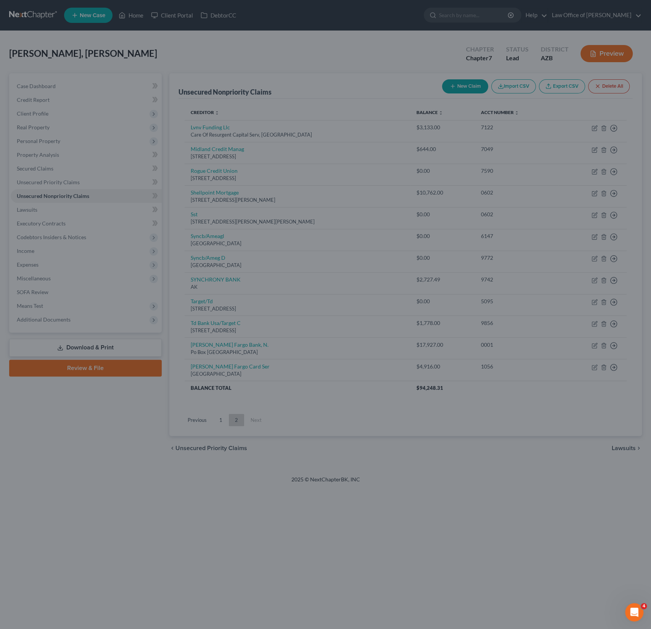
type input "0"
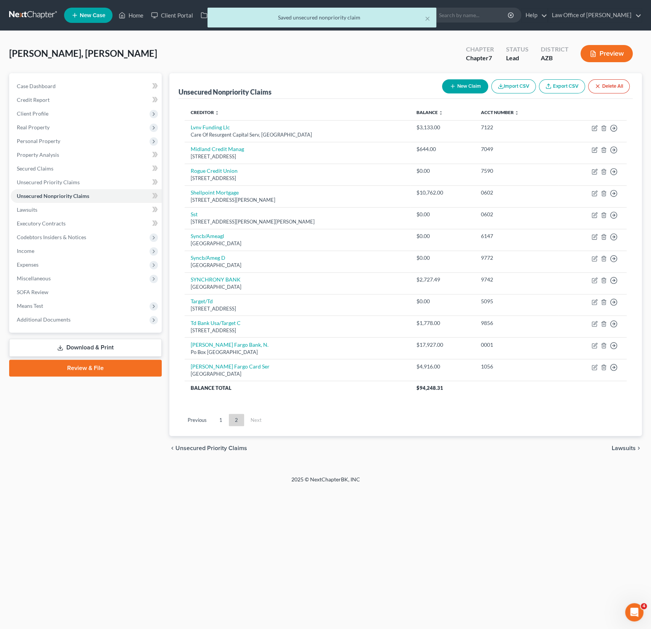
click at [498, 223] on td "0602" at bounding box center [517, 218] width 84 height 22
click at [221, 420] on link "1" at bounding box center [220, 420] width 15 height 12
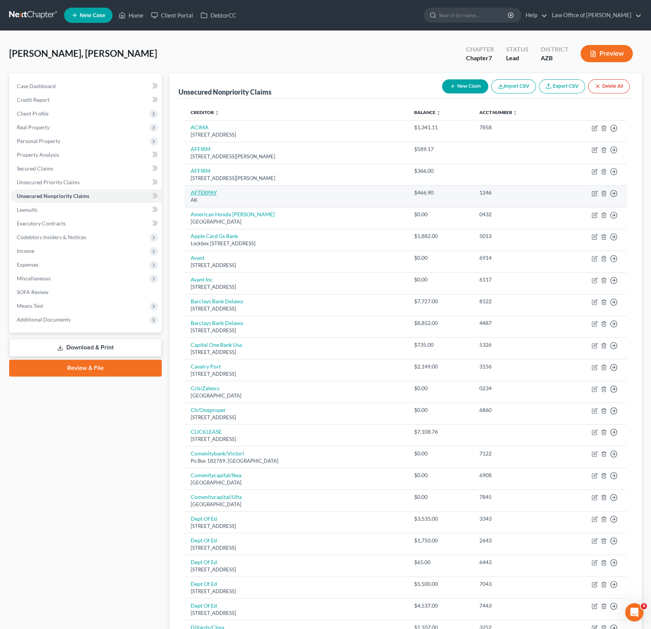
click at [205, 191] on link "AFTERPAY" at bounding box center [204, 192] width 26 height 6
select select "1"
select select "10"
select select "0"
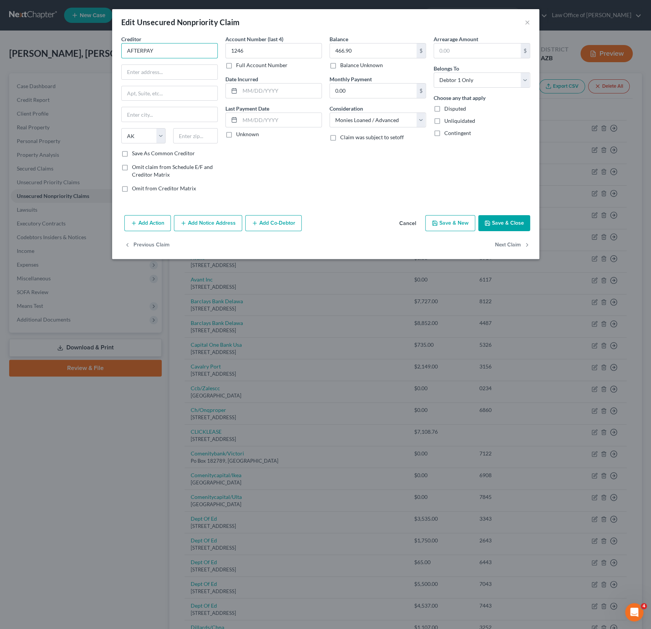
click at [167, 56] on input "AFTERPAY" at bounding box center [169, 50] width 97 height 15
type input "A"
type input "AFTERPAY"
click at [509, 223] on button "Save & Close" at bounding box center [504, 223] width 52 height 16
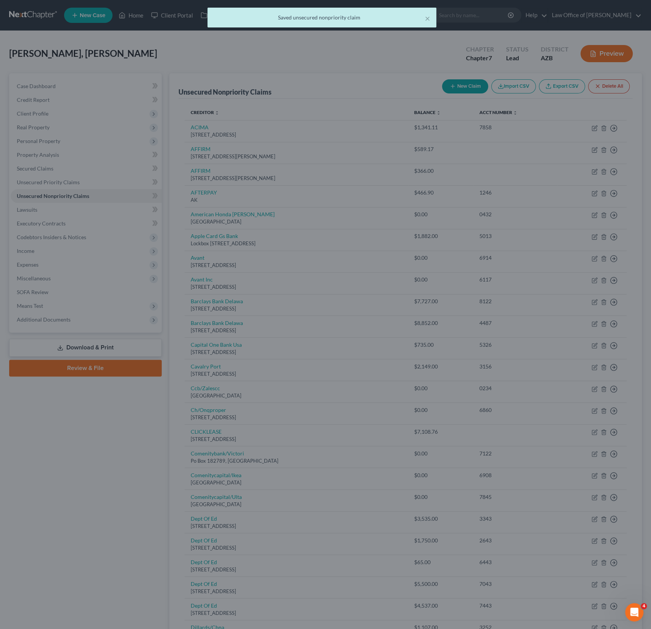
type input "0"
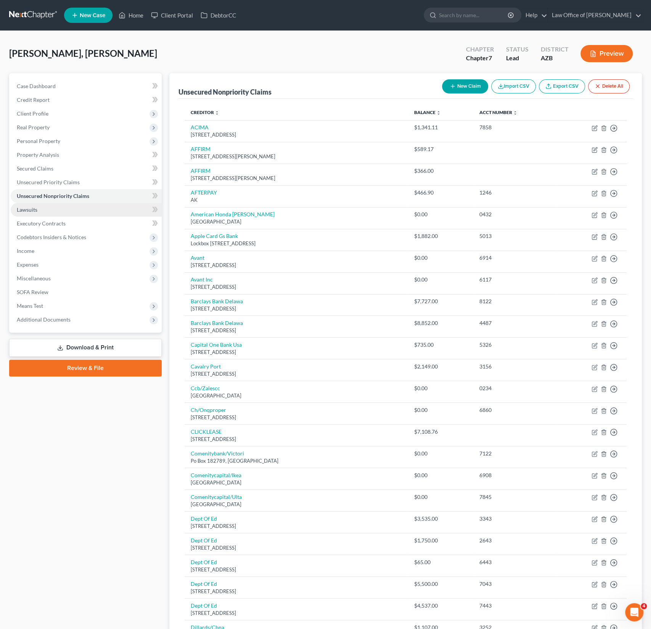
click at [32, 208] on span "Lawsuits" at bounding box center [27, 209] width 21 height 6
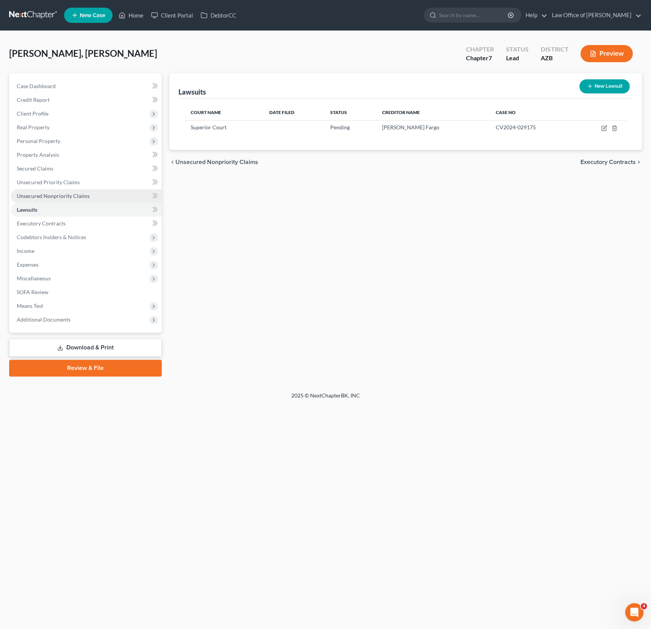
click at [52, 190] on link "Unsecured Nonpriority Claims" at bounding box center [86, 196] width 151 height 14
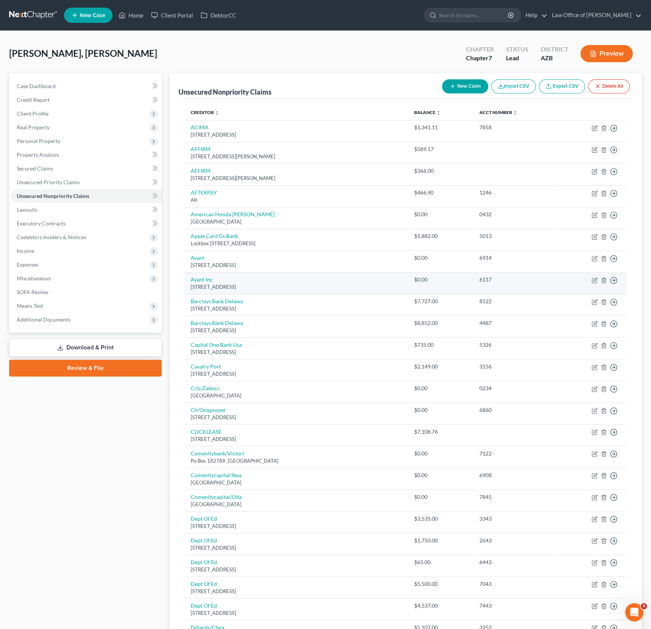
scroll to position [247, 0]
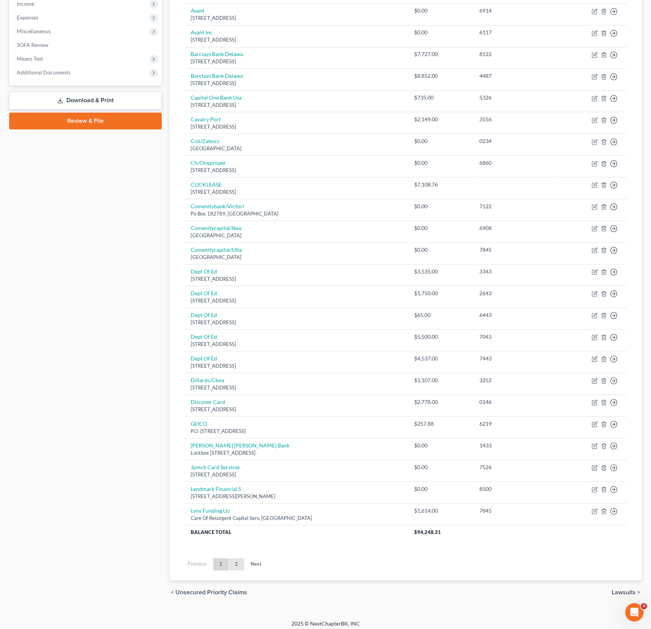
click at [237, 562] on link "2" at bounding box center [236, 564] width 15 height 12
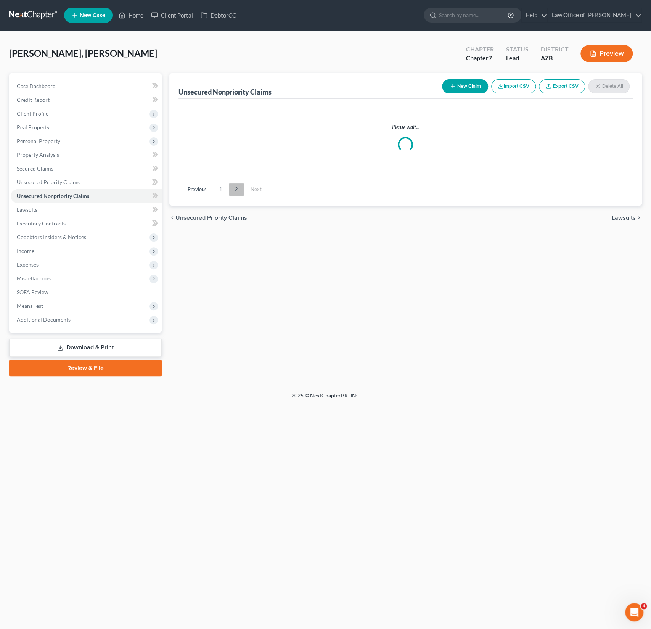
scroll to position [0, 0]
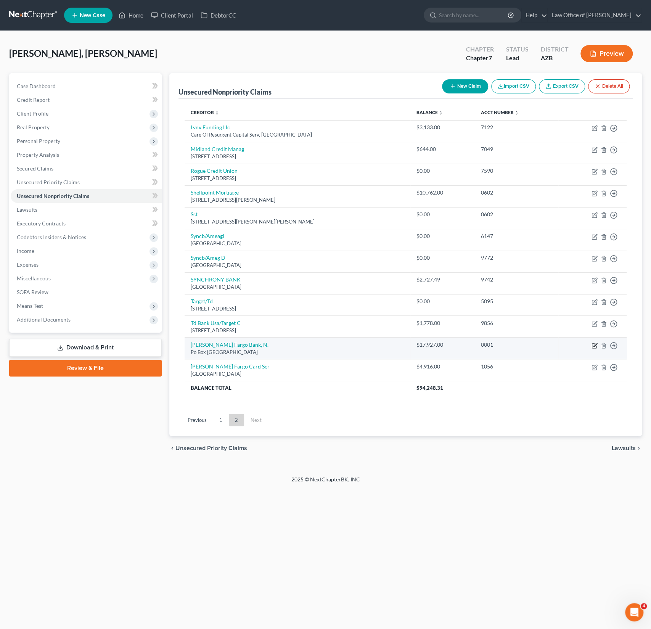
click at [594, 344] on icon "button" at bounding box center [595, 344] width 3 height 3
select select "28"
select select "1"
select select "0"
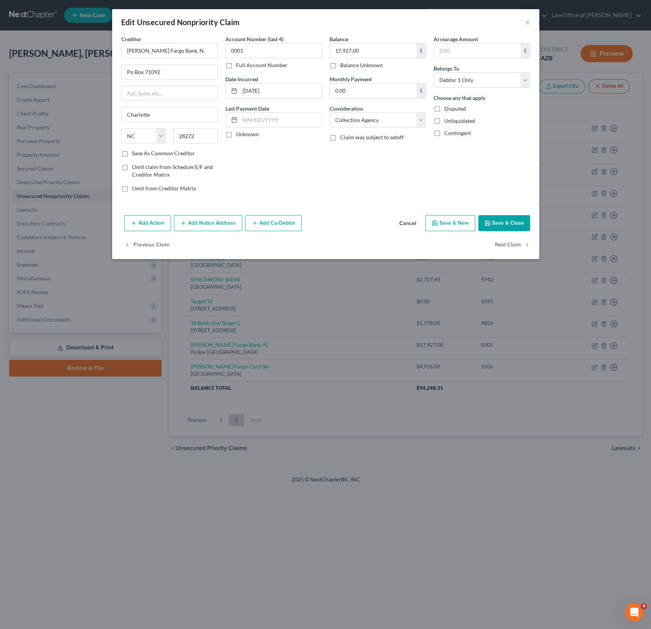
click at [198, 221] on button "Add Notice Address" at bounding box center [208, 223] width 68 height 16
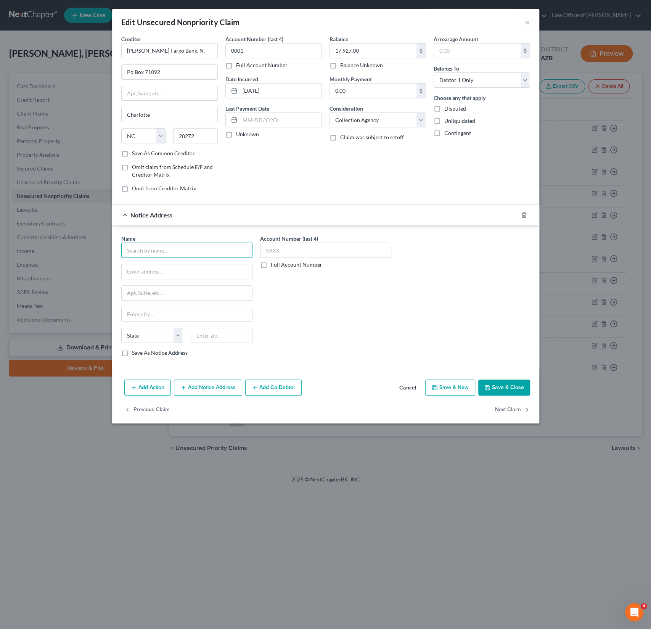
click at [155, 252] on input "text" at bounding box center [186, 250] width 131 height 15
paste input "[PERSON_NAME] [PERSON_NAME] [PERSON_NAME] PC"
type input "[PERSON_NAME] [PERSON_NAME] [PERSON_NAME] PC"
click at [157, 265] on input "text" at bounding box center [187, 271] width 130 height 14
click at [151, 267] on input "text" at bounding box center [187, 271] width 130 height 14
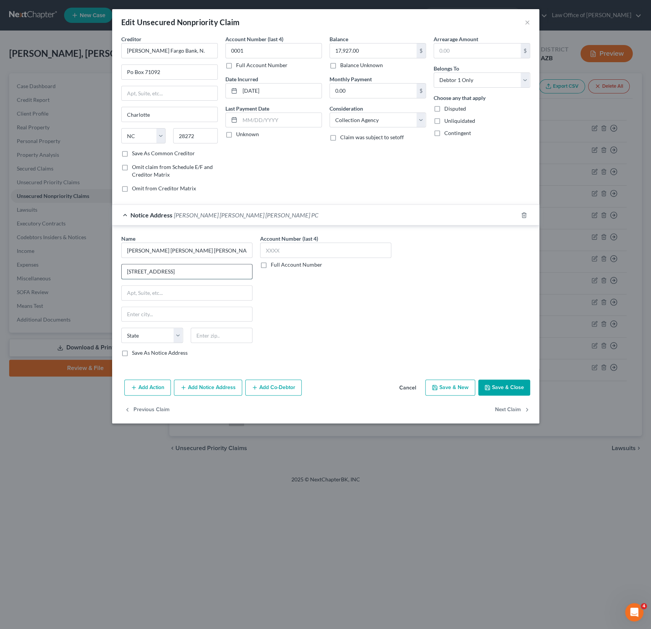
type input "[STREET_ADDRESS]"
type input "85018"
type input "Phoenix"
select select "3"
click at [504, 385] on button "Save & Close" at bounding box center [504, 388] width 52 height 16
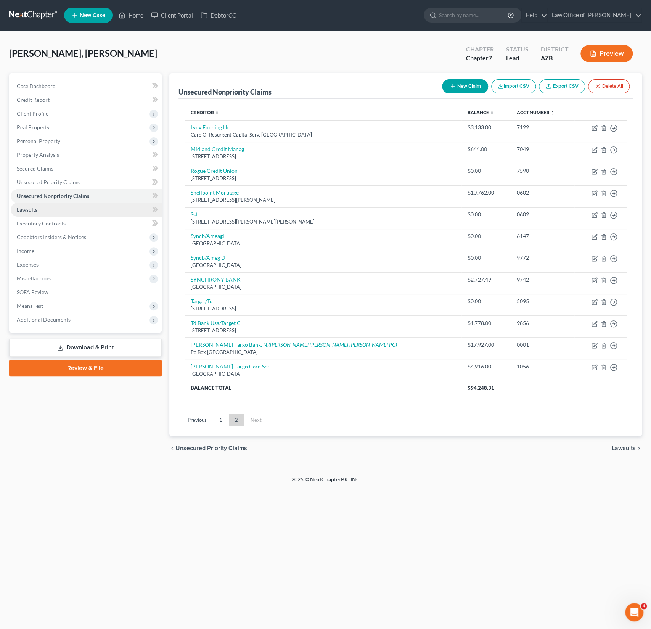
click at [31, 209] on span "Lawsuits" at bounding box center [27, 209] width 21 height 6
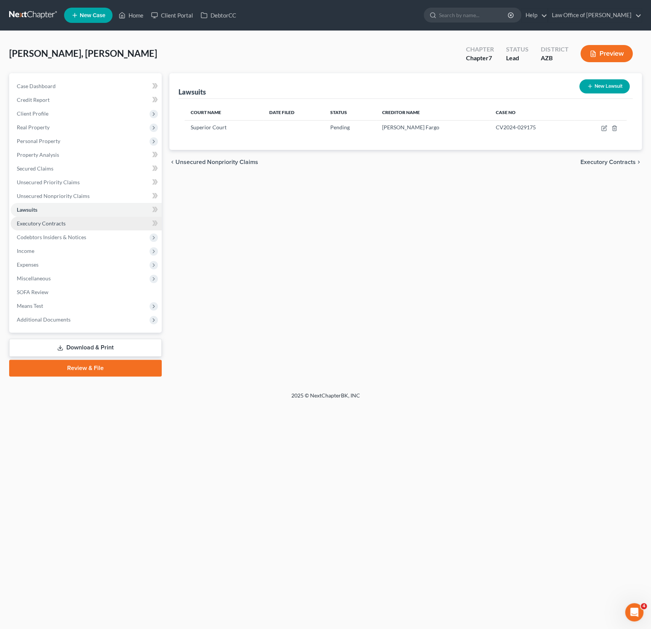
click at [38, 221] on span "Executory Contracts" at bounding box center [41, 223] width 49 height 6
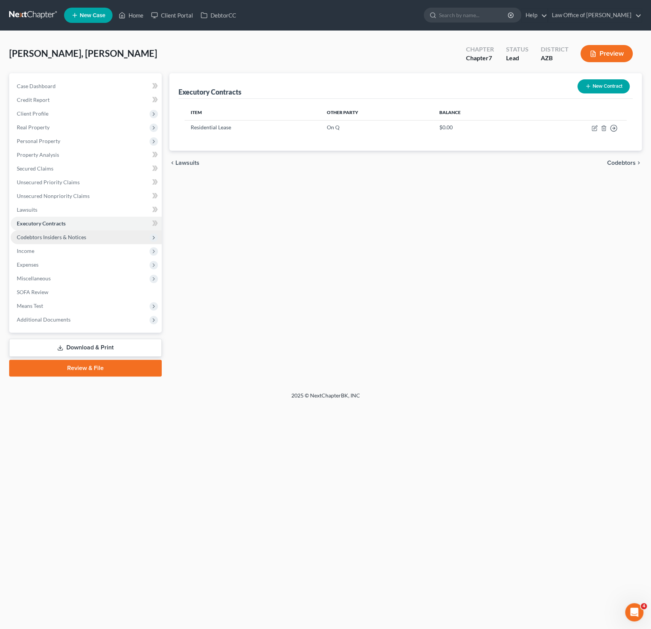
click at [45, 233] on span "Codebtors Insiders & Notices" at bounding box center [86, 237] width 151 height 14
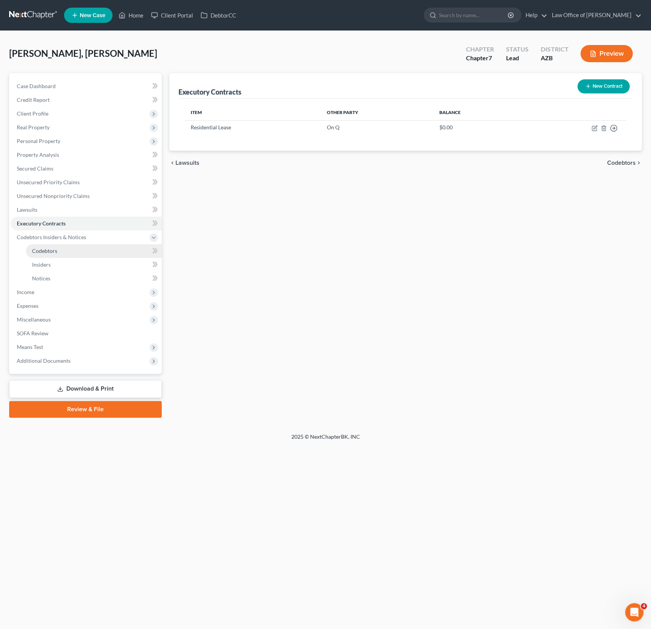
click at [45, 253] on span "Codebtors" at bounding box center [44, 251] width 25 height 6
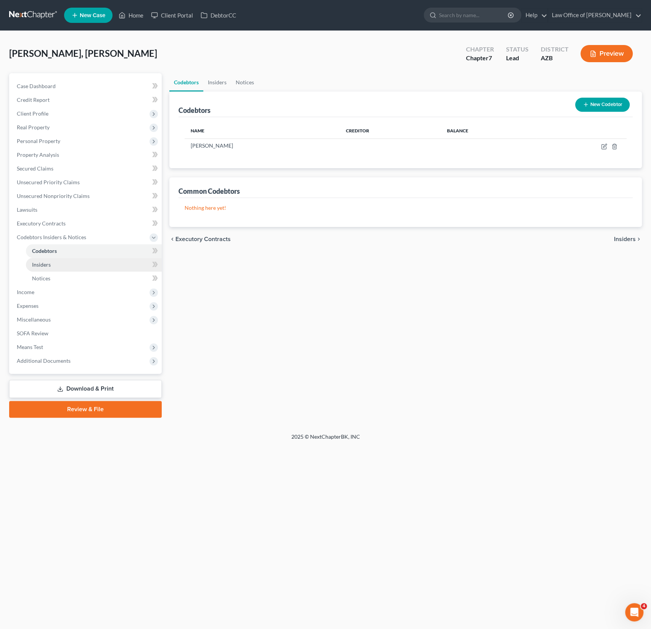
click at [46, 264] on span "Insiders" at bounding box center [41, 264] width 19 height 6
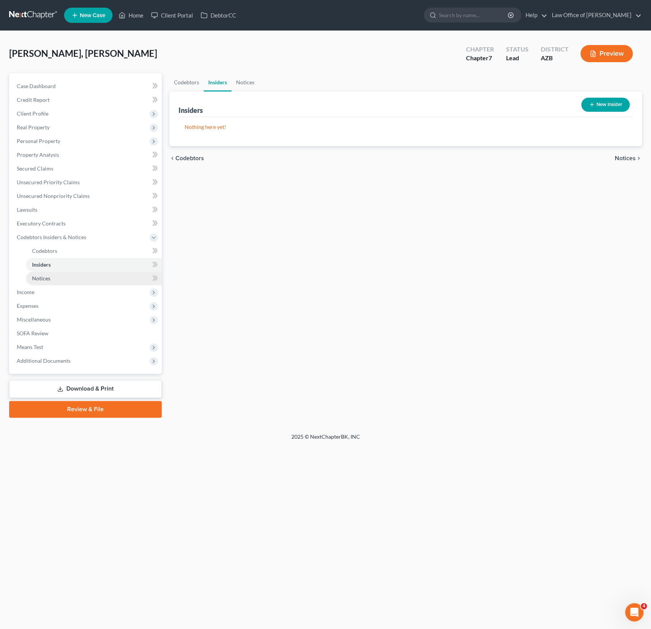
click at [47, 277] on span "Notices" at bounding box center [41, 278] width 18 height 6
click at [39, 291] on span "Income" at bounding box center [86, 292] width 151 height 14
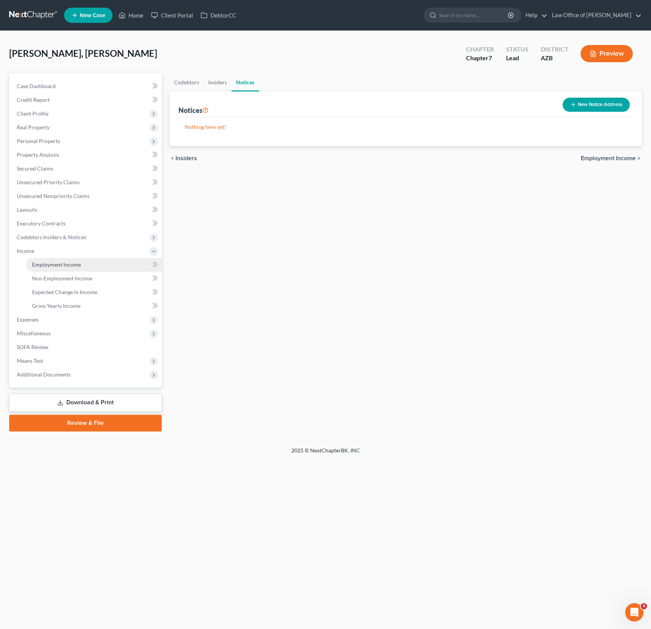
click at [53, 262] on span "Employment Income" at bounding box center [56, 264] width 49 height 6
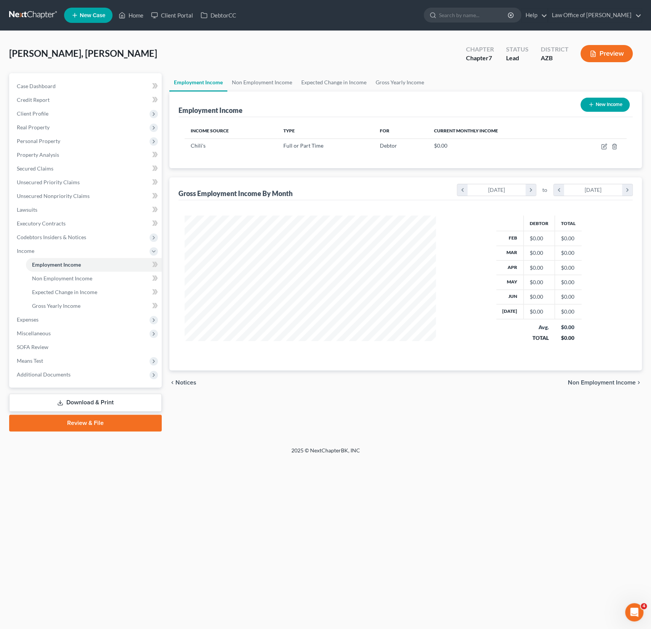
scroll to position [136, 267]
click at [606, 144] on icon "button" at bounding box center [604, 145] width 3 height 3
select select "0"
select select "3"
select select "2"
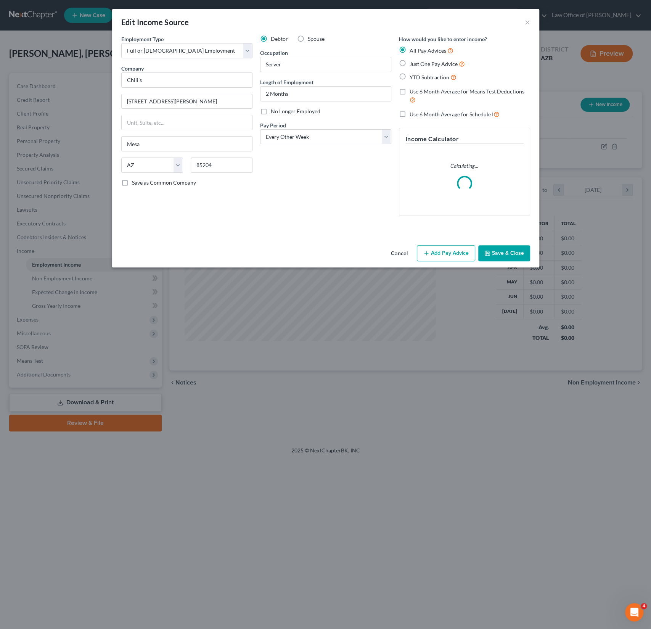
click at [414, 81] on label "YTD Subtraction" at bounding box center [433, 77] width 47 height 9
click at [414, 78] on input "YTD Subtraction" at bounding box center [415, 75] width 5 height 5
radio input "true"
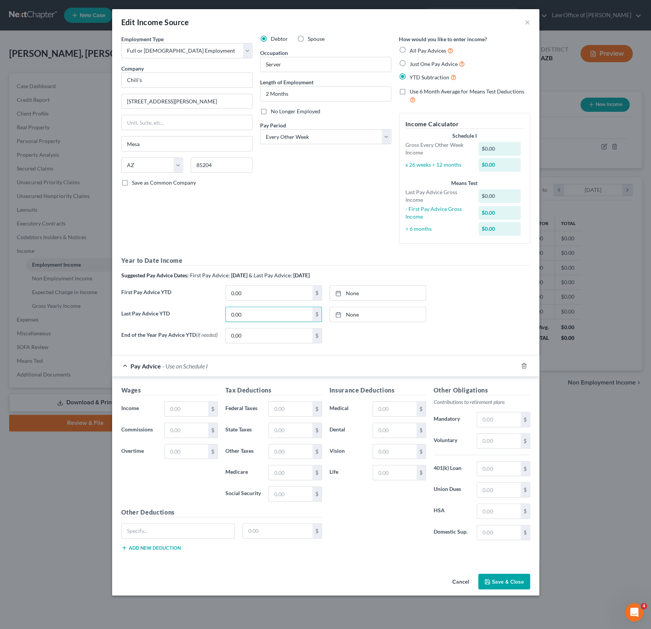
drag, startPoint x: 260, startPoint y: 312, endPoint x: 206, endPoint y: 310, distance: 53.8
click at [206, 310] on div "Last Pay Advice YTD 0.00 $ None close Date Time chevron_left [DATE] chevron_rig…" at bounding box center [326, 317] width 417 height 21
drag, startPoint x: 270, startPoint y: 319, endPoint x: 212, endPoint y: 313, distance: 57.9
click at [212, 313] on div "Last Pay Advice YTD 0.00 $ None close Date Time chevron_left [DATE] chevron_rig…" at bounding box center [326, 317] width 417 height 21
type input "4,655.13"
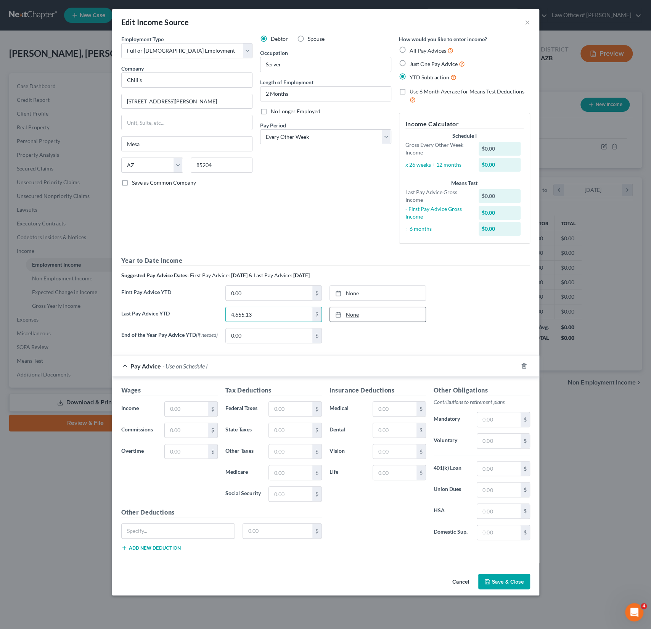
click at [351, 316] on link "None" at bounding box center [378, 314] width 96 height 14
type input "[DATE]"
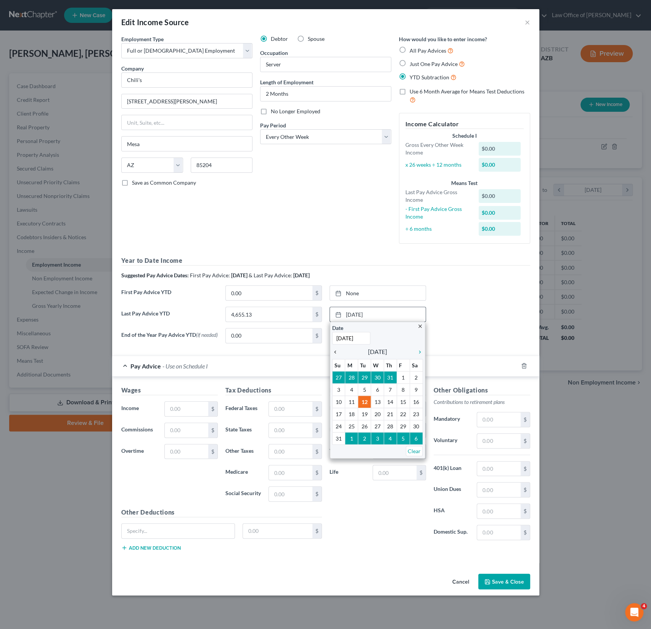
click at [338, 353] on icon "chevron_left" at bounding box center [337, 352] width 10 height 6
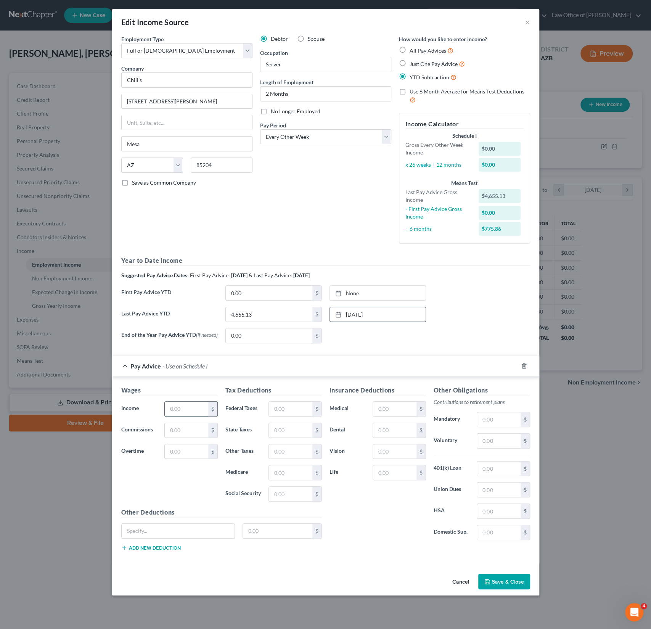
click at [182, 409] on input "text" at bounding box center [186, 409] width 43 height 14
type input "533.71"
click at [185, 430] on input "text" at bounding box center [186, 430] width 43 height 14
type input "700.78"
click at [304, 408] on input "text" at bounding box center [290, 409] width 43 height 14
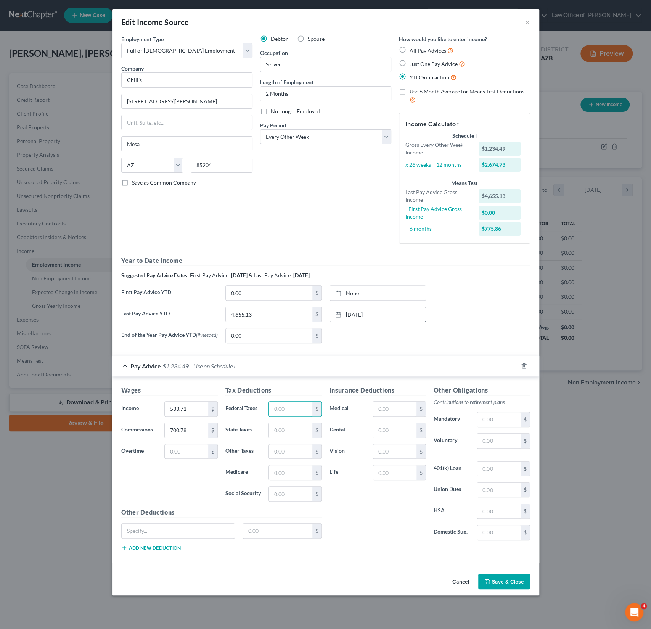
click at [187, 518] on div "Other Deductions $ Add new deduction" at bounding box center [222, 532] width 208 height 49
click at [302, 493] on input "text" at bounding box center [290, 494] width 43 height 14
type input "107.14"
click at [286, 471] on input "text" at bounding box center [290, 472] width 43 height 14
type input "25.06"
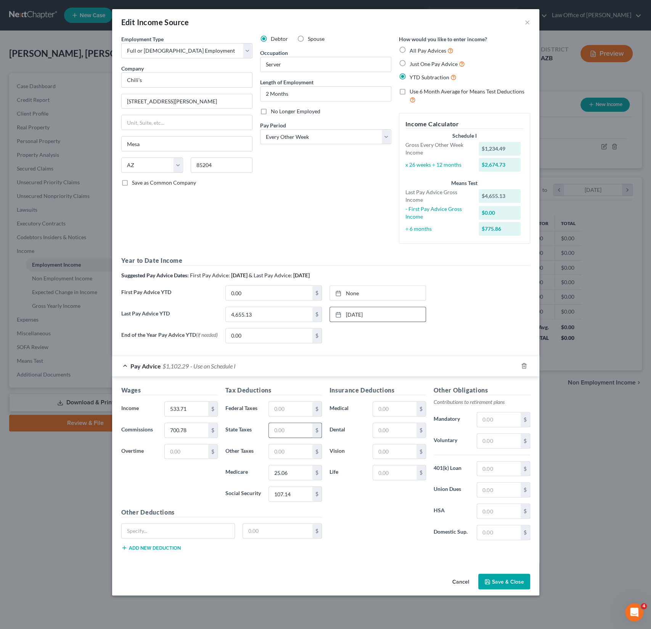
click at [299, 426] on input "text" at bounding box center [290, 430] width 43 height 14
type input "34.56"
click at [504, 583] on button "Save & Close" at bounding box center [504, 582] width 52 height 16
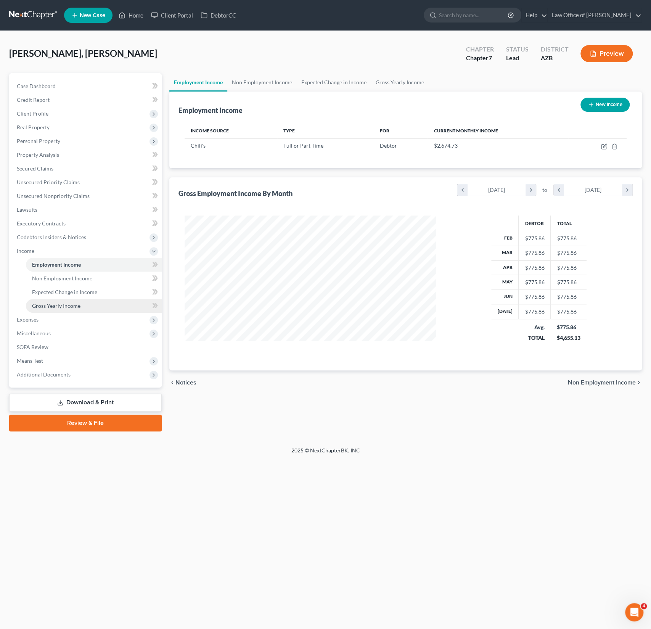
click at [56, 302] on link "Gross Yearly Income" at bounding box center [94, 306] width 136 height 14
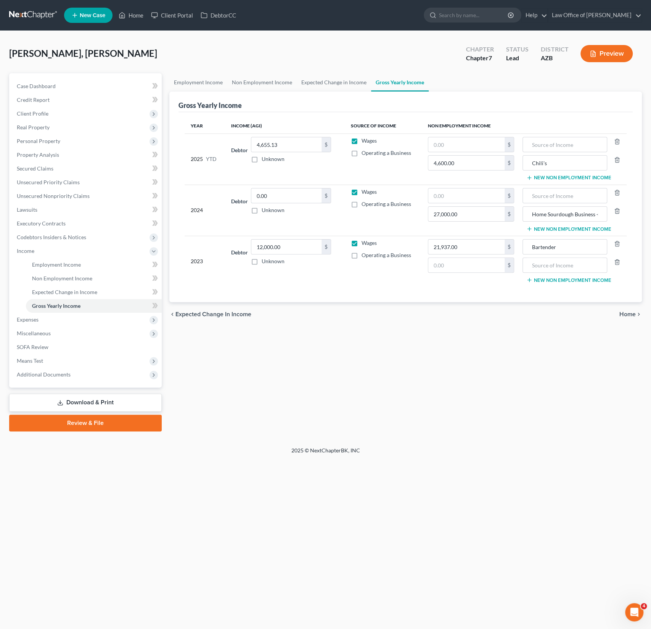
drag, startPoint x: 291, startPoint y: 198, endPoint x: 232, endPoint y: 186, distance: 60.3
click at [232, 186] on td "Debtor 0.00 $ Unknown Balance Undetermined 0.00 $ Unknown" at bounding box center [284, 210] width 119 height 51
drag, startPoint x: 288, startPoint y: 194, endPoint x: 236, endPoint y: 192, distance: 52.3
click at [236, 192] on div "Debtor 0.00 $ Unknown Balance Undetermined 0.00 $ Unknown" at bounding box center [284, 201] width 107 height 26
type input "26,081"
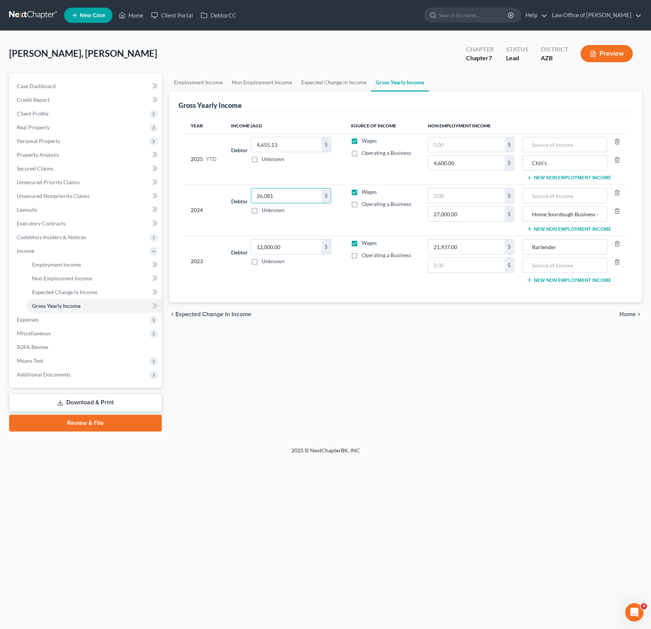
click at [304, 535] on div "Home New Case Client Portal DebtorCC Law Office of [PERSON_NAME] Sanchez [EMAIL…" at bounding box center [325, 314] width 651 height 629
click at [52, 338] on span "Miscellaneous" at bounding box center [86, 334] width 151 height 14
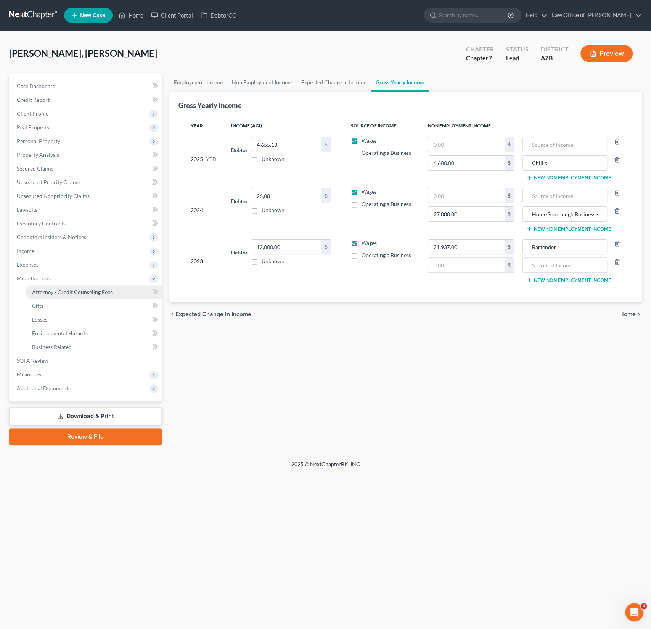
click at [52, 292] on span "Attorney / Credit Counseling Fees" at bounding box center [72, 292] width 80 height 6
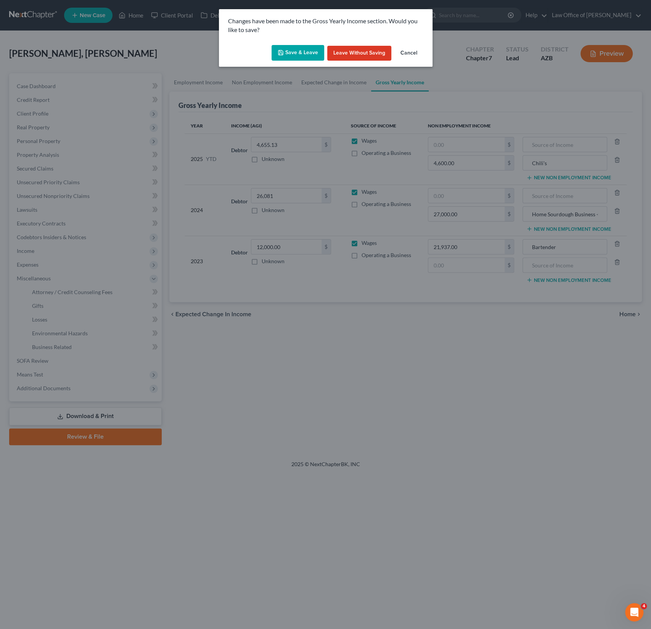
click at [299, 55] on button "Save & Leave" at bounding box center [298, 53] width 53 height 16
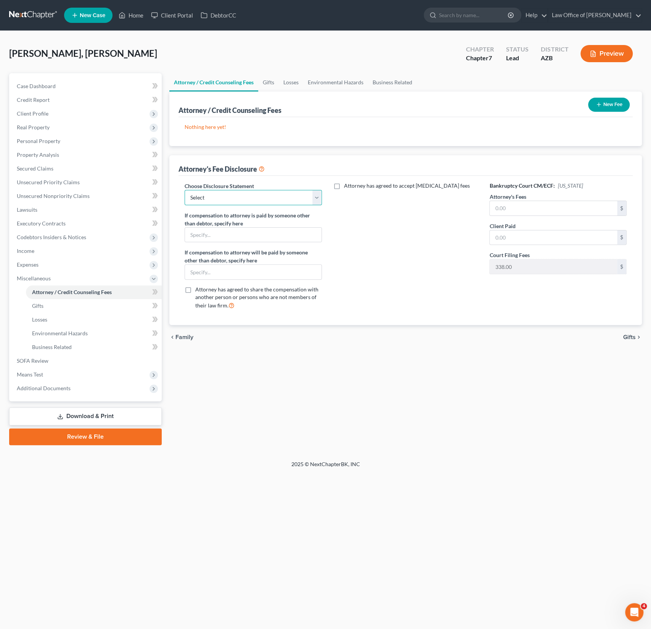
click at [252, 194] on select "Select Chapter 7 Chapter 13 Disclosure" at bounding box center [253, 197] width 137 height 15
select select "0"
click at [584, 207] on input "text" at bounding box center [553, 208] width 127 height 14
type input "928"
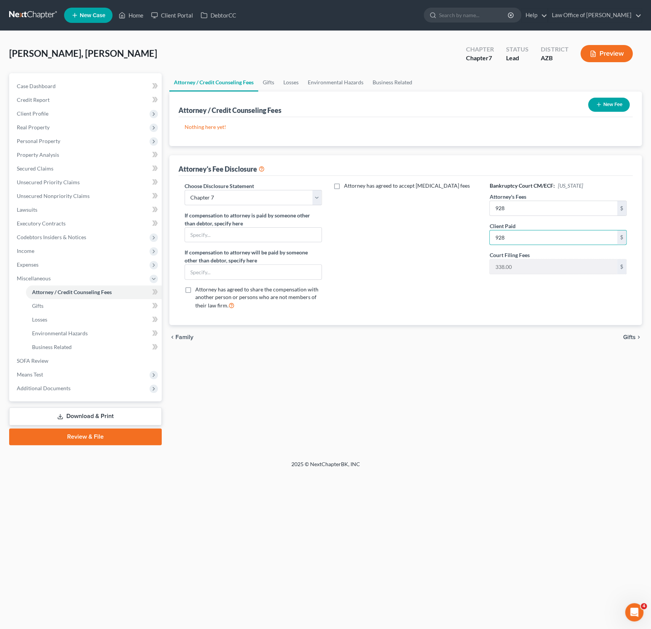
click at [562, 125] on p "Nothing here yet!" at bounding box center [406, 127] width 442 height 8
click at [594, 107] on button "New Fee" at bounding box center [609, 105] width 42 height 14
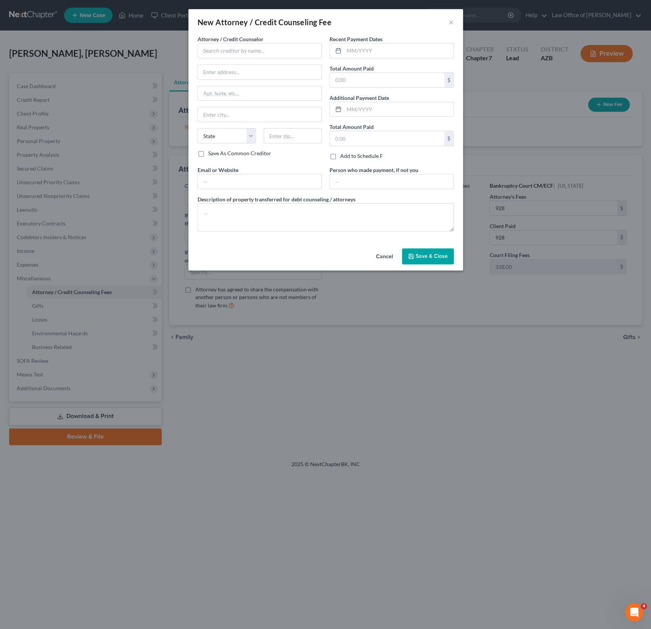
click at [238, 43] on label "Attorney / Credit Counselor *" at bounding box center [231, 39] width 66 height 8
click at [229, 53] on input "text" at bounding box center [260, 50] width 124 height 15
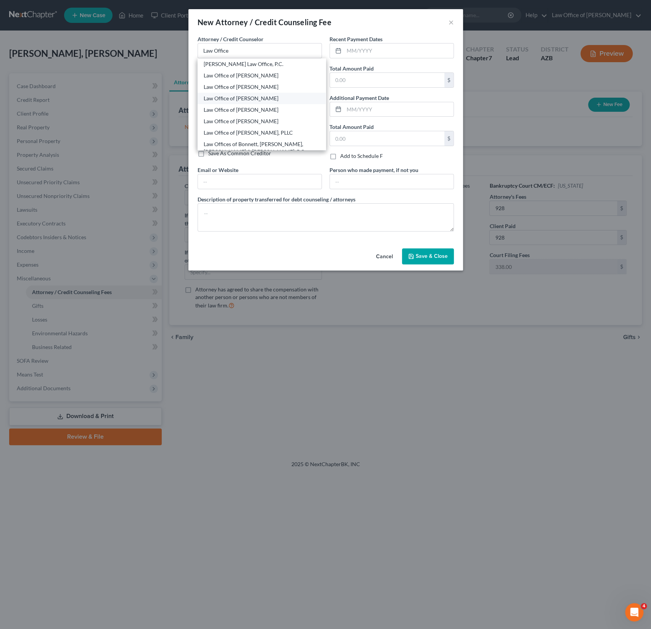
click at [250, 93] on div "Law Office of [PERSON_NAME]" at bounding box center [262, 98] width 128 height 11
type input "Law Office of [PERSON_NAME]"
type input "4186 W 2200 S"
type input "[PERSON_NAME]"
select select "46"
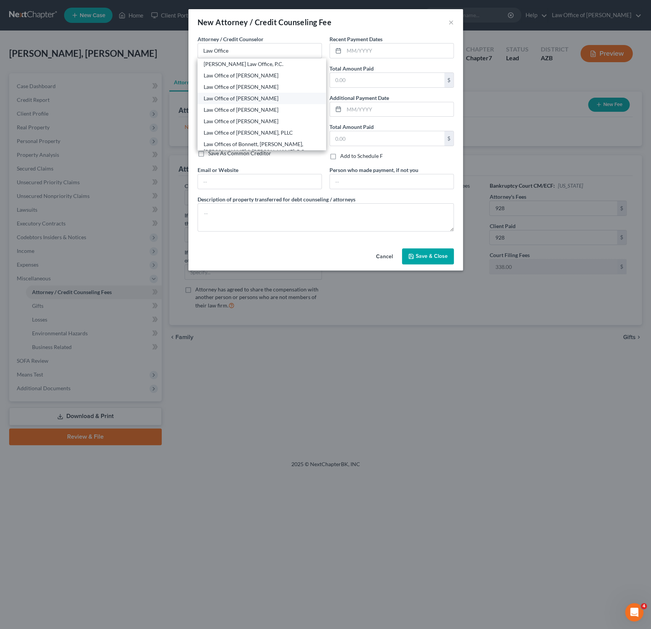
type input "84401"
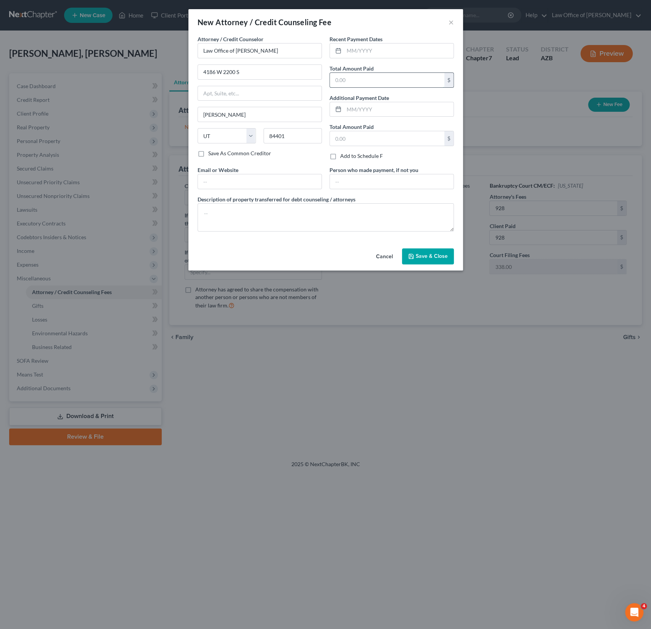
click at [358, 85] on input "text" at bounding box center [387, 80] width 114 height 14
type input "928"
click at [364, 220] on textarea at bounding box center [326, 217] width 256 height 28
click at [419, 254] on span "Save & Close" at bounding box center [432, 256] width 32 height 6
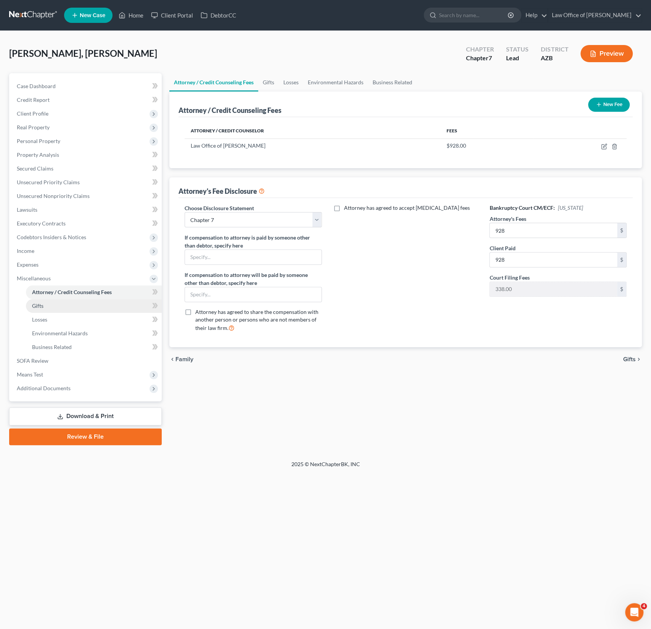
click at [45, 304] on link "Gifts" at bounding box center [94, 306] width 136 height 14
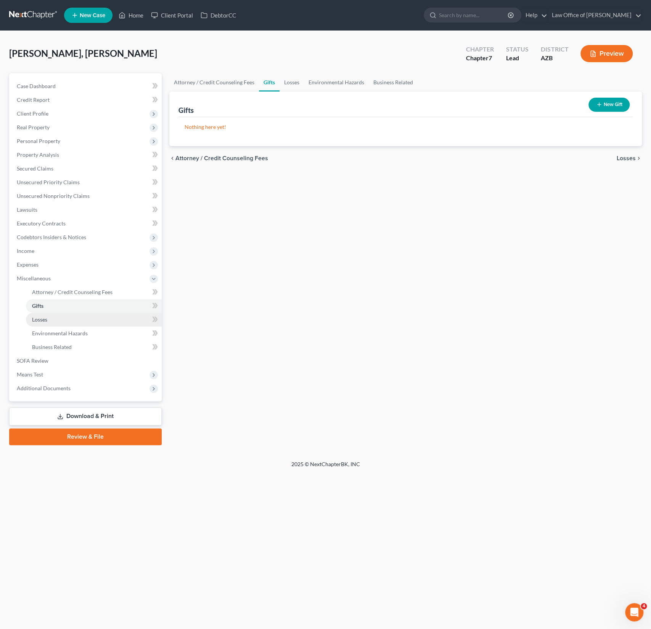
click at [44, 320] on span "Losses" at bounding box center [39, 319] width 15 height 6
click at [48, 331] on span "Environmental Hazards" at bounding box center [60, 333] width 56 height 6
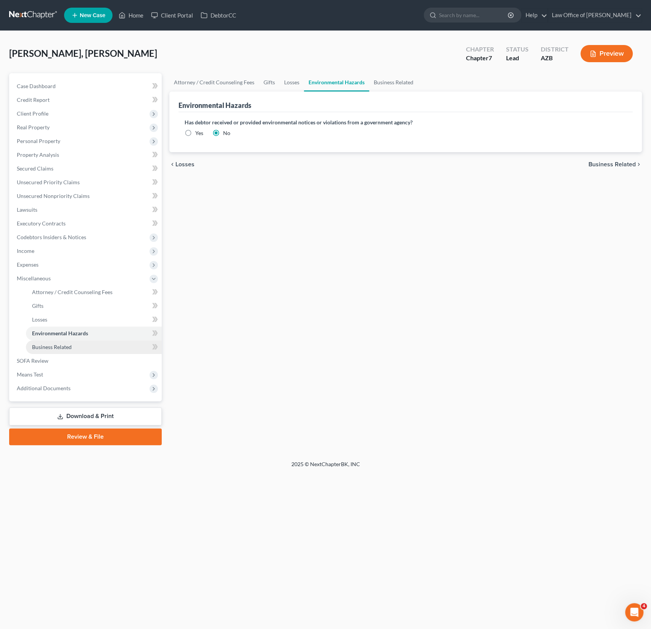
click at [45, 348] on span "Business Related" at bounding box center [52, 347] width 40 height 6
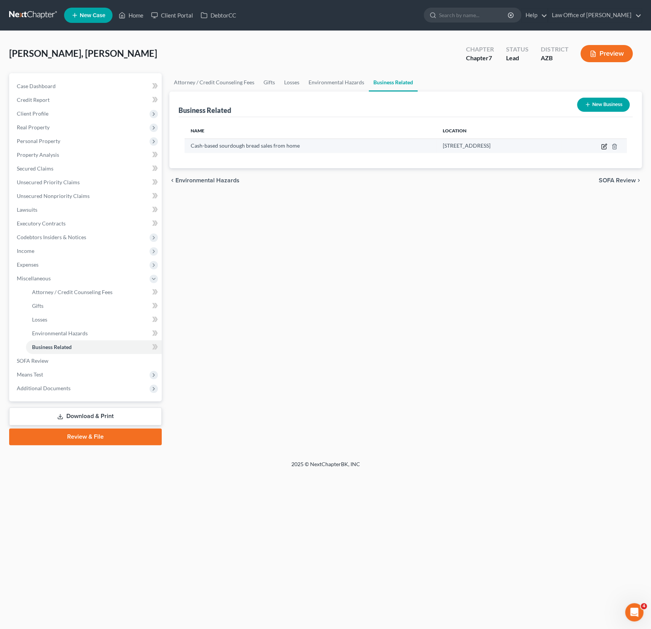
click at [605, 145] on icon "button" at bounding box center [604, 146] width 6 height 6
select select "sole_proprietor"
select select "3"
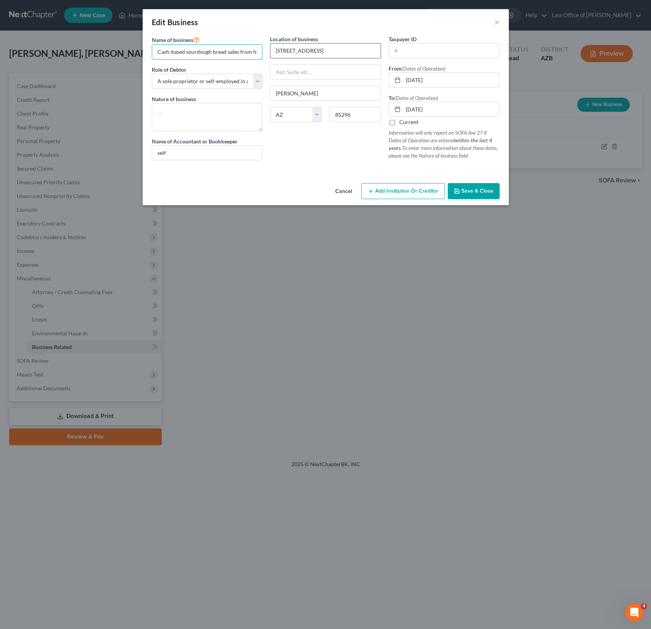
scroll to position [0, 7]
drag, startPoint x: 158, startPoint y: 51, endPoint x: 313, endPoint y: 52, distance: 155.3
click at [313, 52] on div "Name of business * Cash-based sourdough bread sales from home Role of Debtor * …" at bounding box center [326, 103] width 356 height 137
click at [185, 118] on textarea at bounding box center [207, 117] width 111 height 28
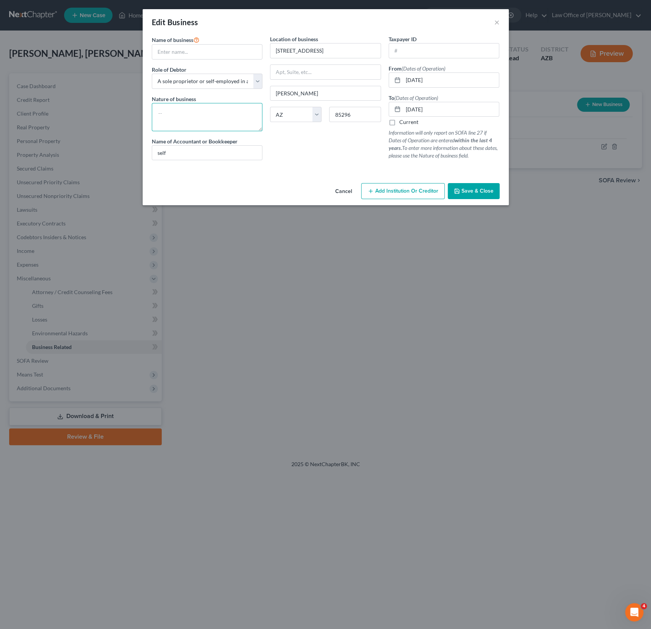
click at [185, 118] on textarea at bounding box center [207, 117] width 111 height 28
paste textarea "Cash-based sourdough bread sales from home"
type textarea "Cash-based sourdough bread sales from home"
click at [178, 52] on input "text" at bounding box center [207, 52] width 110 height 14
type input "Self"
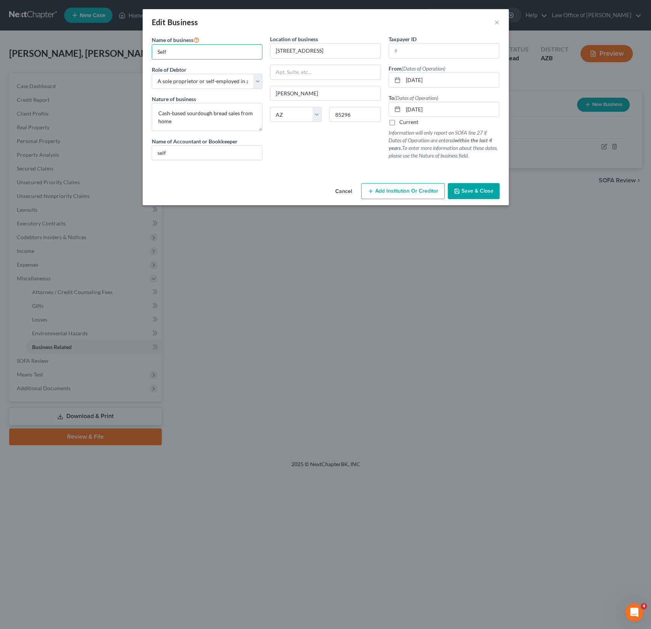
click at [228, 183] on div "Cancel Add Institution Or Creditor Save & Close" at bounding box center [326, 192] width 366 height 25
click at [490, 183] on button "Save & Close" at bounding box center [474, 191] width 52 height 16
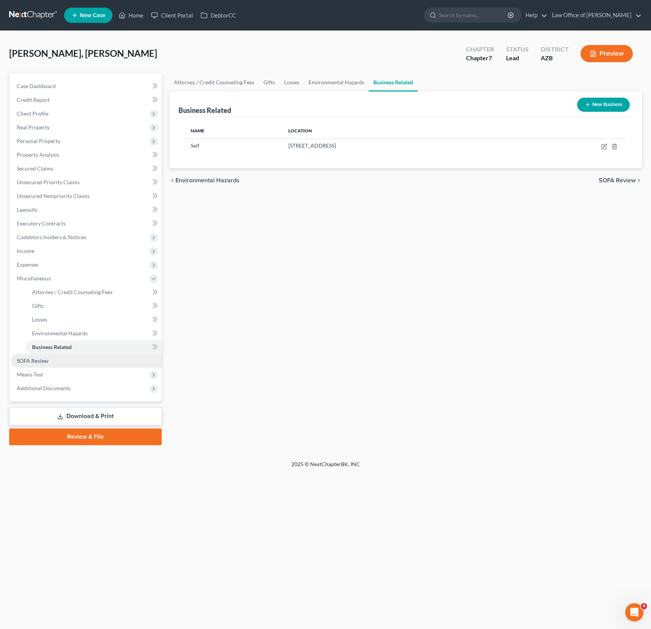
click at [71, 364] on link "SOFA Review" at bounding box center [86, 361] width 151 height 14
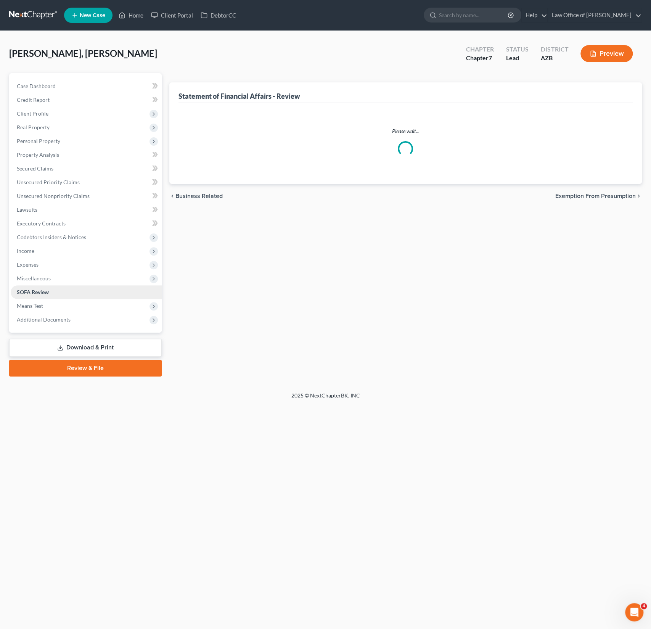
click at [52, 333] on div "Case Dashboard Payments Invoices Payments Payments Credit Report Client Profile…" at bounding box center [85, 202] width 153 height 259
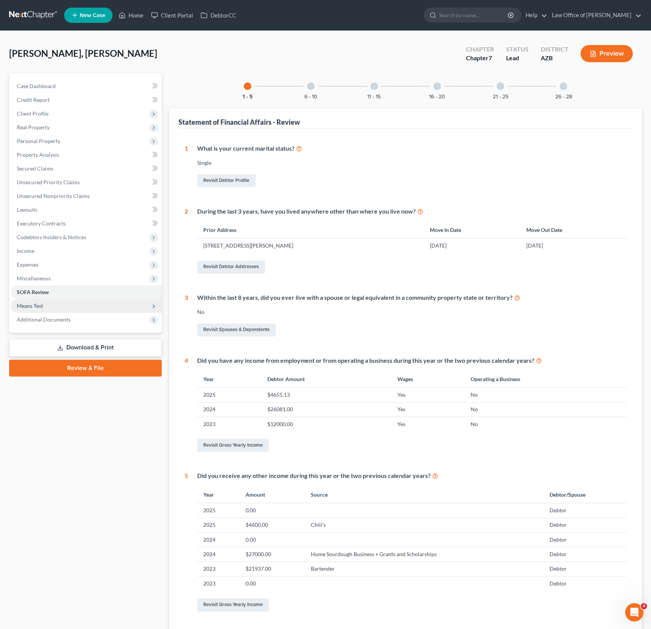
click at [39, 311] on span "Means Test" at bounding box center [86, 306] width 151 height 14
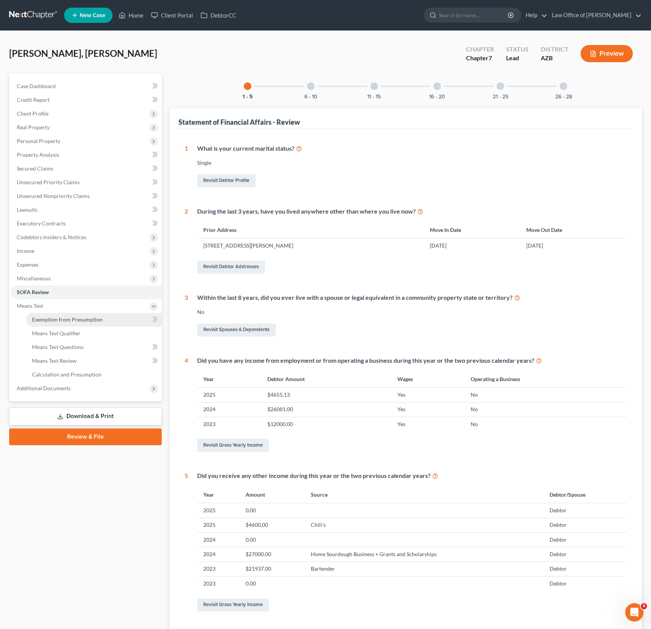
click at [48, 324] on link "Exemption from Presumption" at bounding box center [94, 320] width 136 height 14
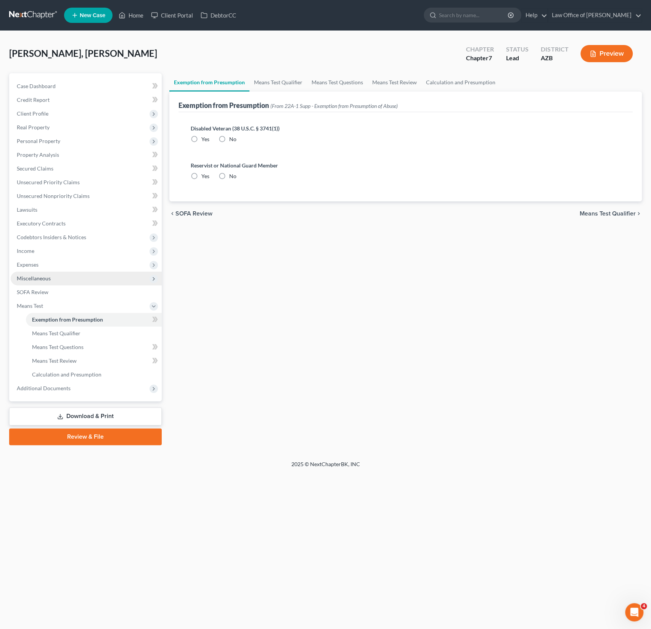
click at [29, 272] on span "Miscellaneous" at bounding box center [86, 279] width 151 height 14
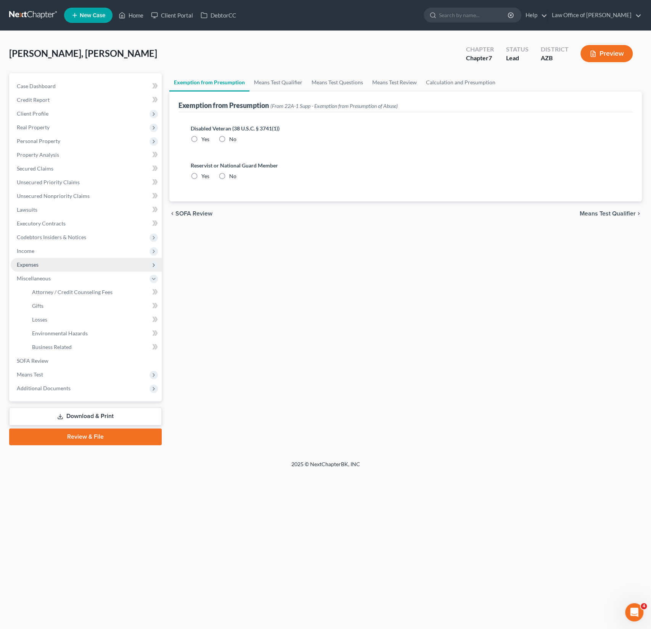
click at [32, 265] on span "Expenses" at bounding box center [28, 264] width 22 height 6
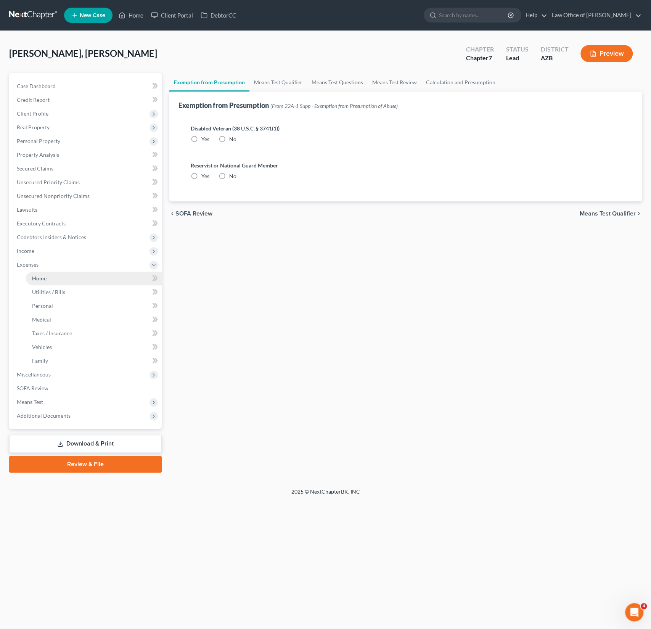
click at [47, 276] on link "Home" at bounding box center [94, 279] width 136 height 14
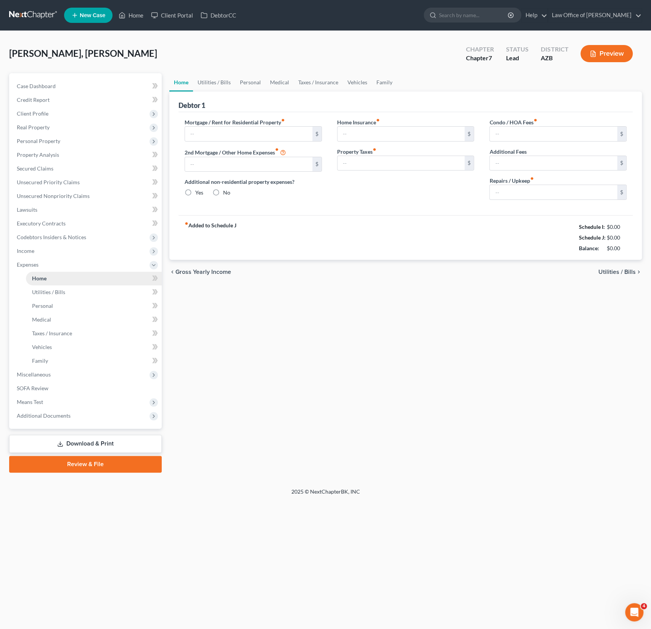
type input "2,400.00"
type input "0.00"
radio input "true"
type input "0.00"
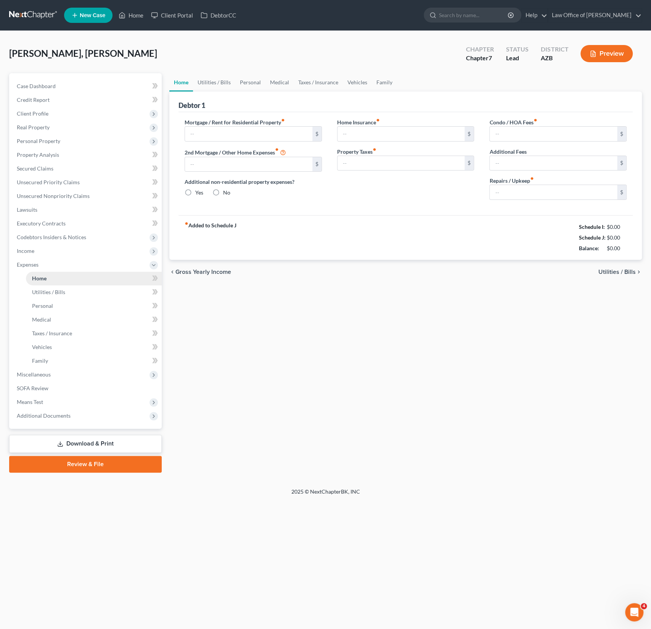
type input "0.00"
click at [214, 84] on link "Utilities / Bills" at bounding box center [214, 82] width 42 height 18
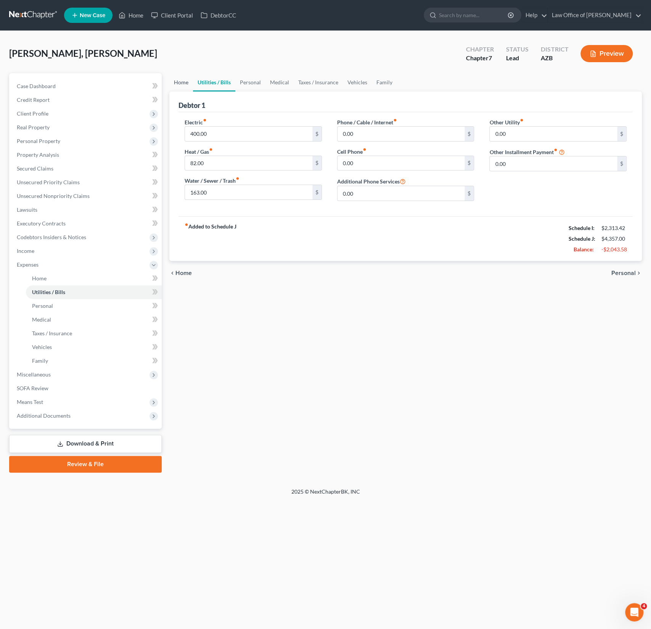
click at [191, 82] on link "Home" at bounding box center [181, 82] width 24 height 18
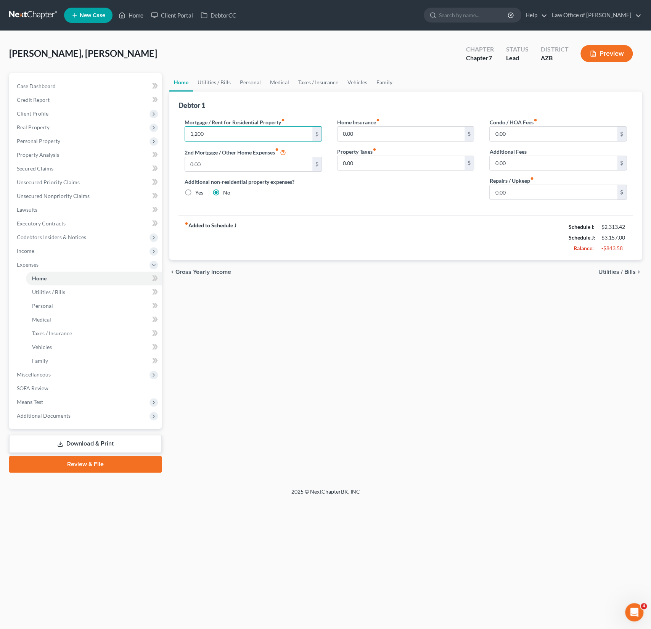
type input "1,200"
click at [217, 92] on div "Debtor 1" at bounding box center [406, 102] width 454 height 21
click at [217, 82] on link "Utilities / Bills" at bounding box center [214, 82] width 42 height 18
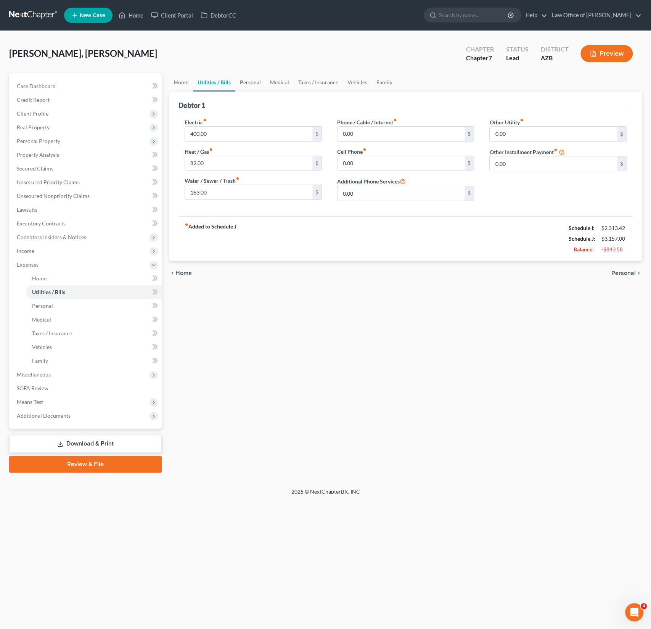
click at [258, 84] on link "Personal" at bounding box center [250, 82] width 30 height 18
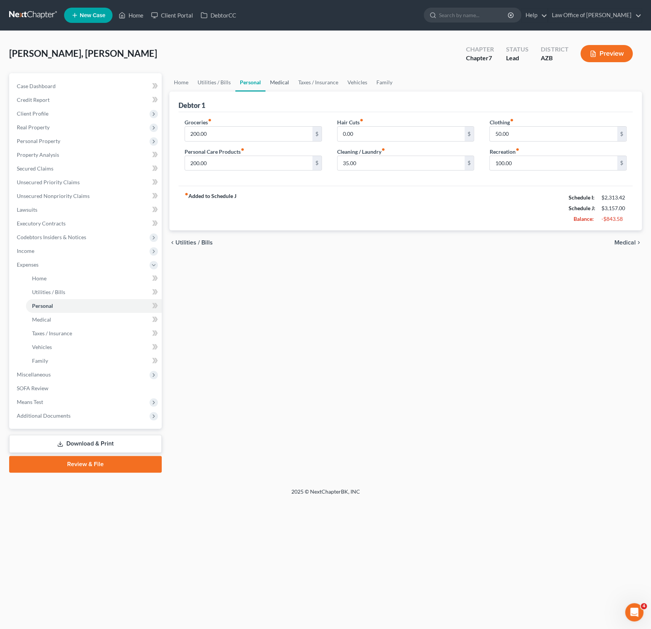
click at [279, 84] on link "Medical" at bounding box center [280, 82] width 28 height 18
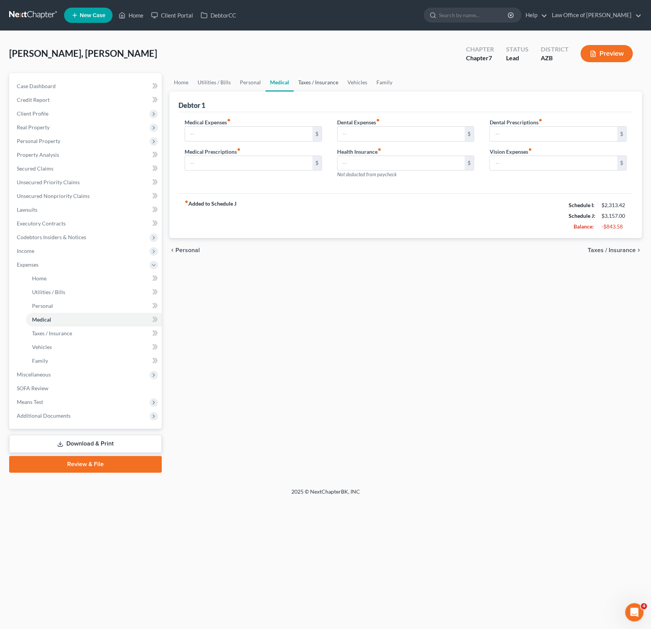
click at [330, 85] on link "Taxes / Insurance" at bounding box center [318, 82] width 49 height 18
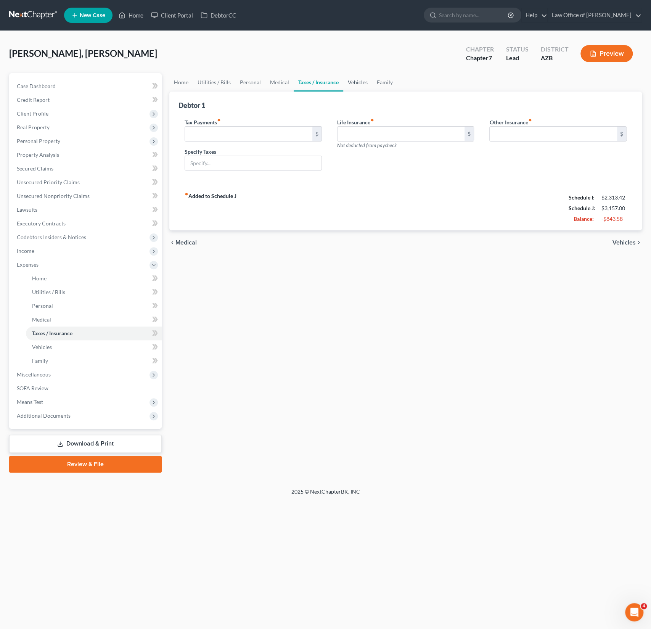
click at [354, 84] on link "Vehicles" at bounding box center [357, 82] width 29 height 18
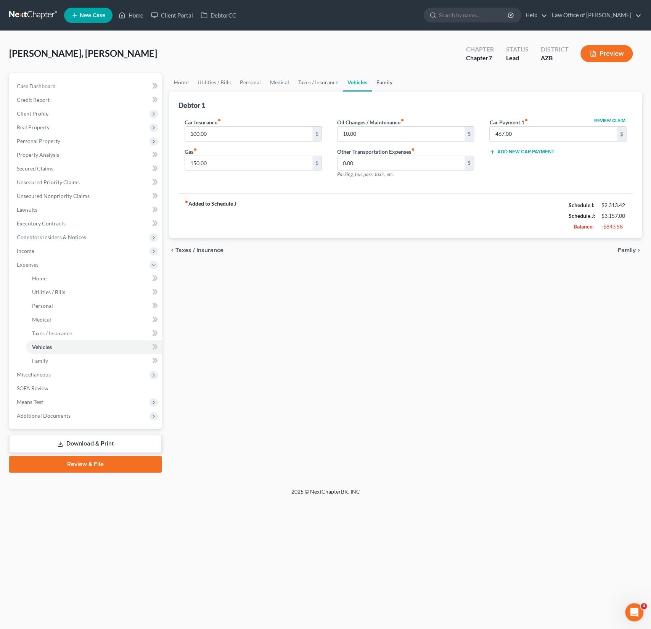
click at [381, 83] on link "Family" at bounding box center [384, 82] width 25 height 18
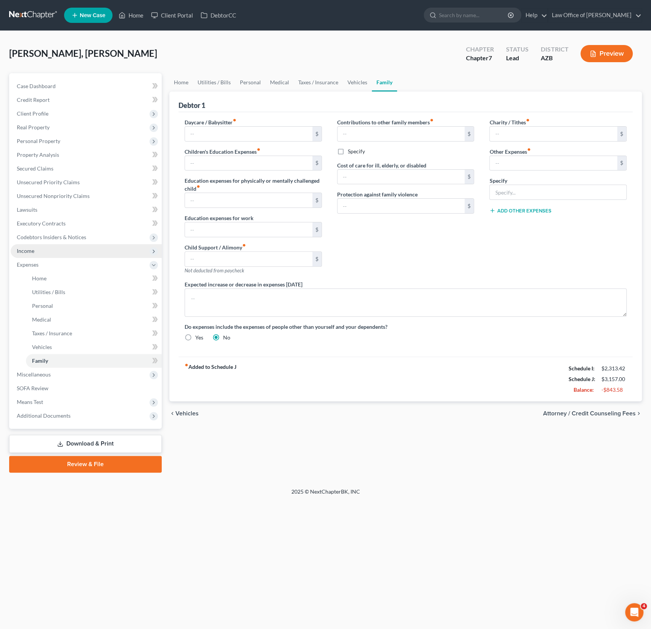
click at [37, 255] on span "Income" at bounding box center [86, 251] width 151 height 14
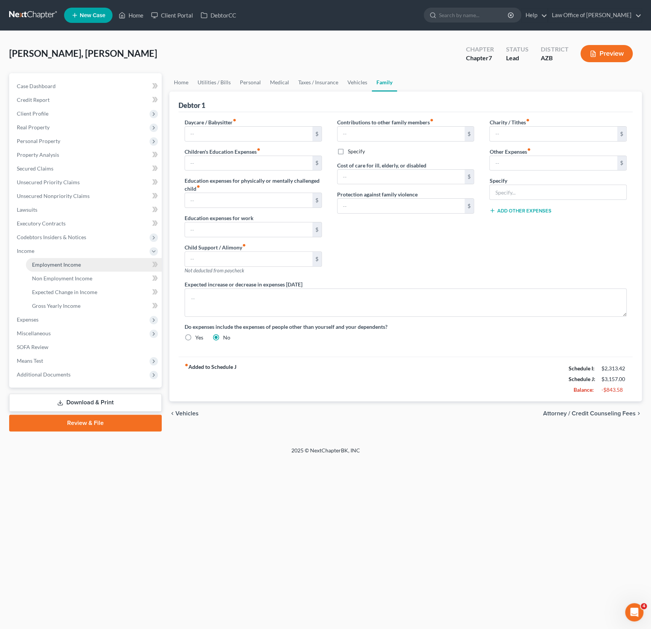
click at [55, 265] on span "Employment Income" at bounding box center [56, 264] width 49 height 6
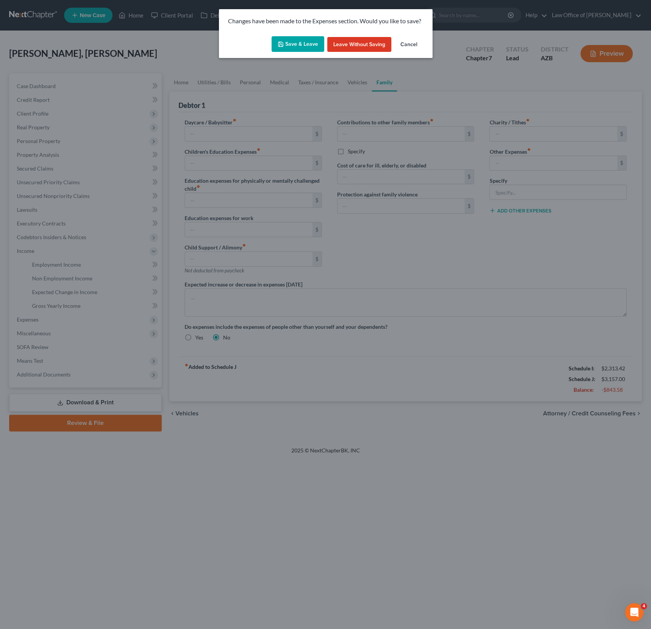
click at [305, 45] on button "Save & Leave" at bounding box center [298, 44] width 53 height 16
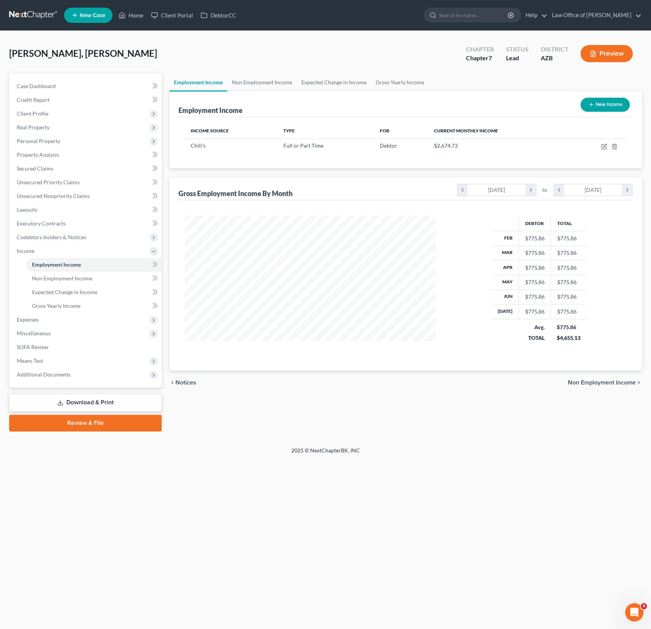
scroll to position [136, 267]
click at [604, 147] on icon "button" at bounding box center [604, 145] width 3 height 3
select select "0"
select select "3"
select select "2"
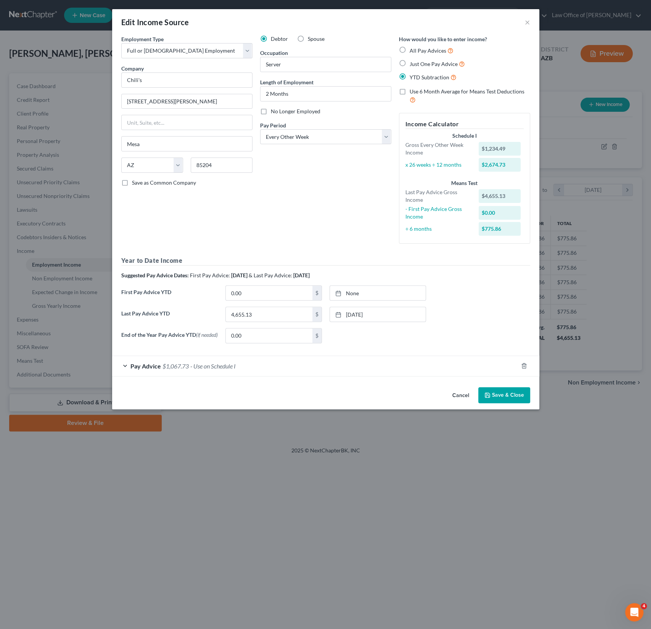
click at [186, 364] on span "$1,067.73" at bounding box center [176, 365] width 26 height 7
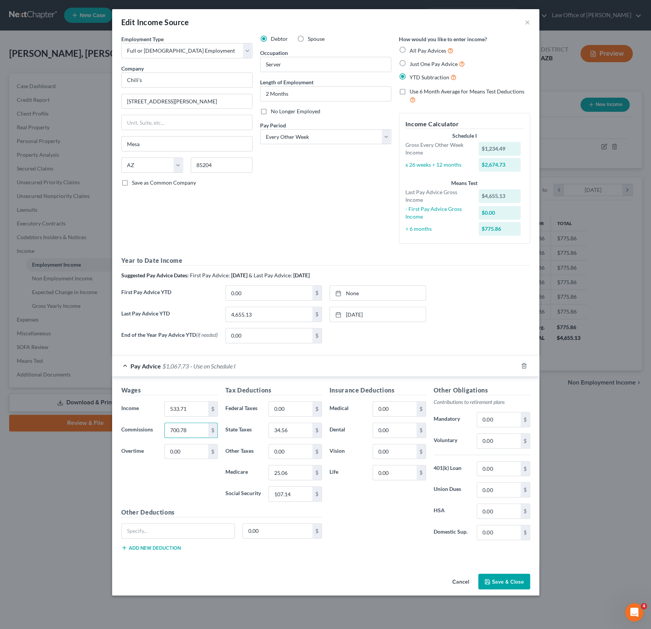
drag, startPoint x: 196, startPoint y: 432, endPoint x: 144, endPoint y: 422, distance: 52.8
click at [144, 422] on div "Wages Income * 533.71 $ Commissions 700.78 $ Overtime 0.00 $" at bounding box center [170, 447] width 104 height 122
drag, startPoint x: 197, startPoint y: 432, endPoint x: 163, endPoint y: 432, distance: 34.3
click at [163, 432] on div "700.78 $" at bounding box center [191, 430] width 61 height 15
type input "1,194.29"
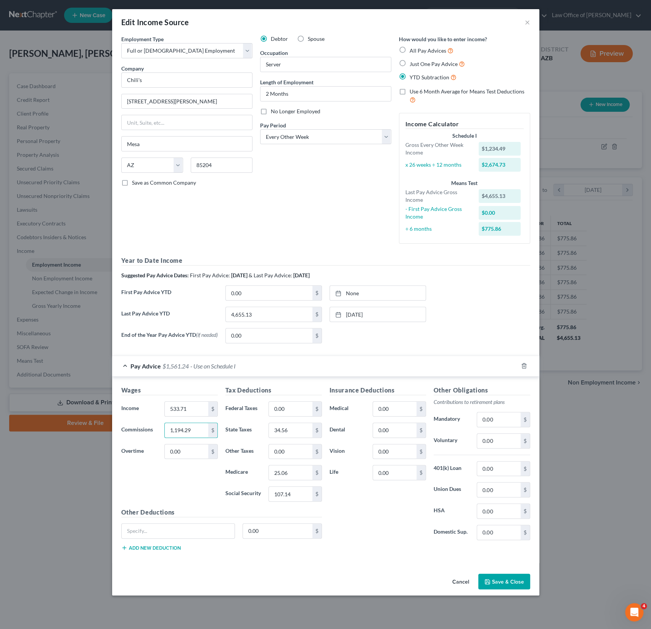
click at [502, 581] on button "Save & Close" at bounding box center [504, 582] width 52 height 16
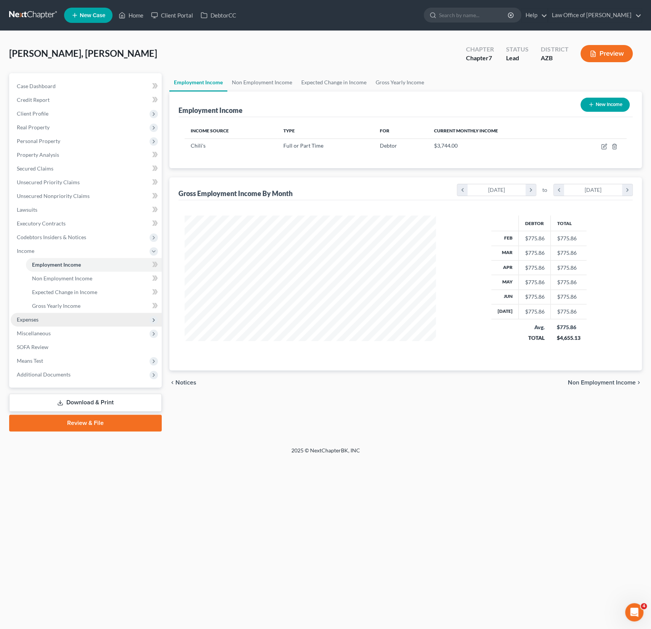
click at [37, 324] on span "Expenses" at bounding box center [86, 320] width 151 height 14
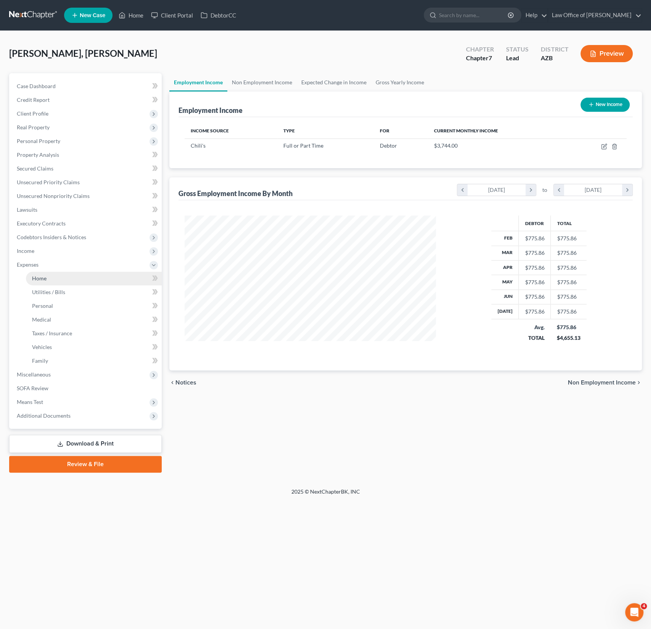
click at [48, 279] on link "Home" at bounding box center [94, 279] width 136 height 14
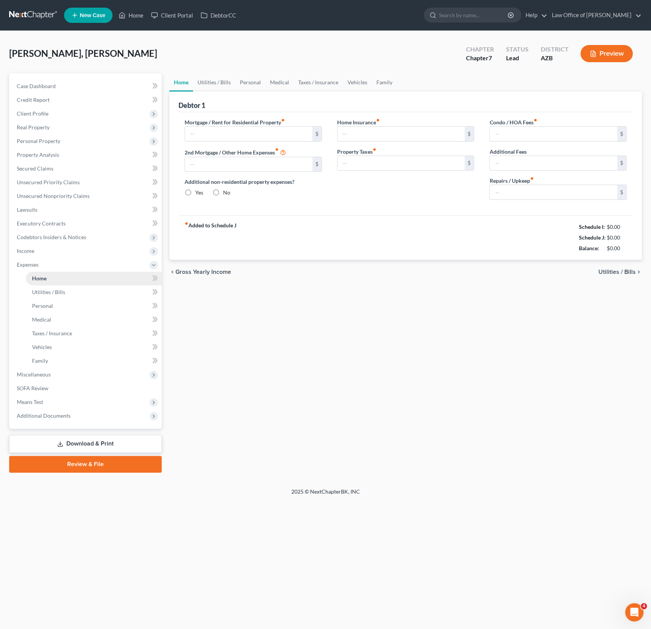
type input "1,200.00"
type input "0.00"
radio input "true"
type input "0.00"
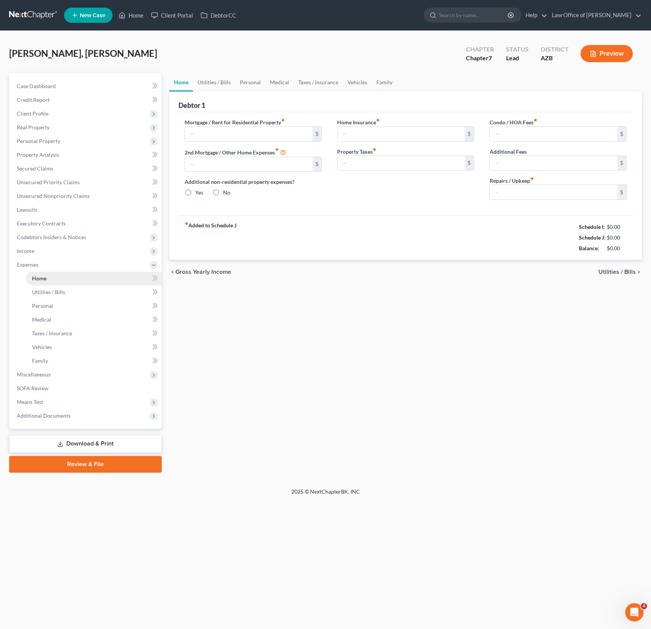
type input "0.00"
click at [49, 138] on span "Personal Property" at bounding box center [38, 141] width 43 height 6
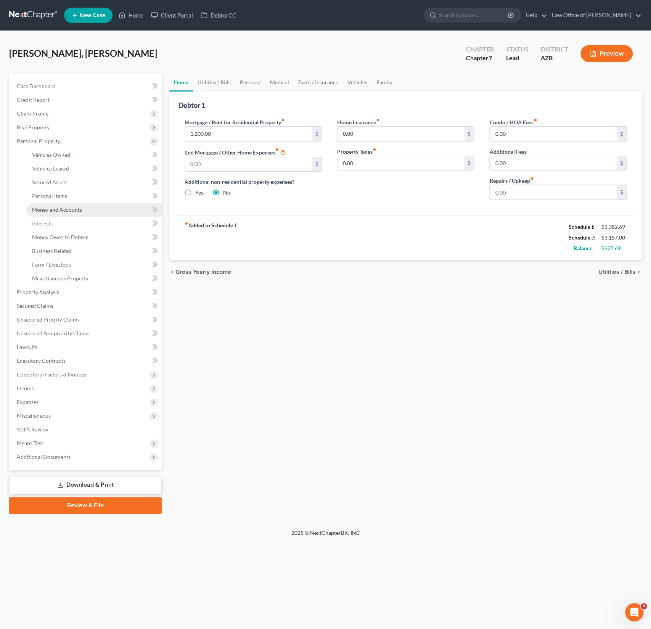
click at [64, 207] on span "Money and Accounts" at bounding box center [57, 209] width 50 height 6
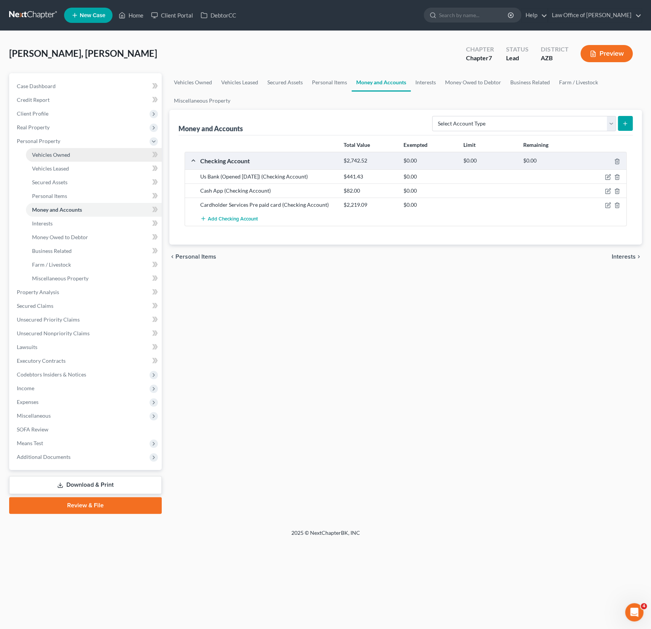
click at [49, 152] on span "Vehicles Owned" at bounding box center [51, 154] width 38 height 6
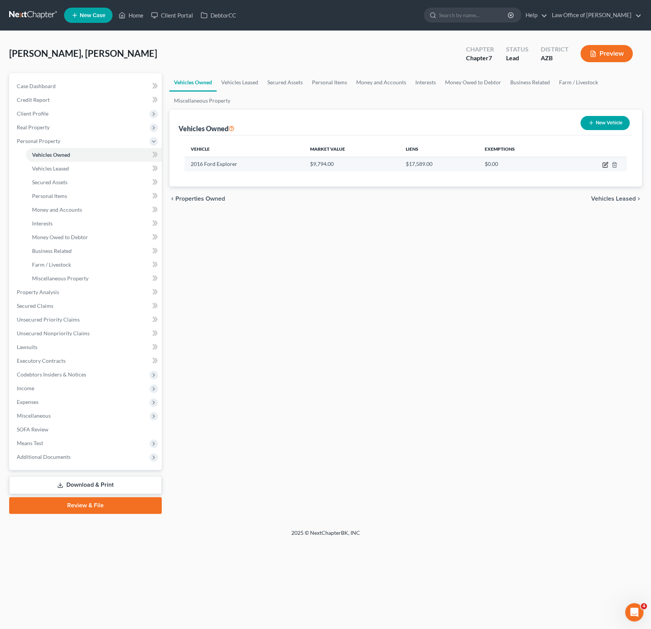
click at [604, 165] on icon "button" at bounding box center [605, 163] width 3 height 3
select select "0"
select select "10"
select select "3"
select select "0"
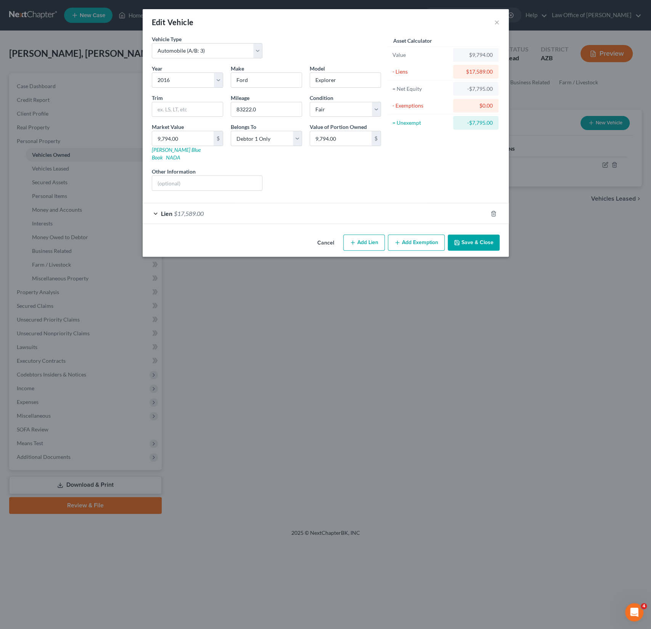
click at [303, 207] on div "Lien $17,589.00" at bounding box center [315, 213] width 345 height 20
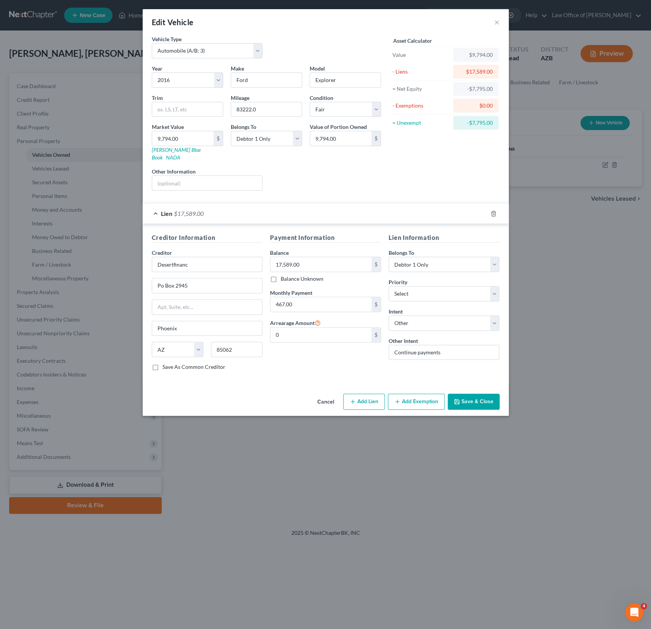
click at [483, 396] on button "Save & Close" at bounding box center [474, 402] width 52 height 16
